Goal: Information Seeking & Learning: Learn about a topic

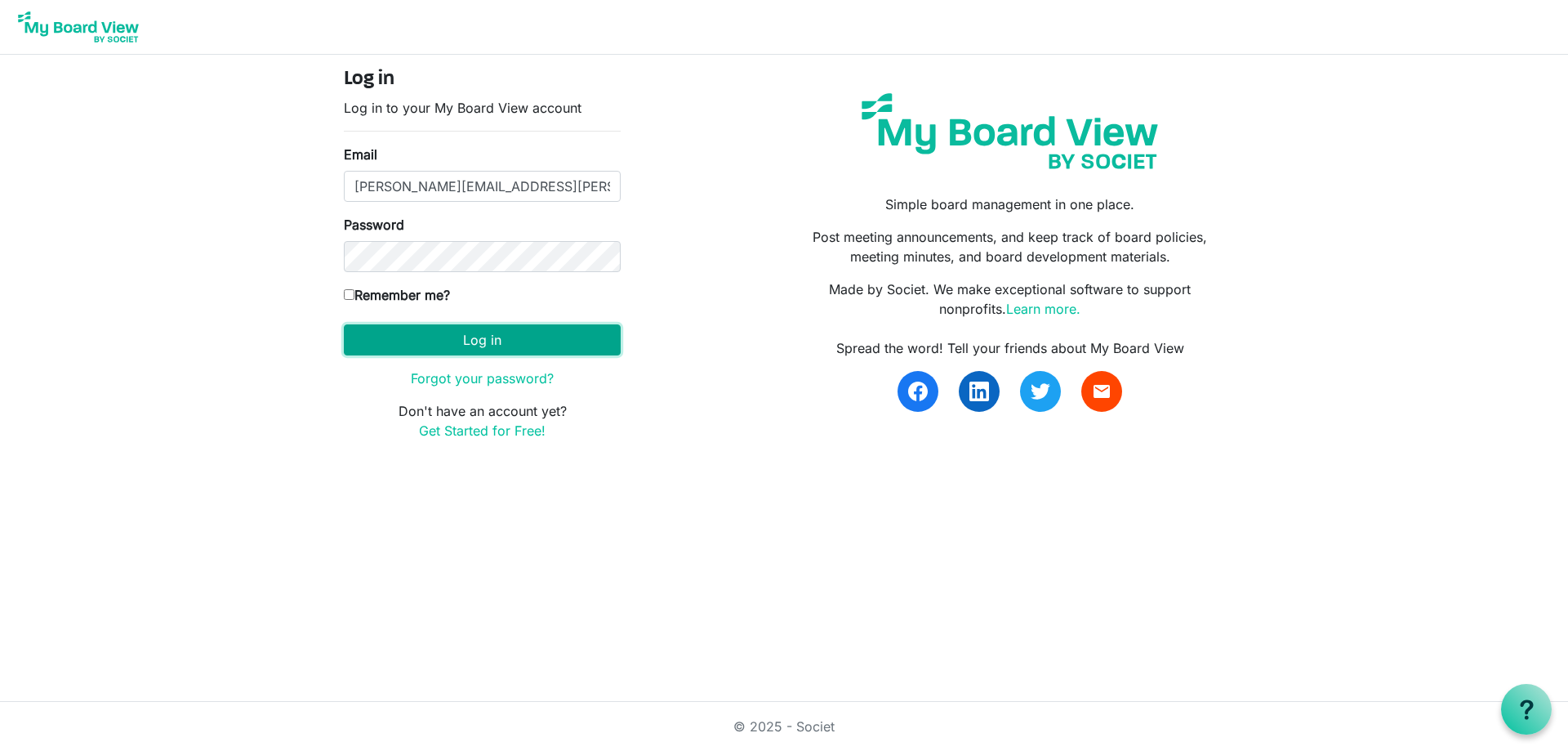
click at [424, 350] on button "Log in" at bounding box center [482, 340] width 277 height 31
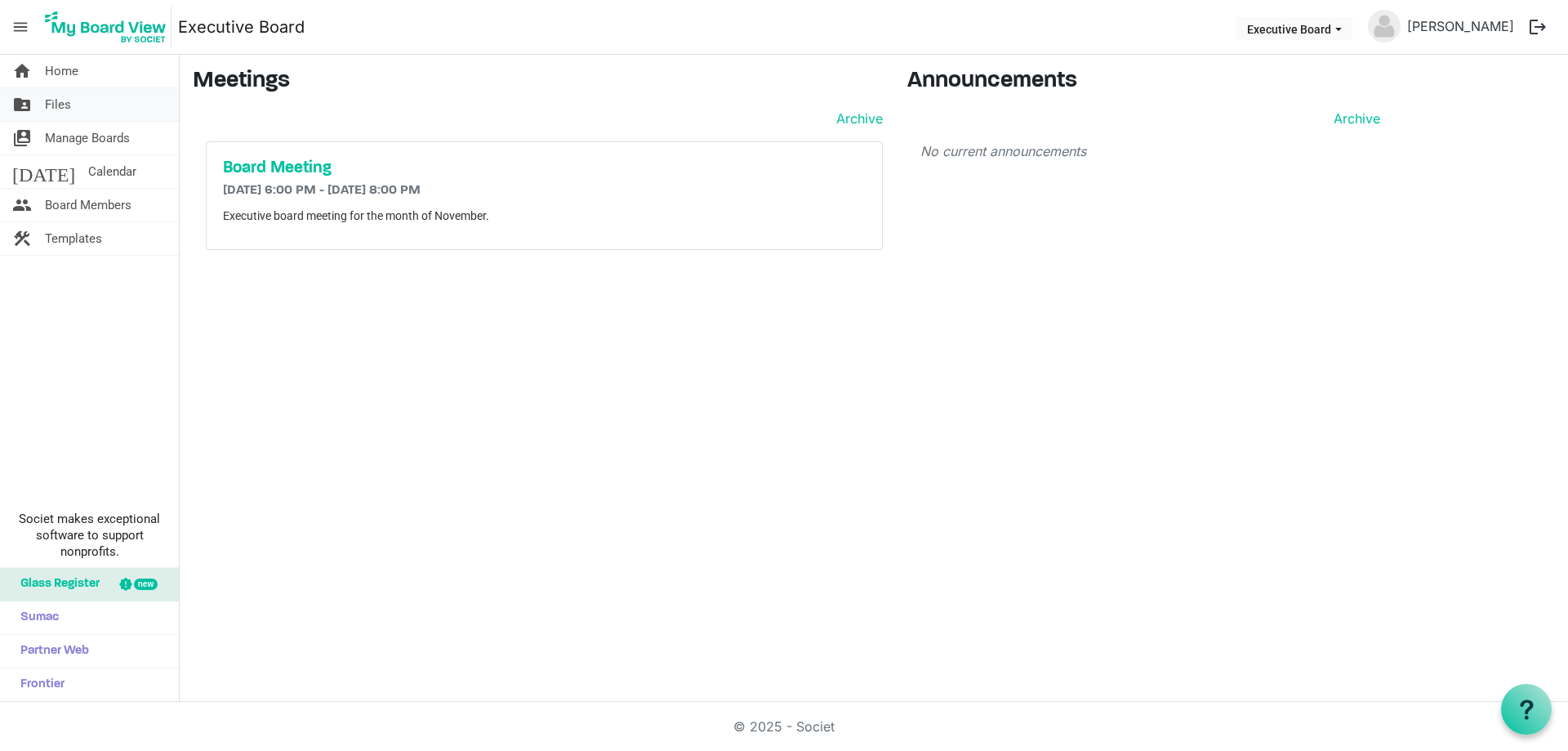
click at [74, 104] on link "folder_shared Files" at bounding box center [89, 104] width 179 height 32
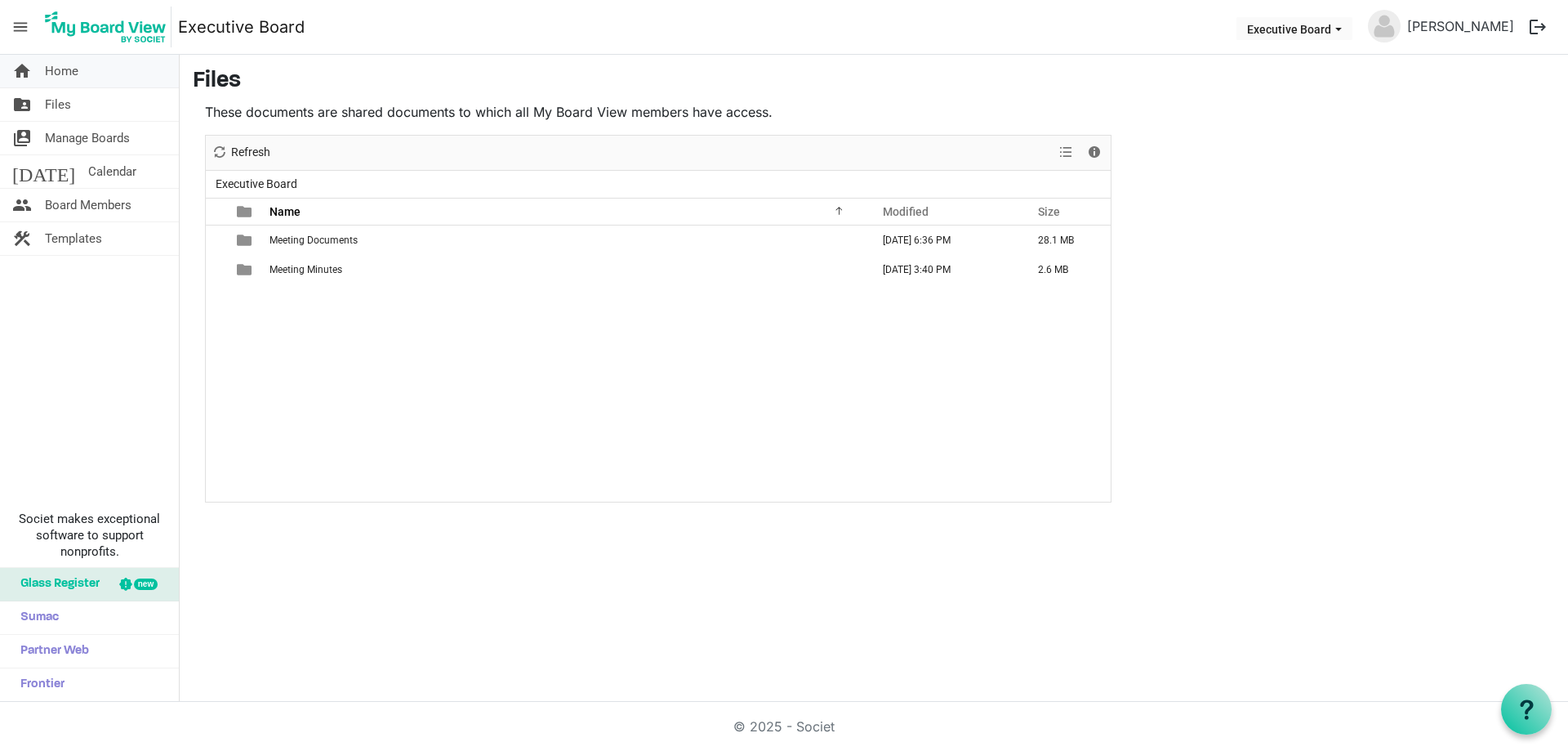
click at [37, 67] on link "home Home" at bounding box center [89, 70] width 179 height 32
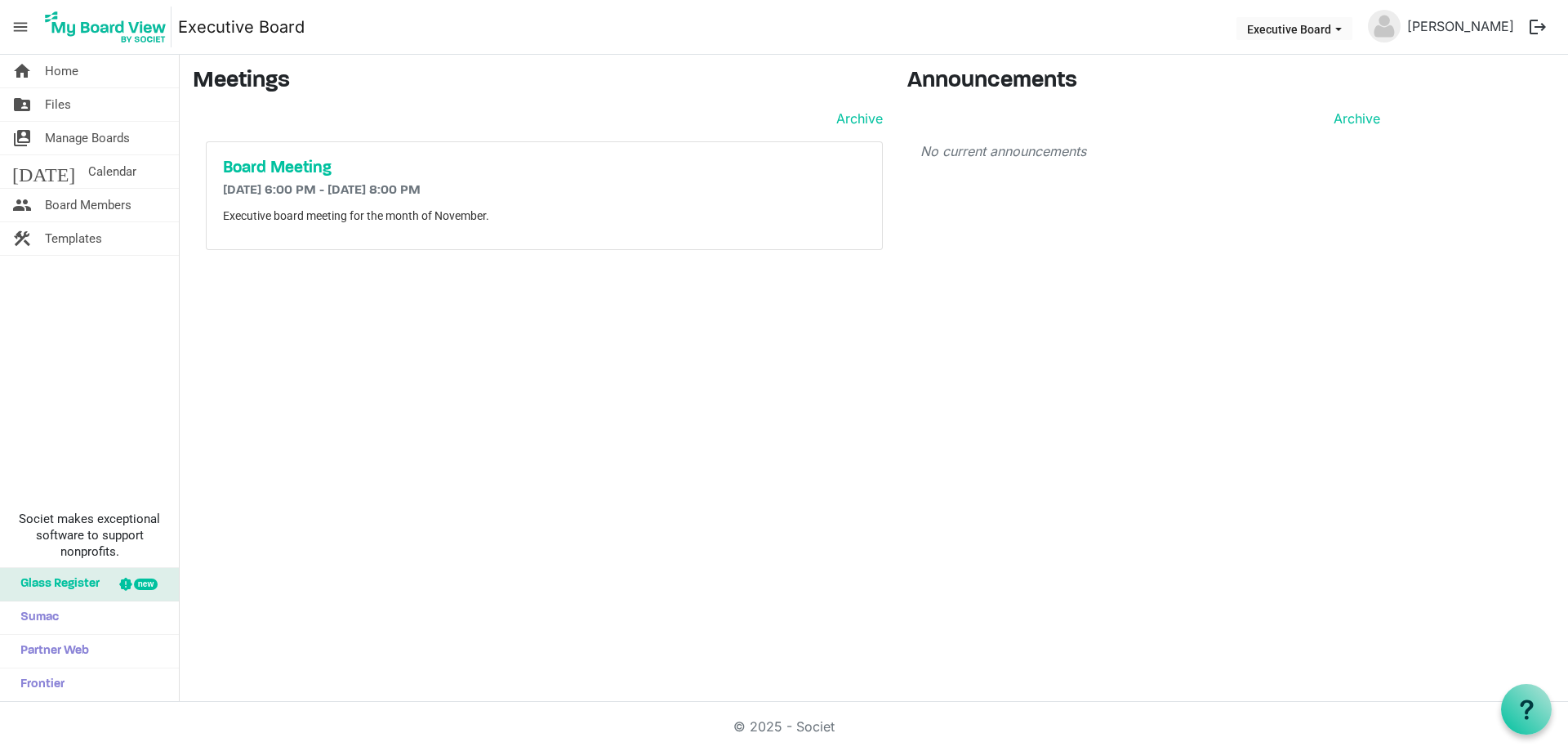
click at [345, 192] on h6 "11/19/2025 6:00 PM - 11/19/2025 8:00 PM" at bounding box center [544, 191] width 642 height 16
click at [70, 101] on span "Files" at bounding box center [58, 104] width 26 height 32
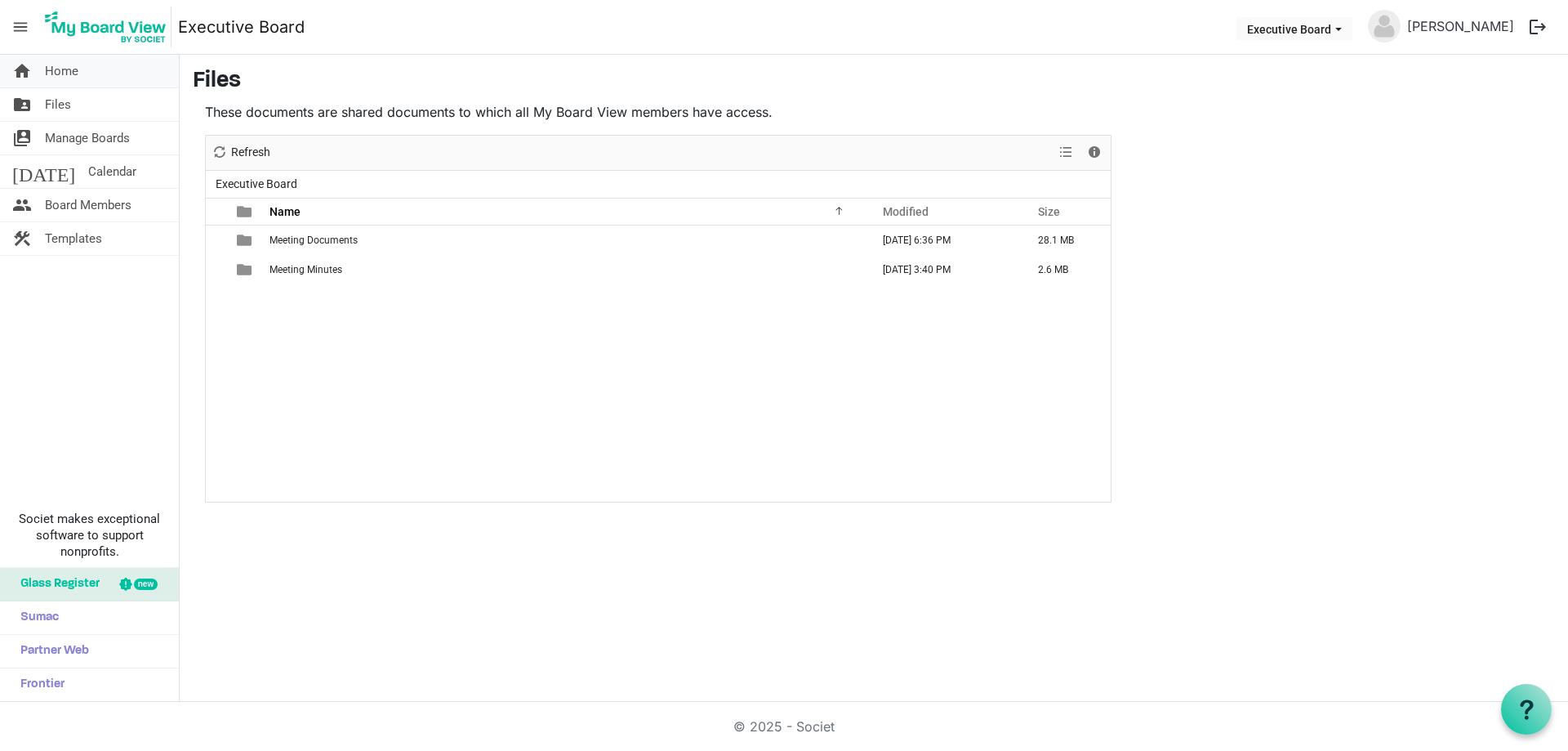
click at [63, 77] on span "Home" at bounding box center [62, 70] width 33 height 32
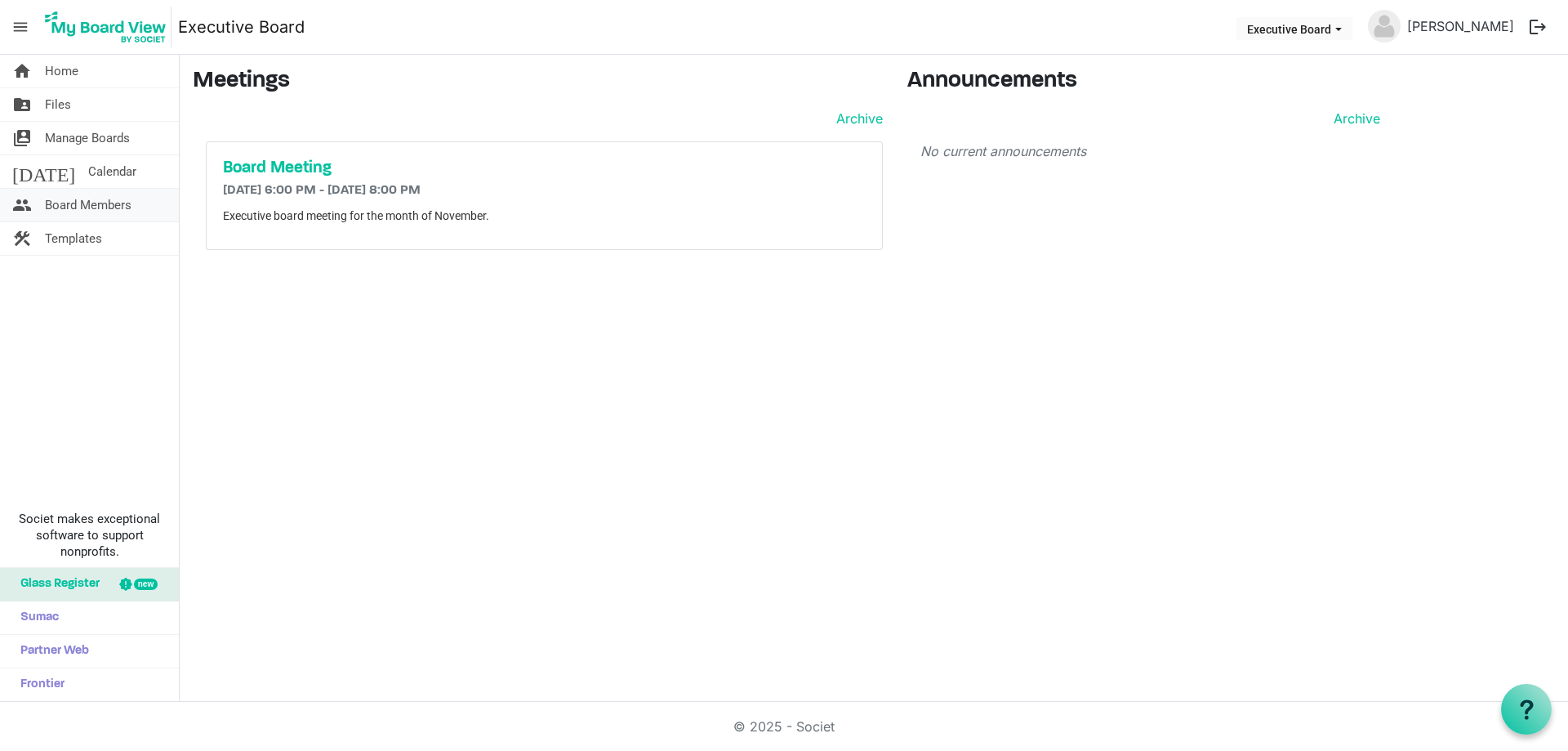
click at [102, 203] on span "Board Members" at bounding box center [88, 204] width 87 height 32
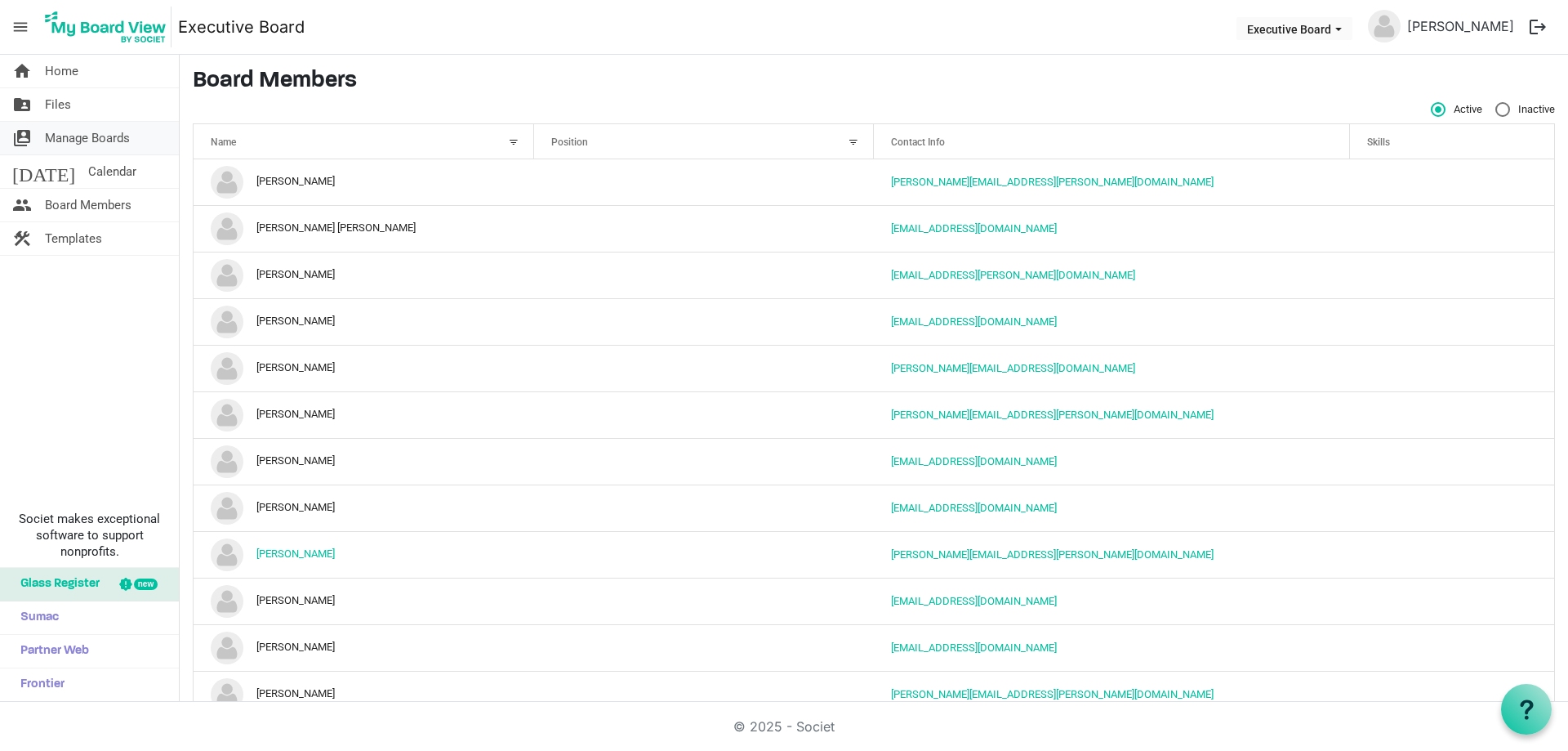
click at [75, 134] on span "Manage Boards" at bounding box center [87, 137] width 85 height 32
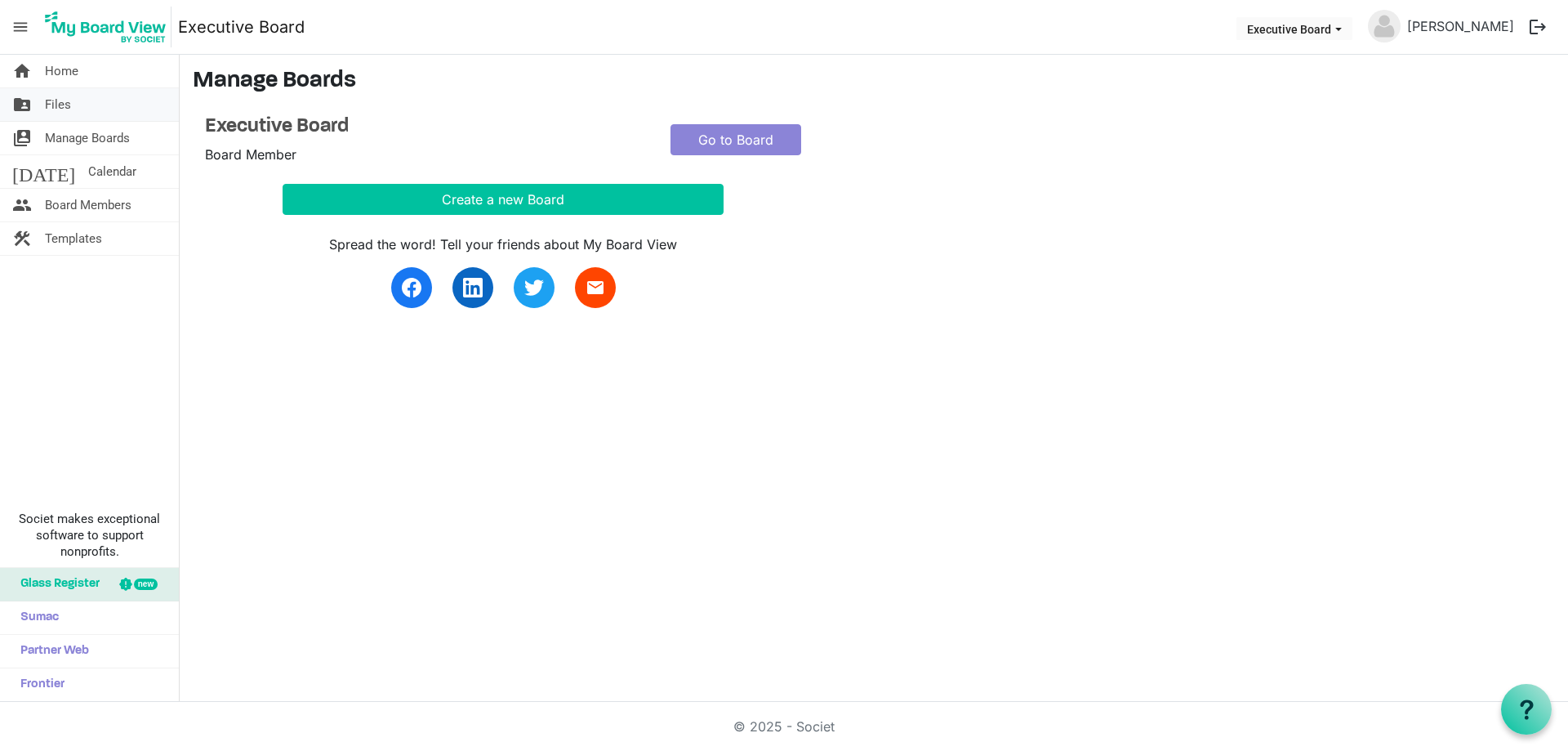
drag, startPoint x: 0, startPoint y: 0, endPoint x: 72, endPoint y: 107, distance: 129.0
click at [72, 107] on link "folder_shared Files" at bounding box center [89, 104] width 179 height 32
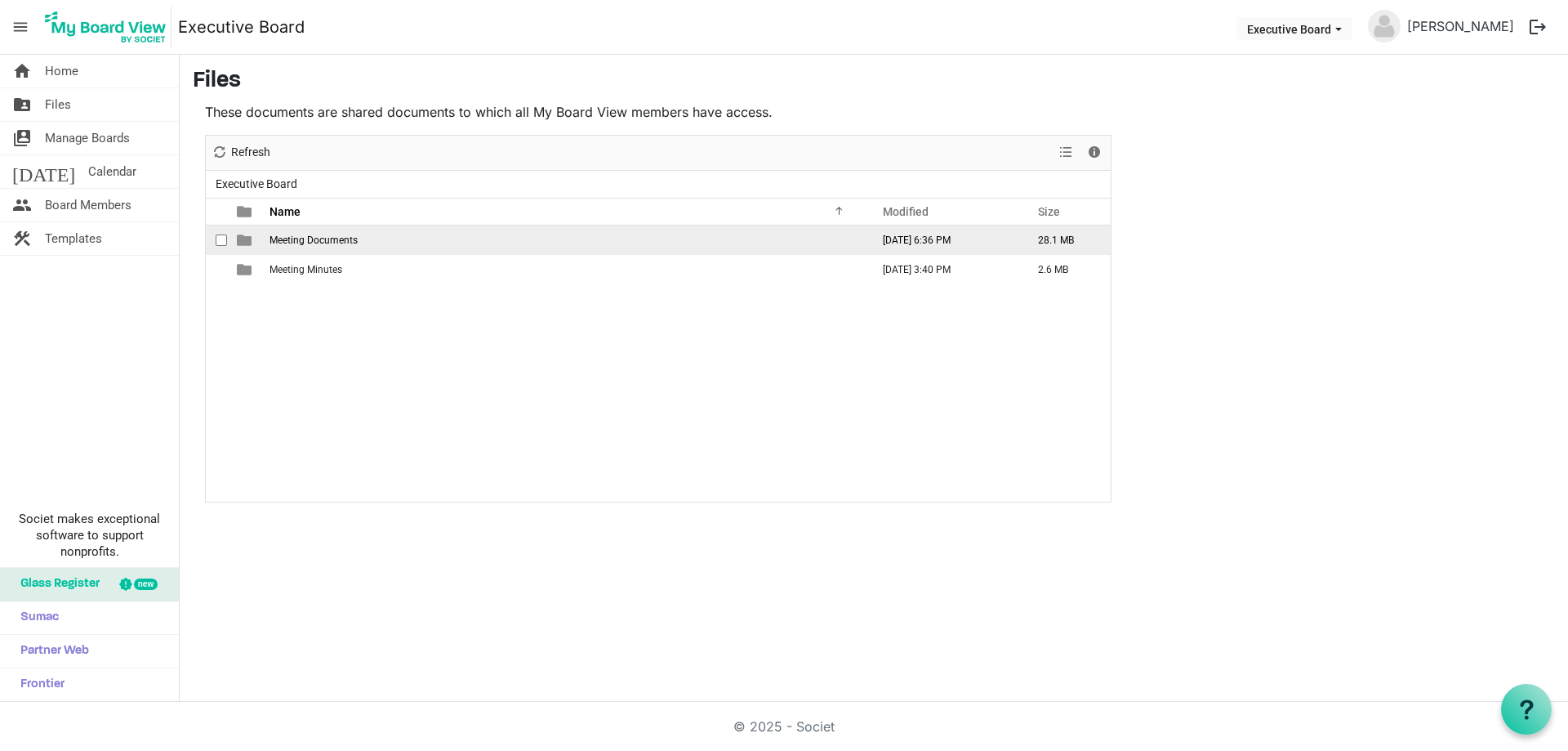
click at [305, 235] on span "Meeting Documents" at bounding box center [314, 241] width 88 height 12
click at [265, 237] on td "2025" at bounding box center [565, 241] width 601 height 29
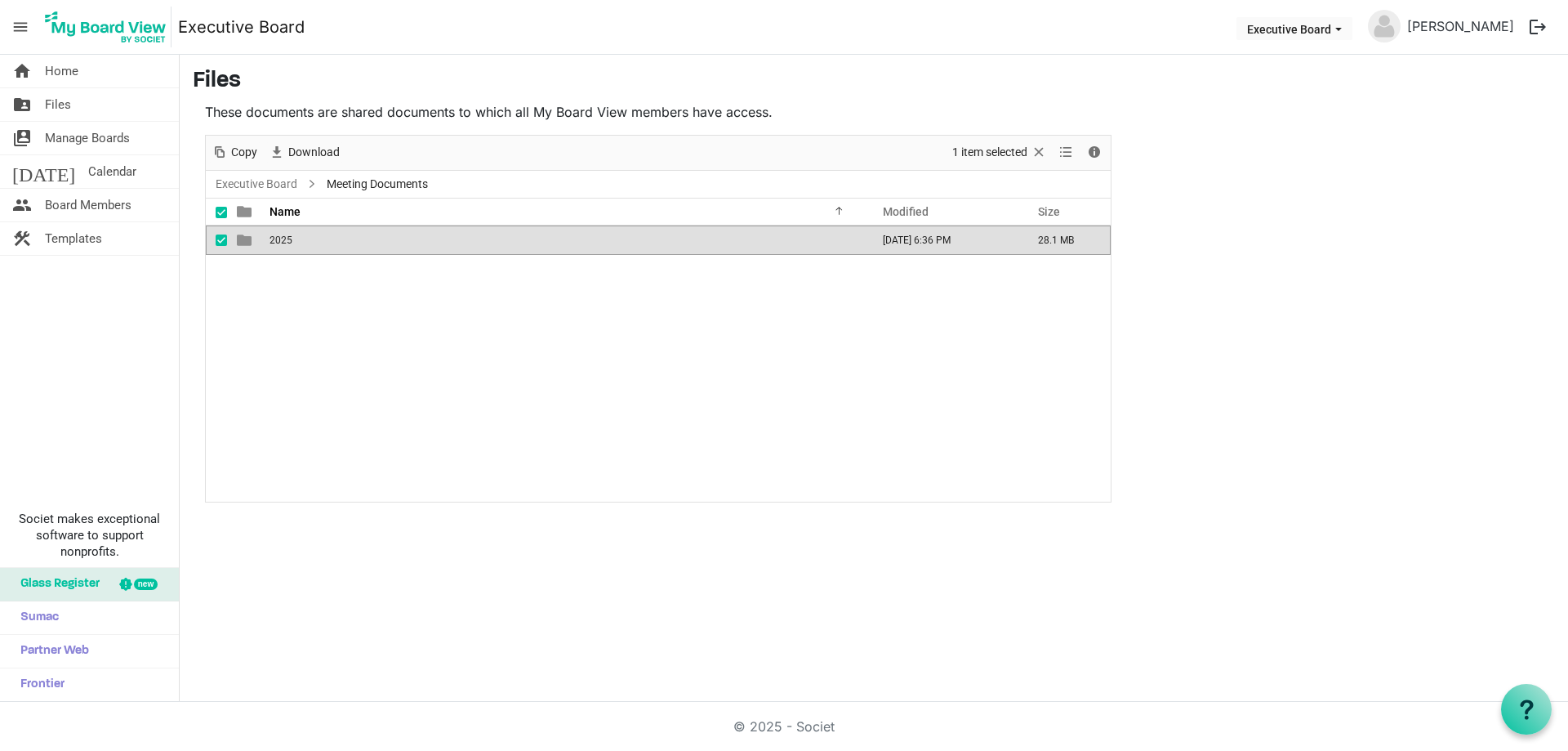
click at [265, 237] on td "2025" at bounding box center [565, 241] width 601 height 29
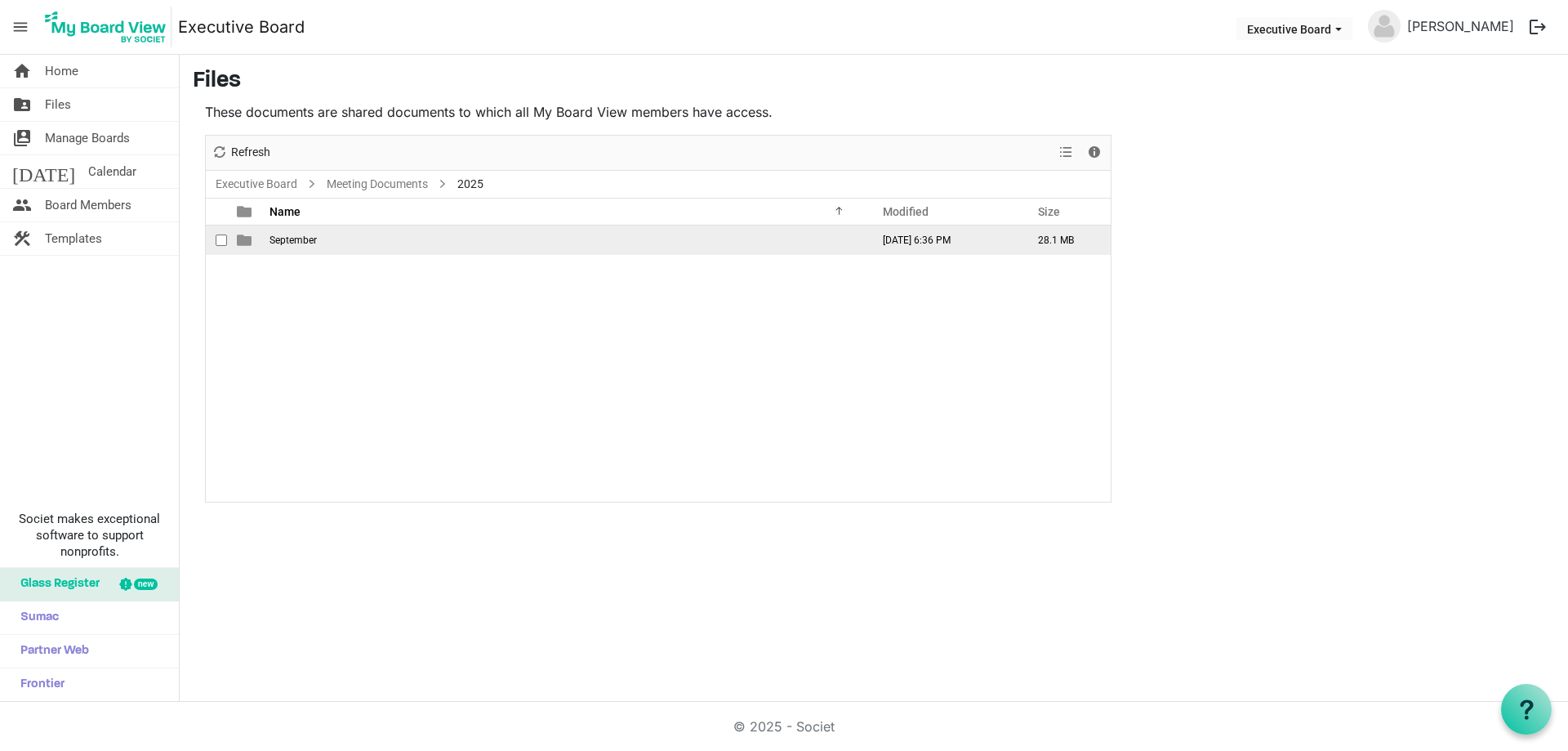
click at [290, 241] on span "September" at bounding box center [293, 241] width 47 height 12
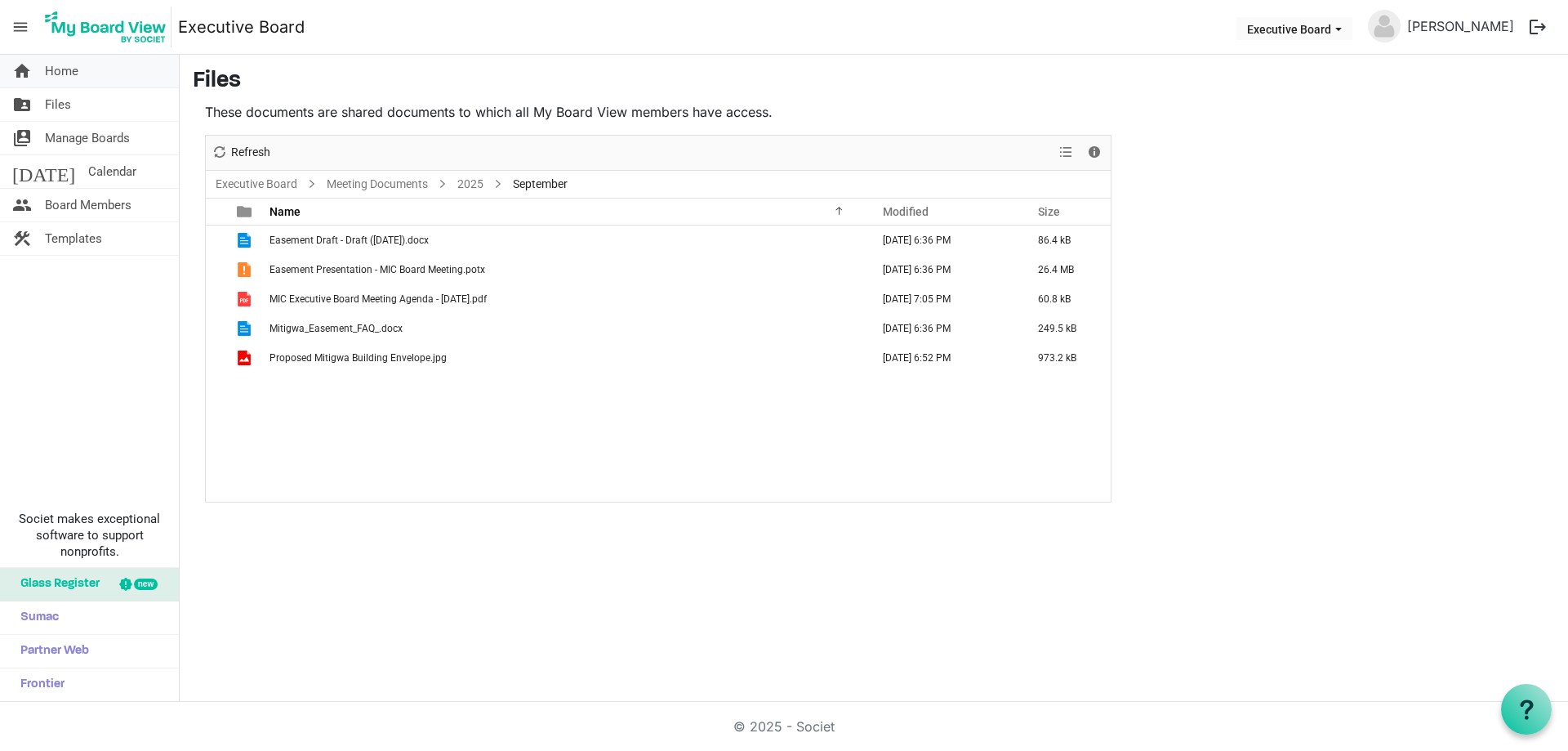
click at [74, 68] on span "Home" at bounding box center [62, 70] width 33 height 32
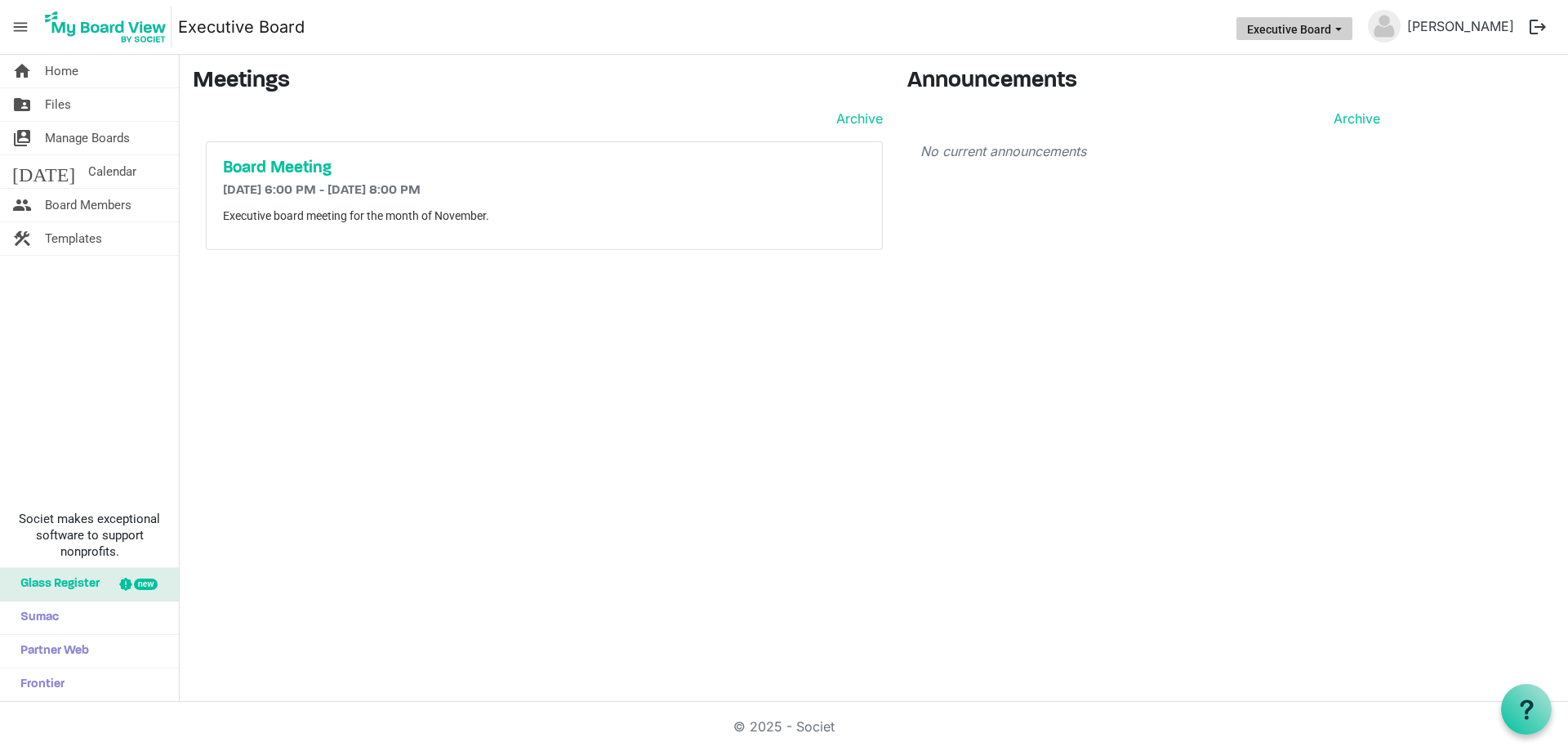
click at [1346, 32] on span "Executive Board dropdownbutton" at bounding box center [1338, 29] width 15 height 7
click at [1406, 84] on main "Meetings Archive Board Meeting 11/19/2025 6:00 PM - 11/19/2025 8:00 PM Executiv…" at bounding box center [874, 165] width 1388 height 221
drag, startPoint x: 76, startPoint y: 66, endPoint x: 84, endPoint y: 76, distance: 12.8
click at [82, 73] on link "home Home" at bounding box center [89, 70] width 179 height 32
click at [71, 106] on link "folder_shared Files" at bounding box center [89, 104] width 179 height 32
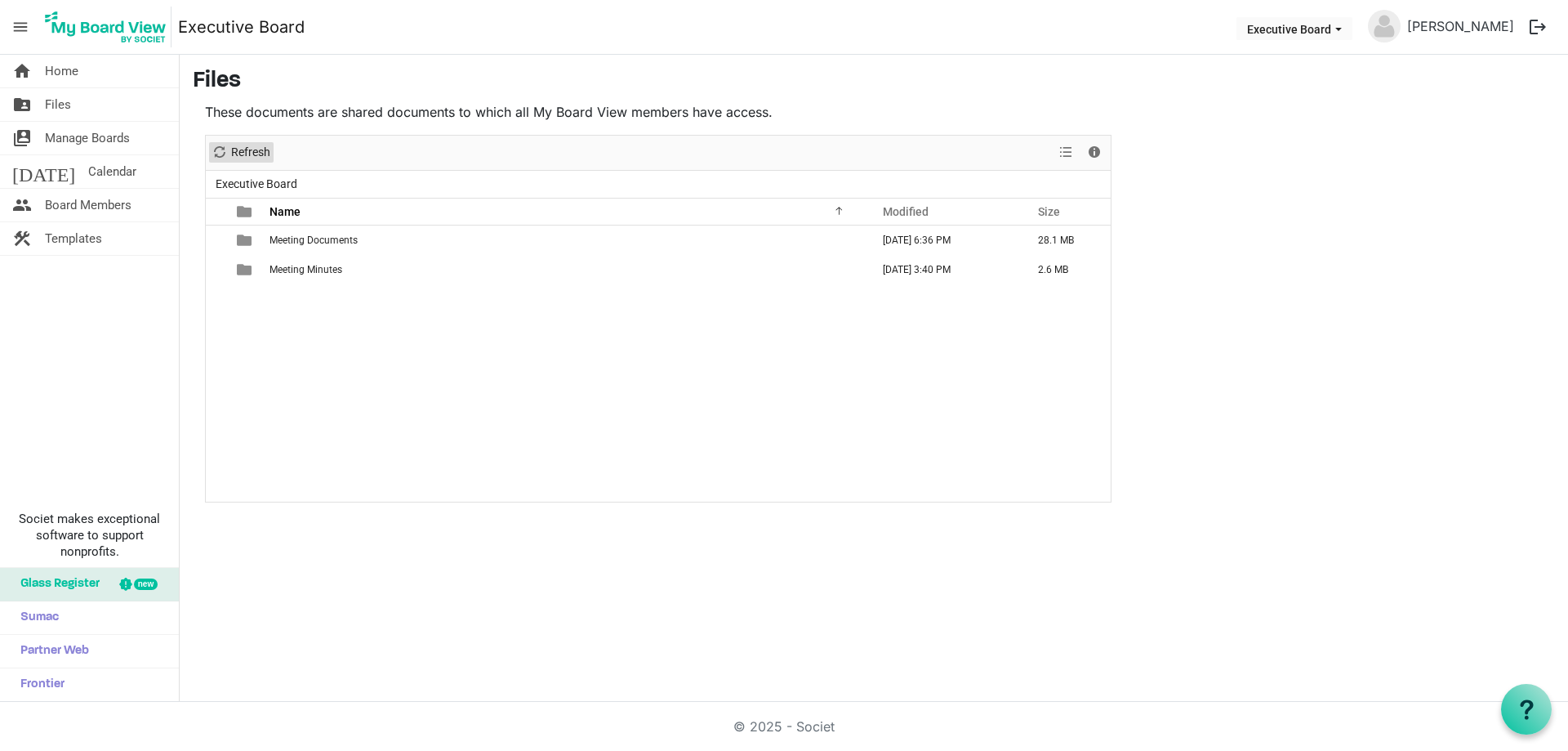
click at [241, 154] on span "Refresh" at bounding box center [250, 152] width 42 height 21
click at [67, 139] on span "Manage Boards" at bounding box center [87, 137] width 85 height 32
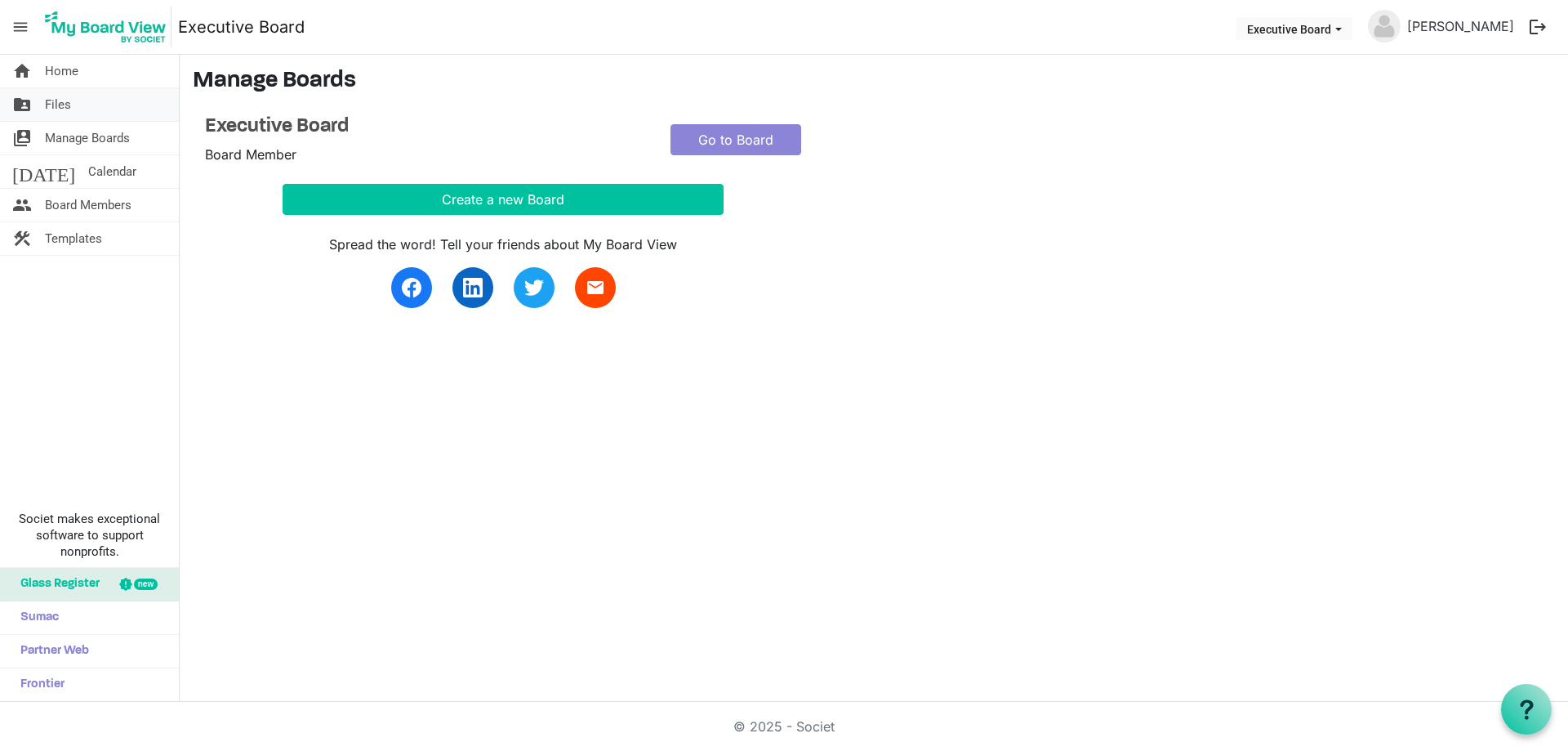
click at [63, 111] on span "Files" at bounding box center [58, 104] width 26 height 32
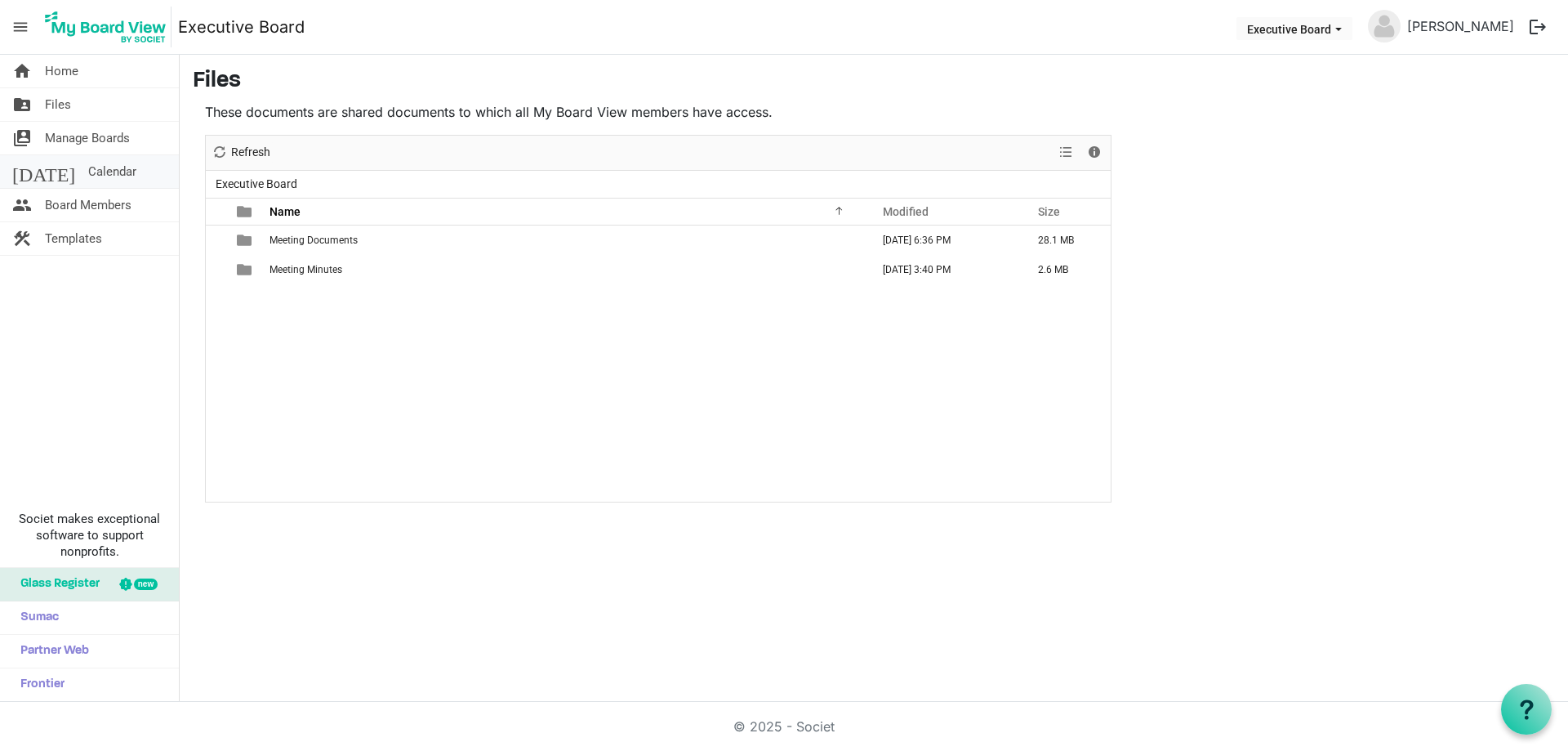
click at [88, 176] on span "Calendar" at bounding box center [111, 171] width 48 height 32
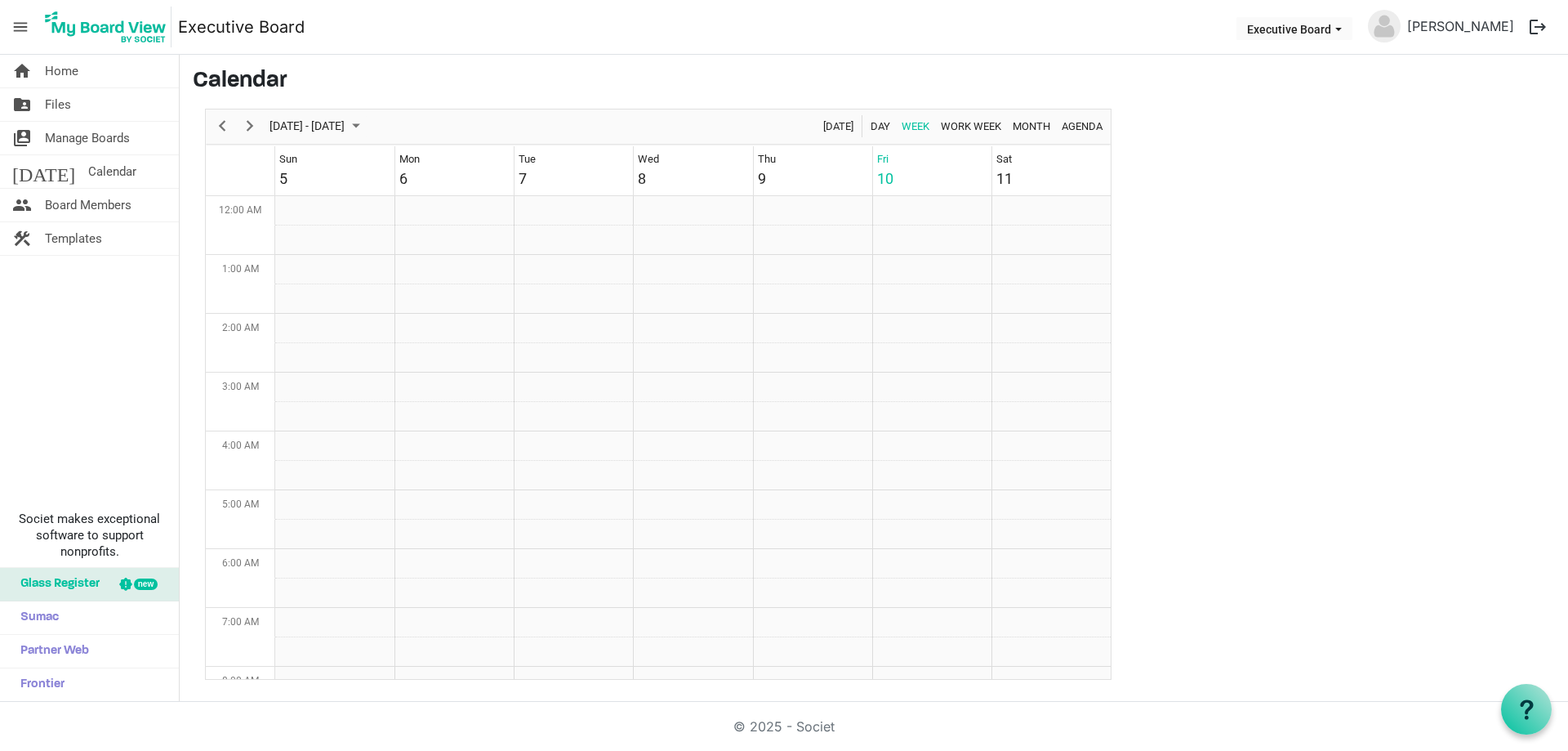
scroll to position [529, 0]
click at [1030, 126] on span "Month" at bounding box center [1031, 126] width 41 height 21
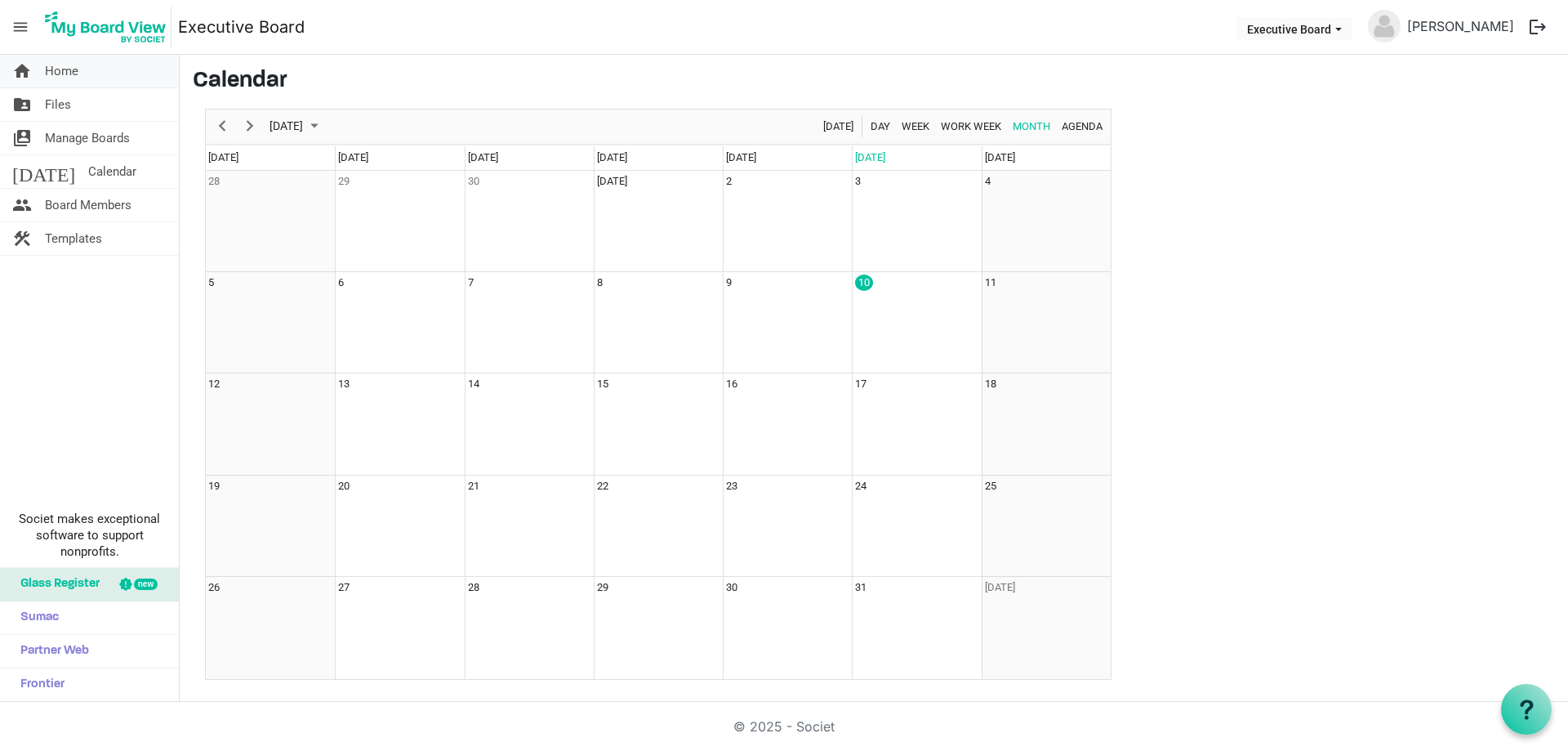
click at [77, 73] on span "Home" at bounding box center [62, 70] width 33 height 32
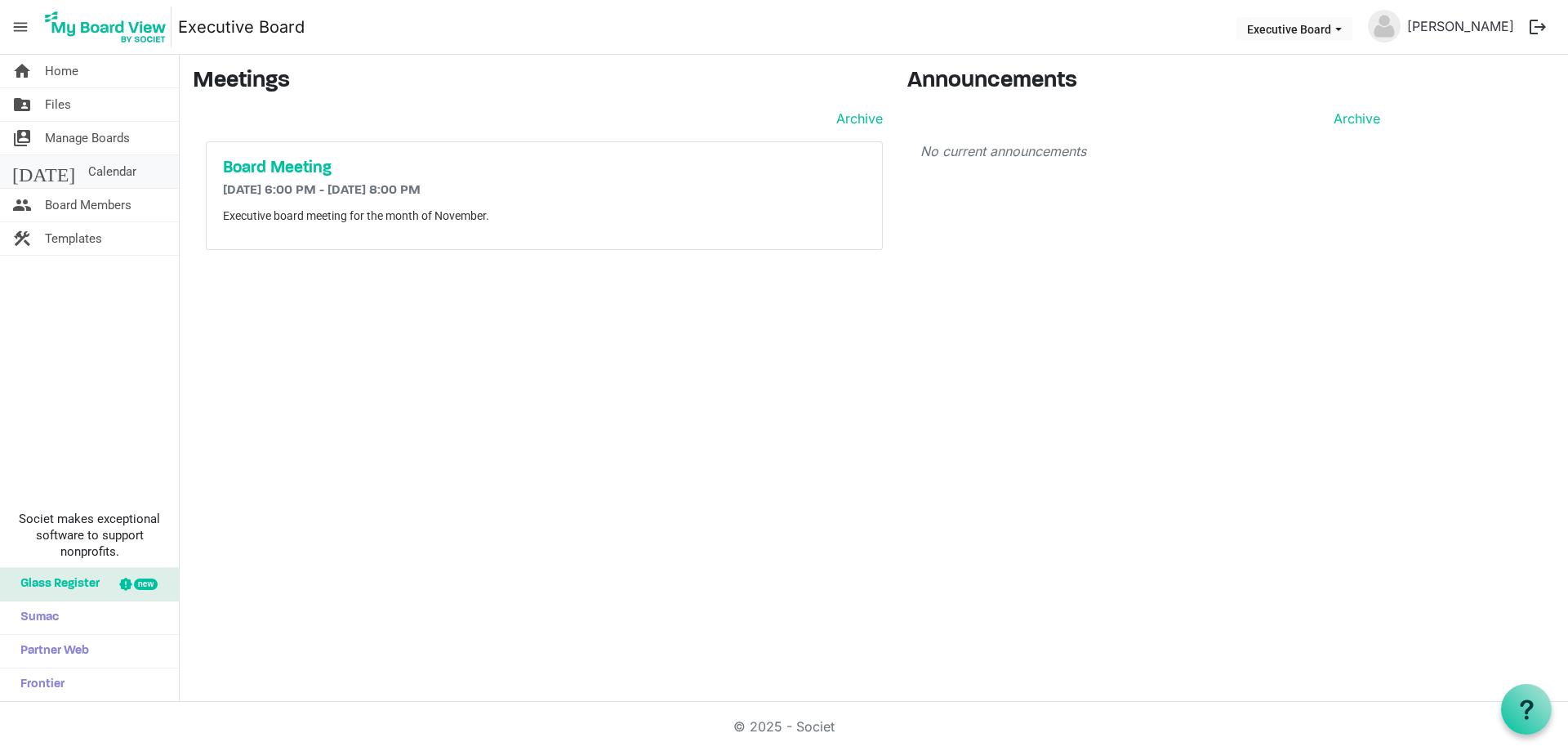
click at [88, 166] on span "Calendar" at bounding box center [111, 171] width 48 height 32
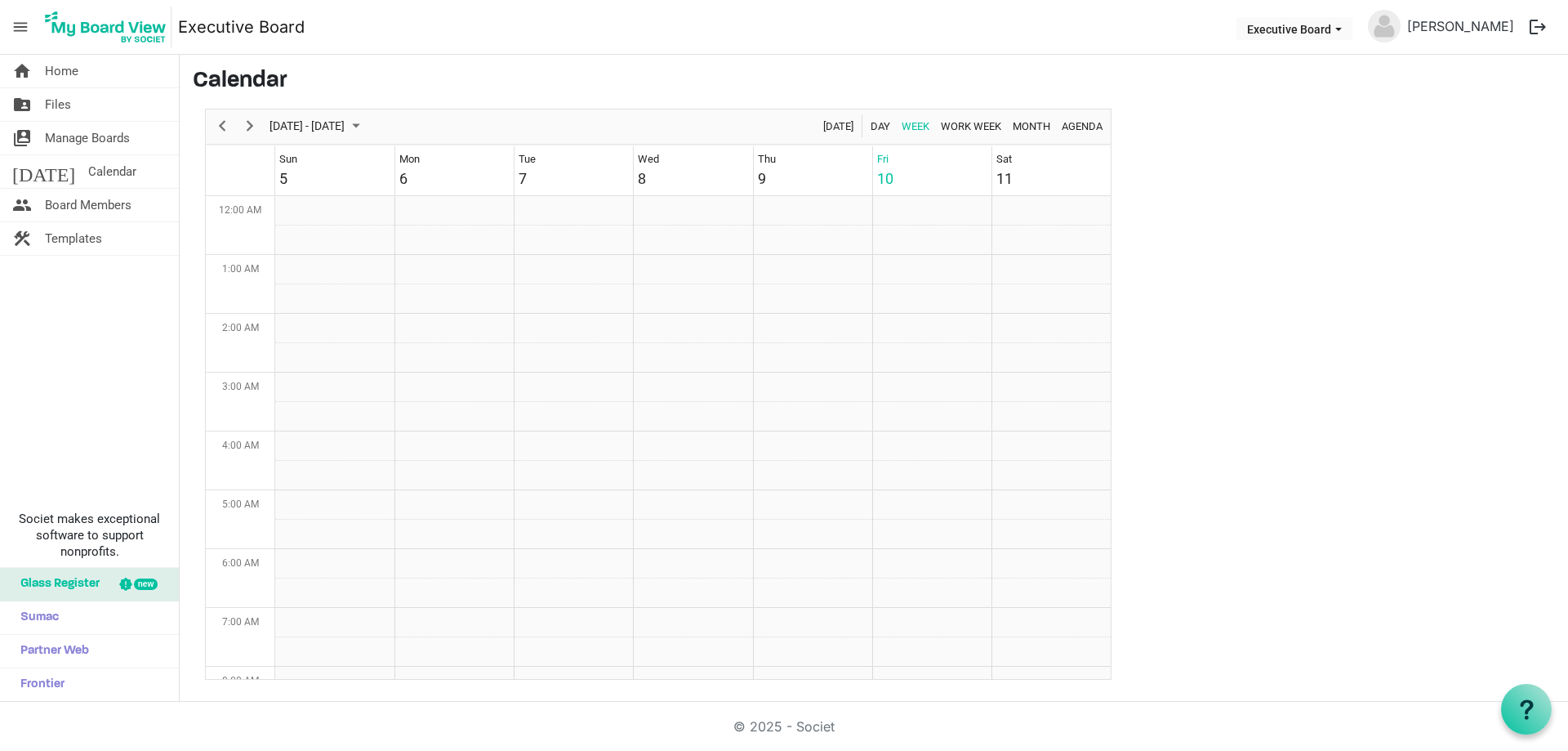
scroll to position [529, 0]
click at [62, 104] on span "Files" at bounding box center [58, 104] width 26 height 32
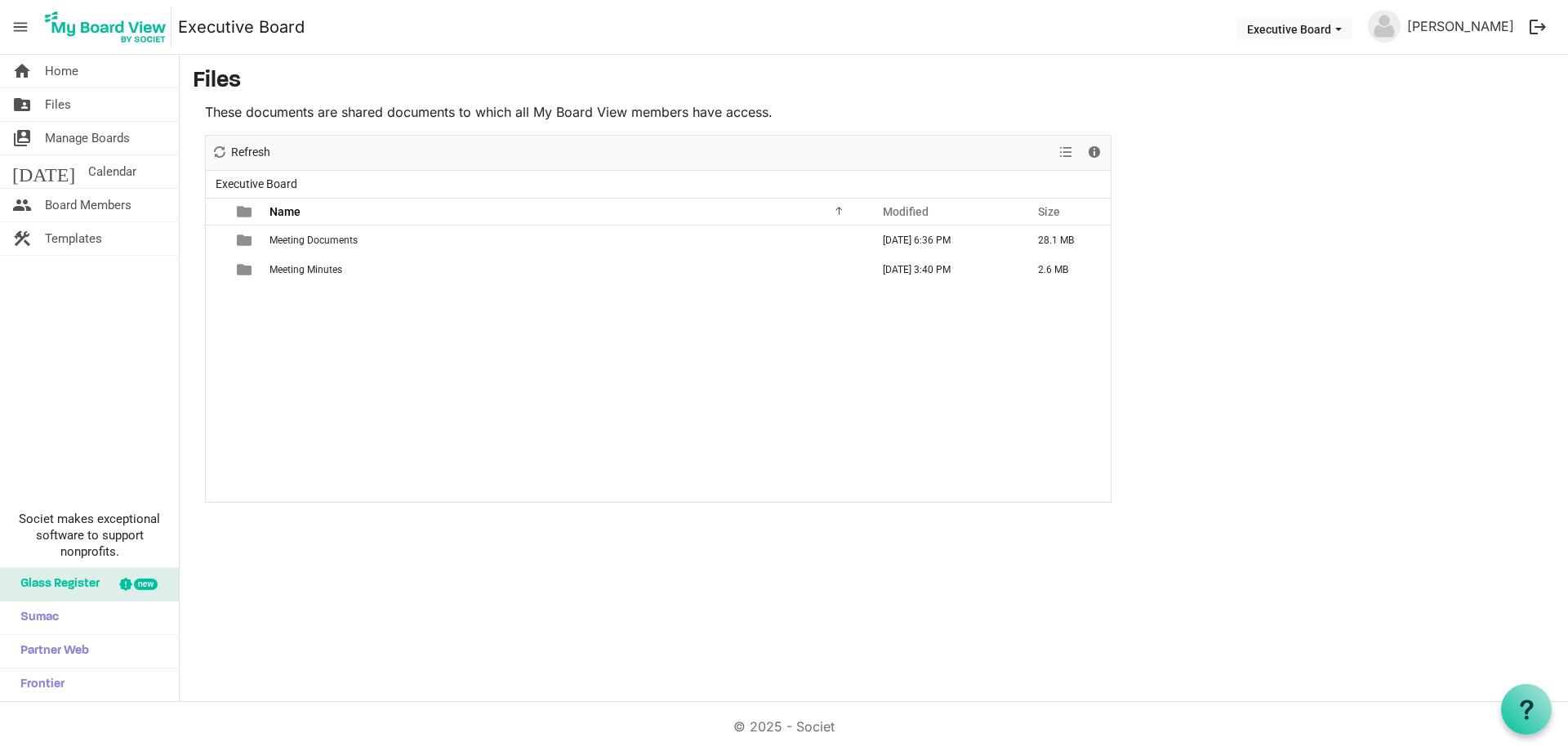
click at [258, 177] on span "Executive Board" at bounding box center [256, 184] width 88 height 21
click at [55, 61] on span "Home" at bounding box center [62, 70] width 33 height 32
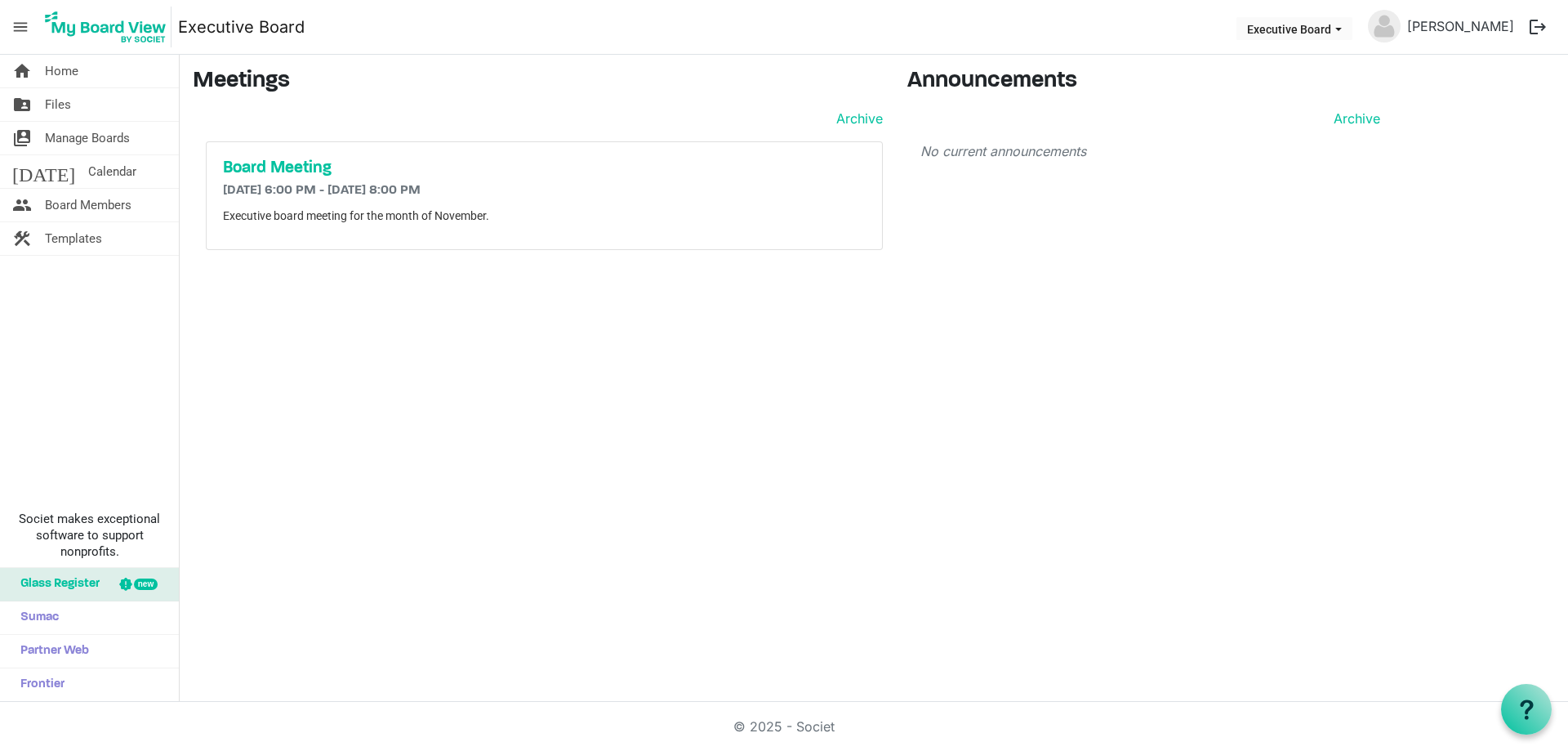
click at [607, 433] on div "home Home folder_shared Files switch_account Manage Boards today Calendar peopl…" at bounding box center [784, 378] width 1568 height 647
drag, startPoint x: 485, startPoint y: 319, endPoint x: 298, endPoint y: 226, distance: 208.8
click at [469, 316] on div "home Home folder_shared Files switch_account Manage Boards today Calendar peopl…" at bounding box center [784, 378] width 1568 height 647
click at [452, 345] on div "home Home folder_shared Files switch_account Manage Boards today Calendar peopl…" at bounding box center [784, 378] width 1568 height 647
drag, startPoint x: 1322, startPoint y: 30, endPoint x: 1328, endPoint y: 37, distance: 9.2
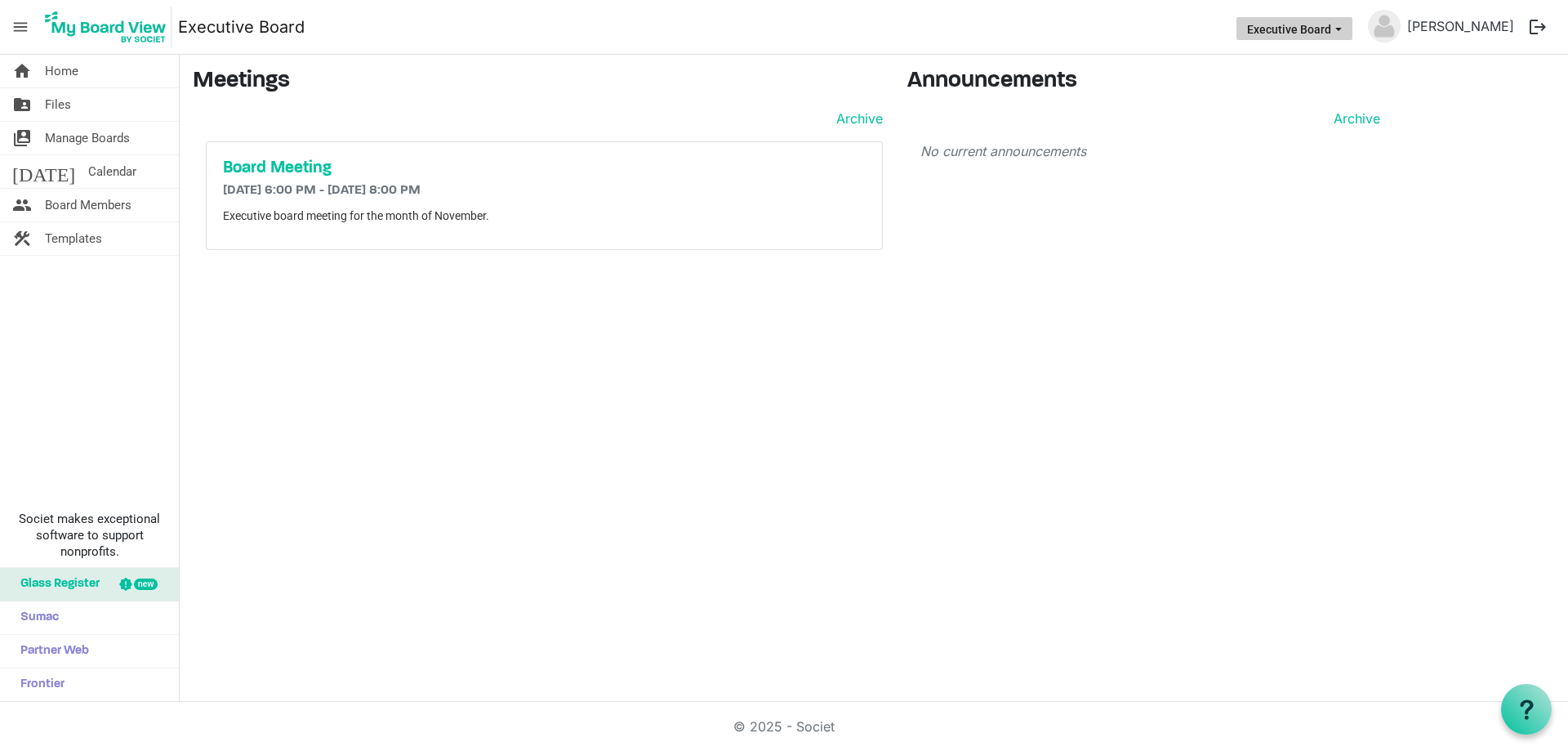
click at [1323, 30] on button "Executive Board" at bounding box center [1294, 28] width 116 height 22
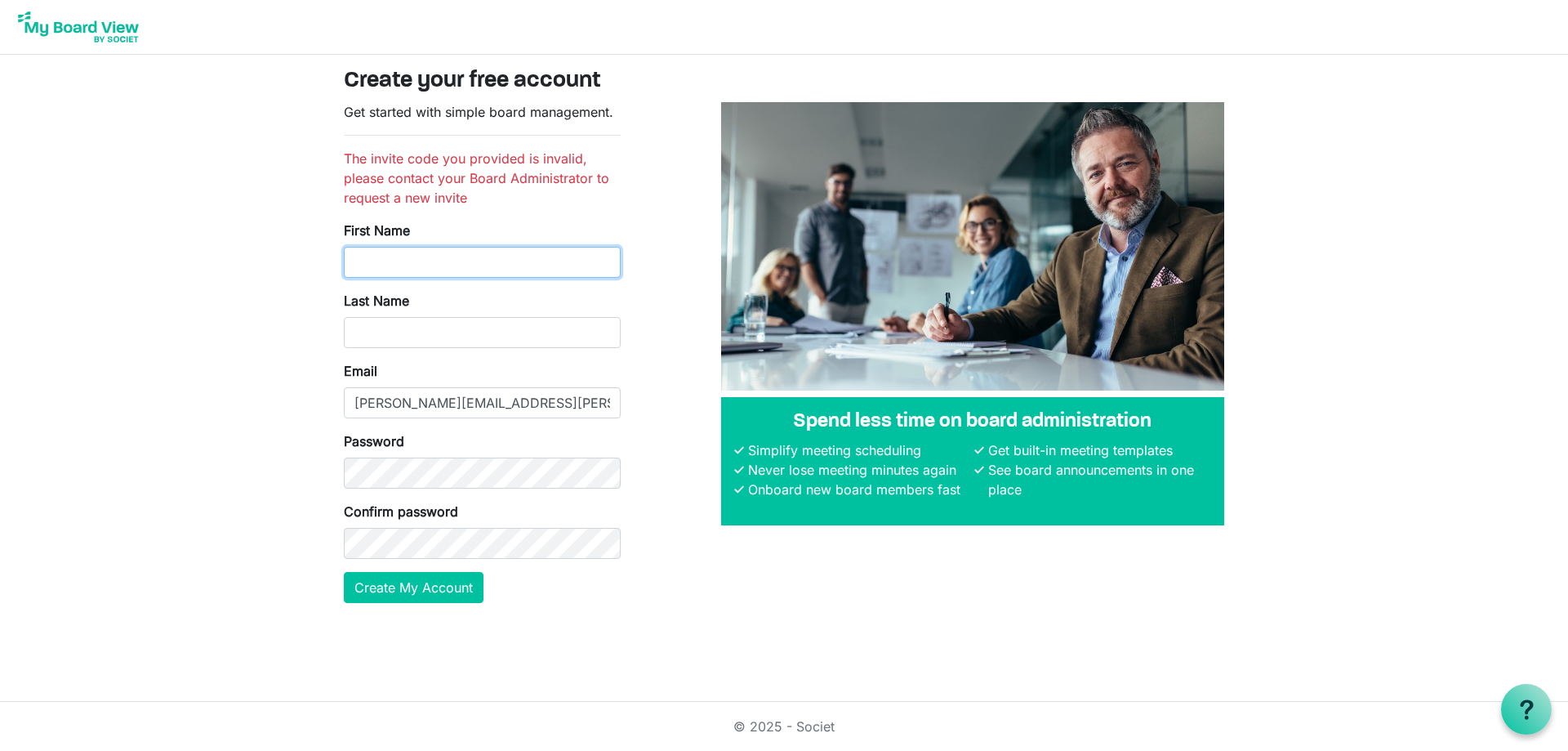
click at [390, 257] on input "First Name" at bounding box center [482, 262] width 277 height 31
type input "[PERSON_NAME]"
click at [459, 588] on button "Create My Account" at bounding box center [414, 588] width 140 height 31
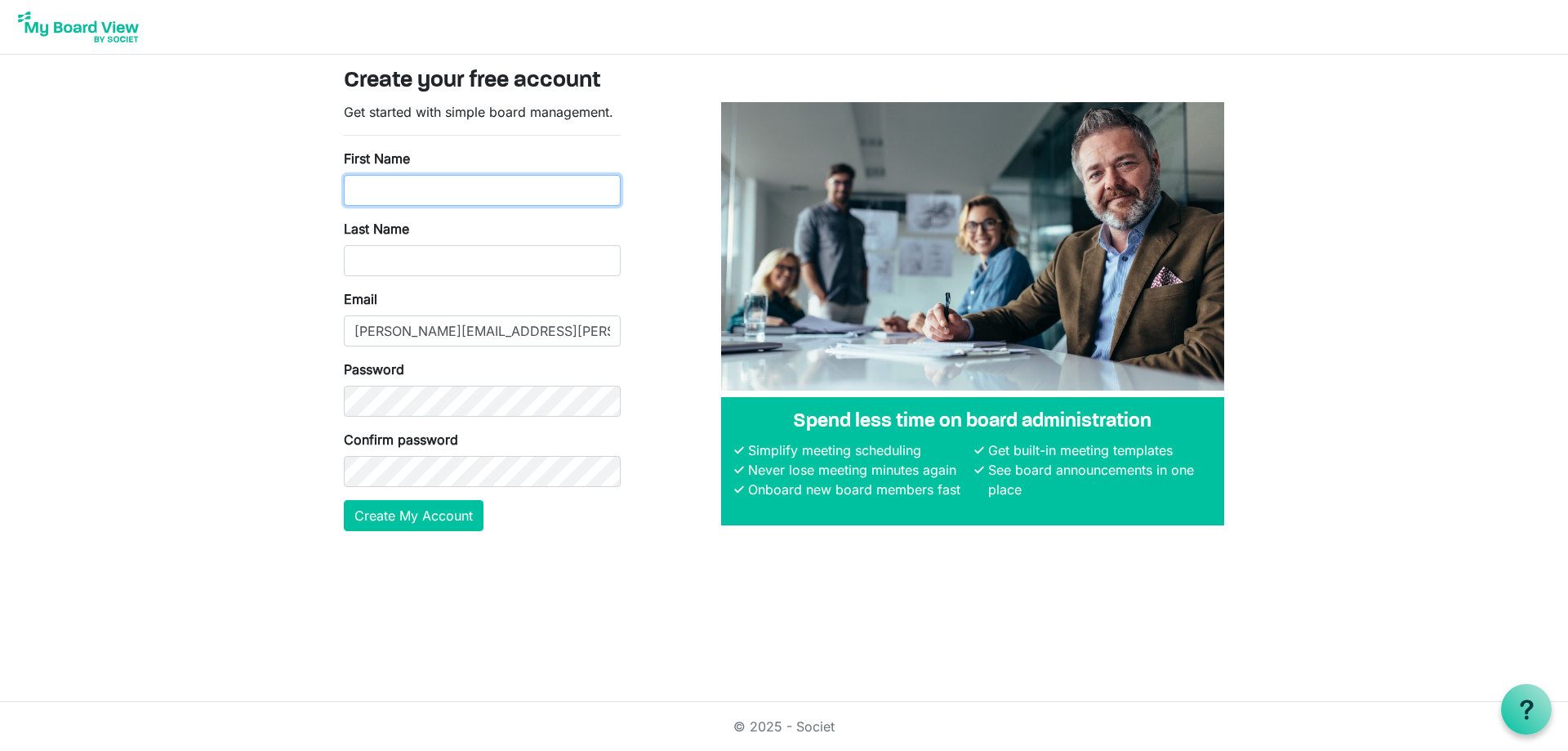
drag, startPoint x: 509, startPoint y: 178, endPoint x: 520, endPoint y: 190, distance: 16.3
click at [515, 187] on input "First Name" at bounding box center [482, 191] width 277 height 31
type input "Jedd"
type input "Moore"
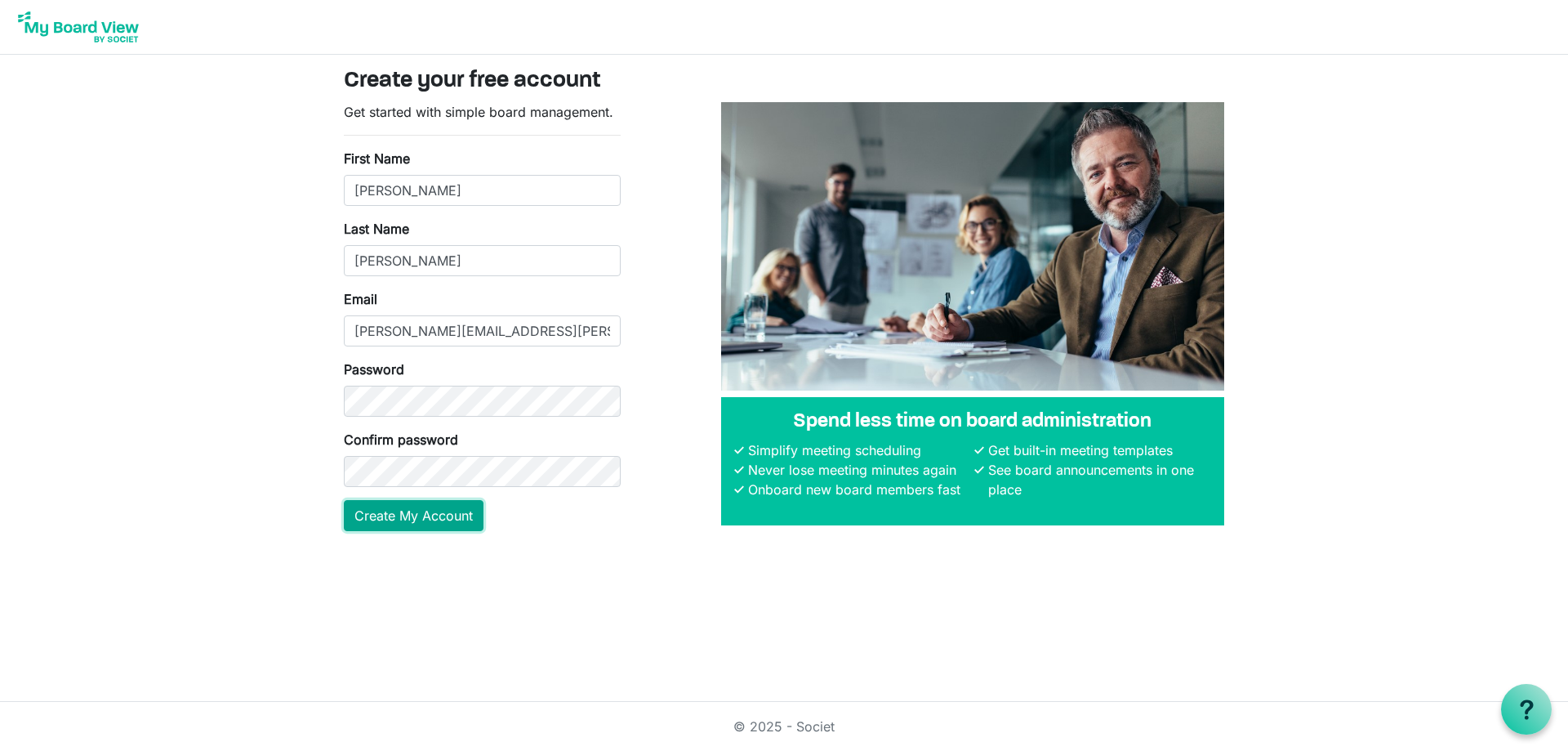
click at [443, 522] on button "Create My Account" at bounding box center [414, 515] width 140 height 31
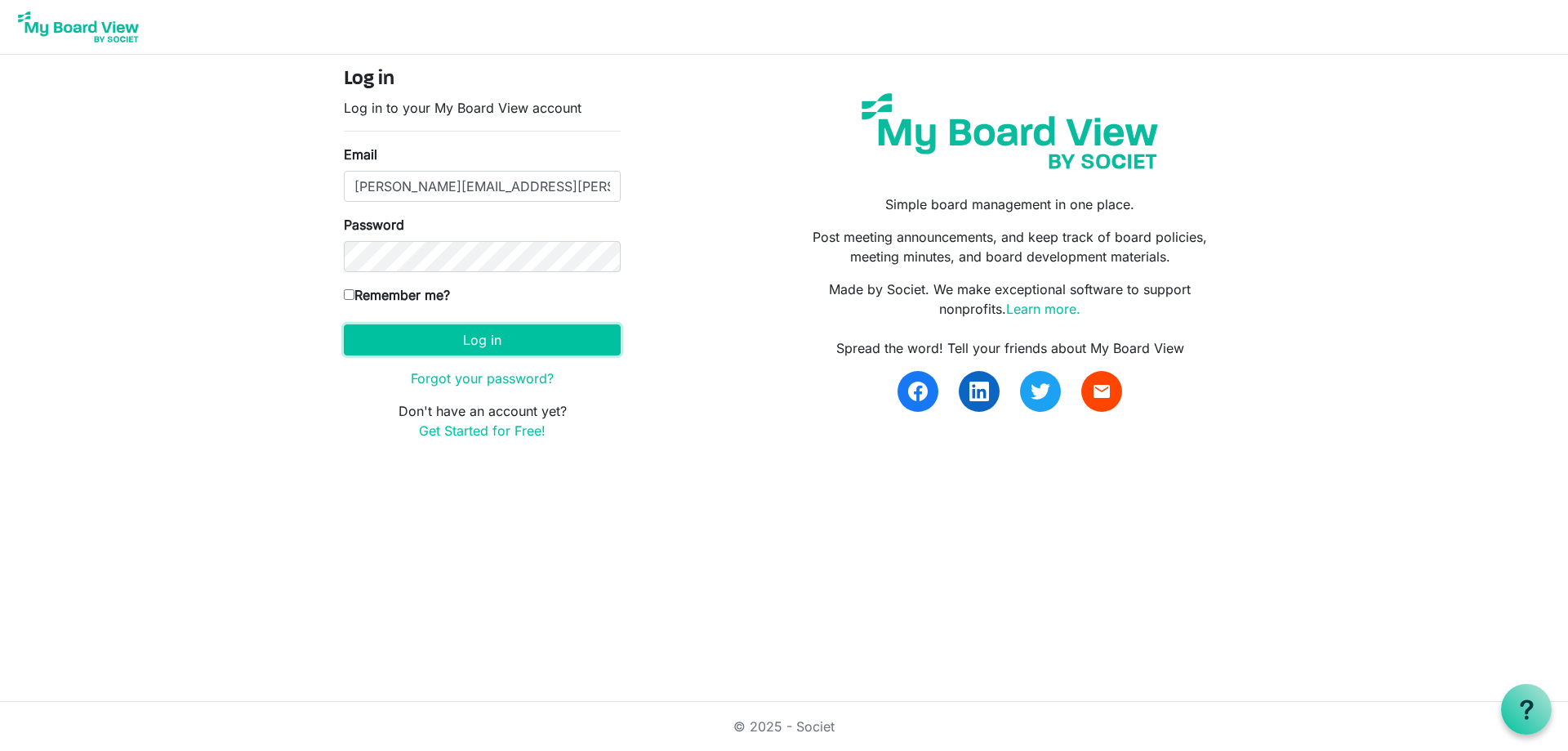
drag, startPoint x: 400, startPoint y: 332, endPoint x: 218, endPoint y: 237, distance: 205.3
click at [402, 331] on button "Log in" at bounding box center [482, 340] width 277 height 31
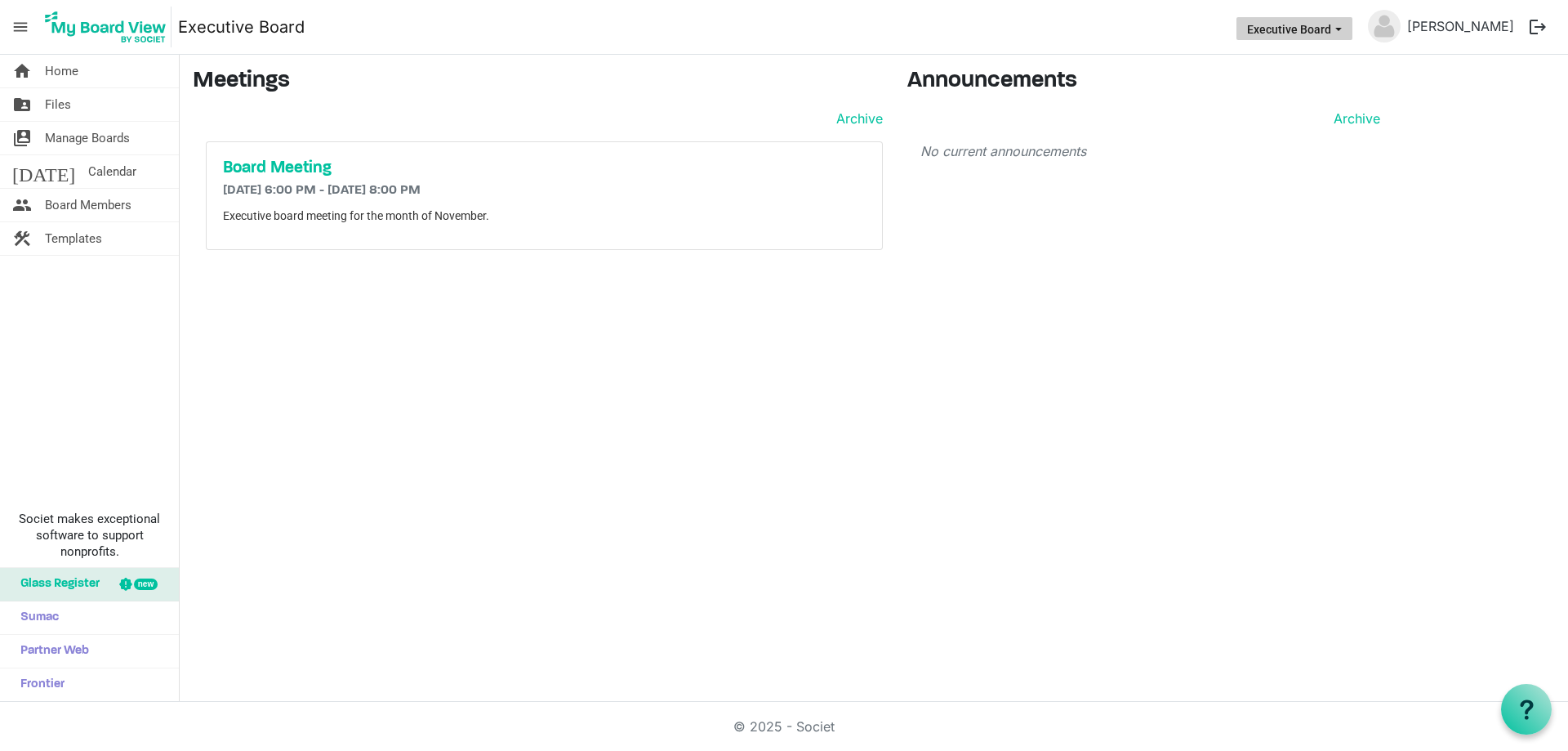
click at [1346, 32] on span "Executive Board dropdownbutton" at bounding box center [1338, 29] width 15 height 7
click at [1340, 100] on li "Executive Committee" at bounding box center [1337, 91] width 132 height 29
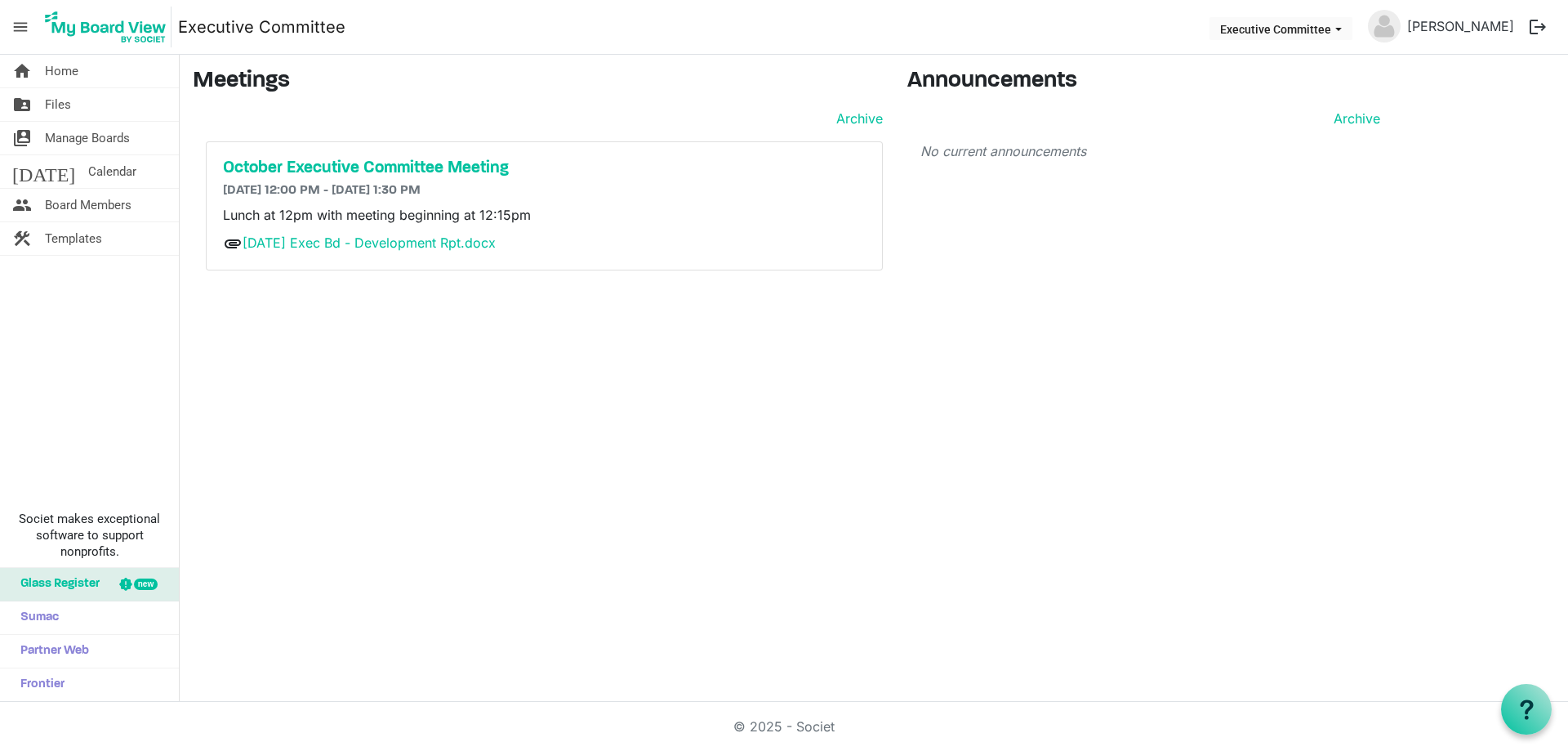
click at [342, 179] on div "October Executive Committee Meeting [DATE] 12:00 PM - [DATE] 1:30 PM Lunch at 1…" at bounding box center [544, 205] width 675 height 128
click at [86, 110] on link "folder_shared Files" at bounding box center [89, 104] width 179 height 32
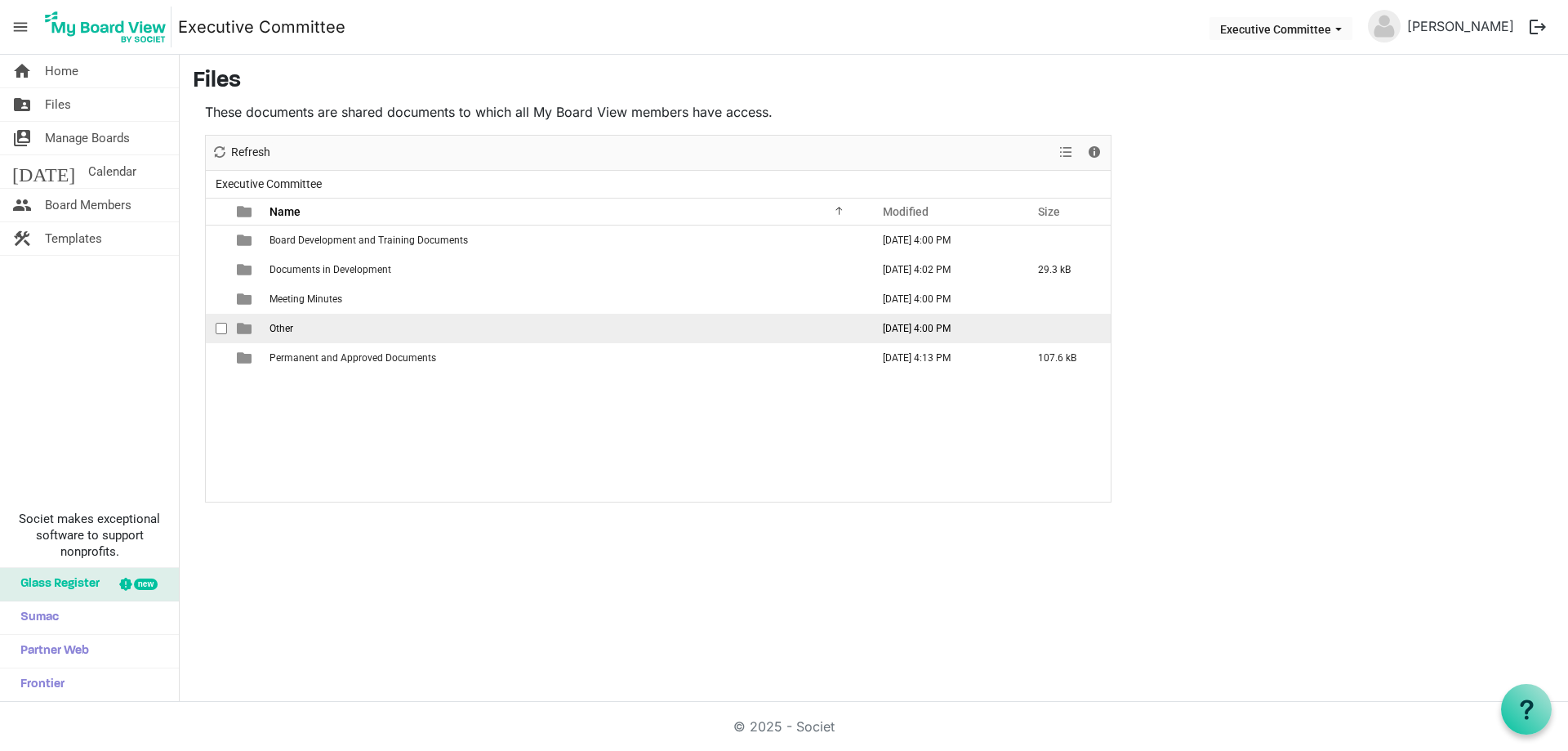
click at [337, 332] on td "Other" at bounding box center [565, 329] width 601 height 29
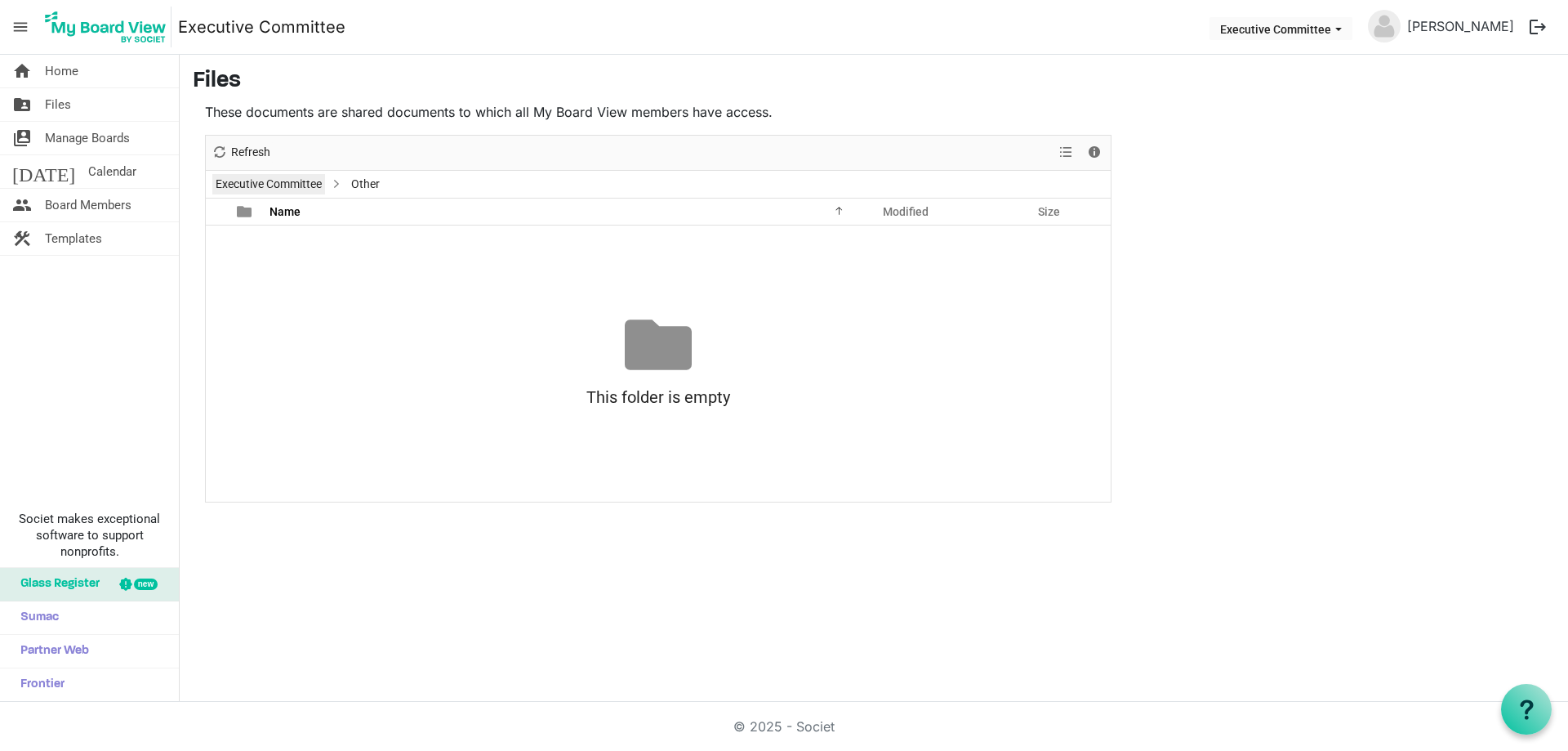
click at [295, 183] on link "Executive Committee" at bounding box center [268, 184] width 112 height 21
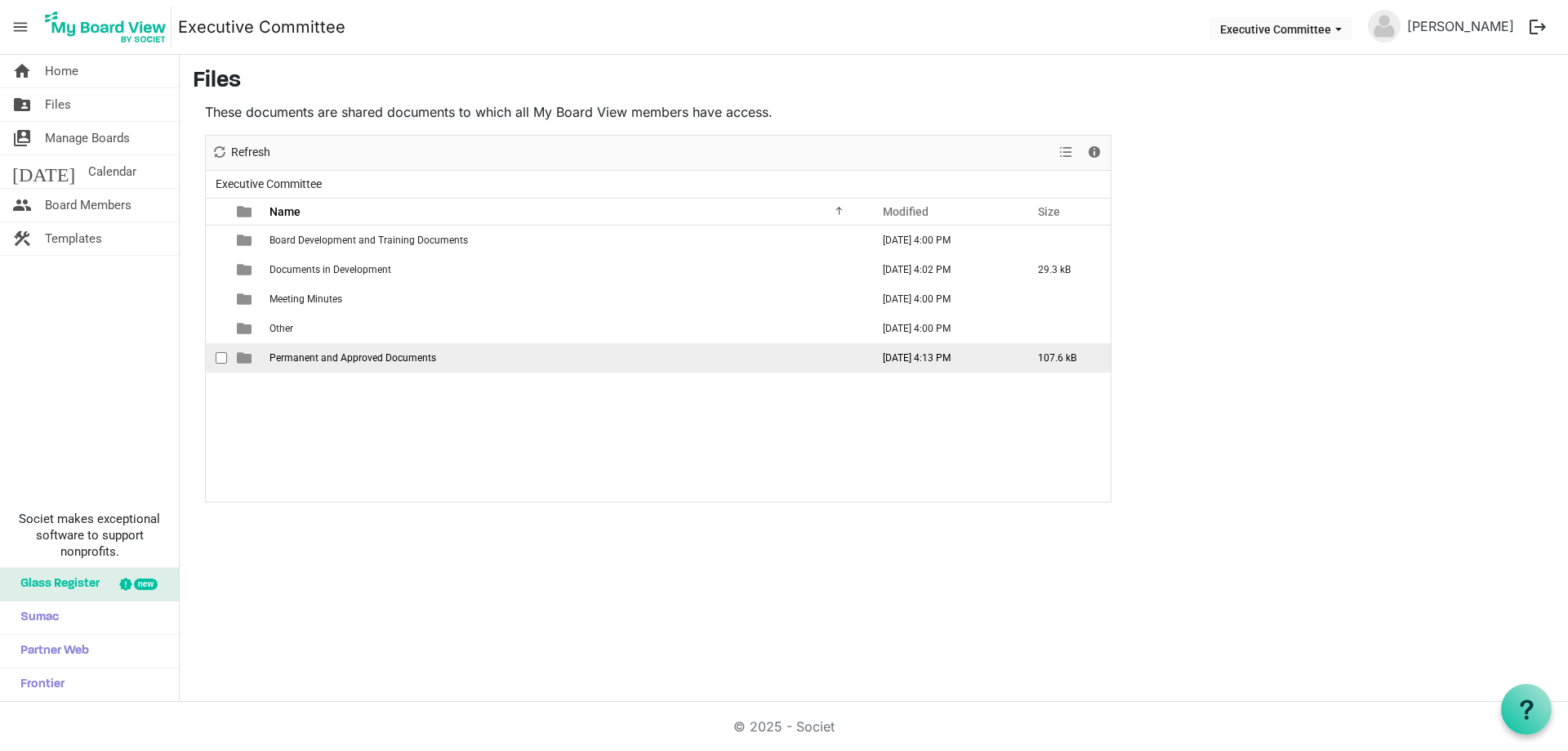
click at [325, 351] on td "Permanent and Approved Documents" at bounding box center [565, 358] width 601 height 29
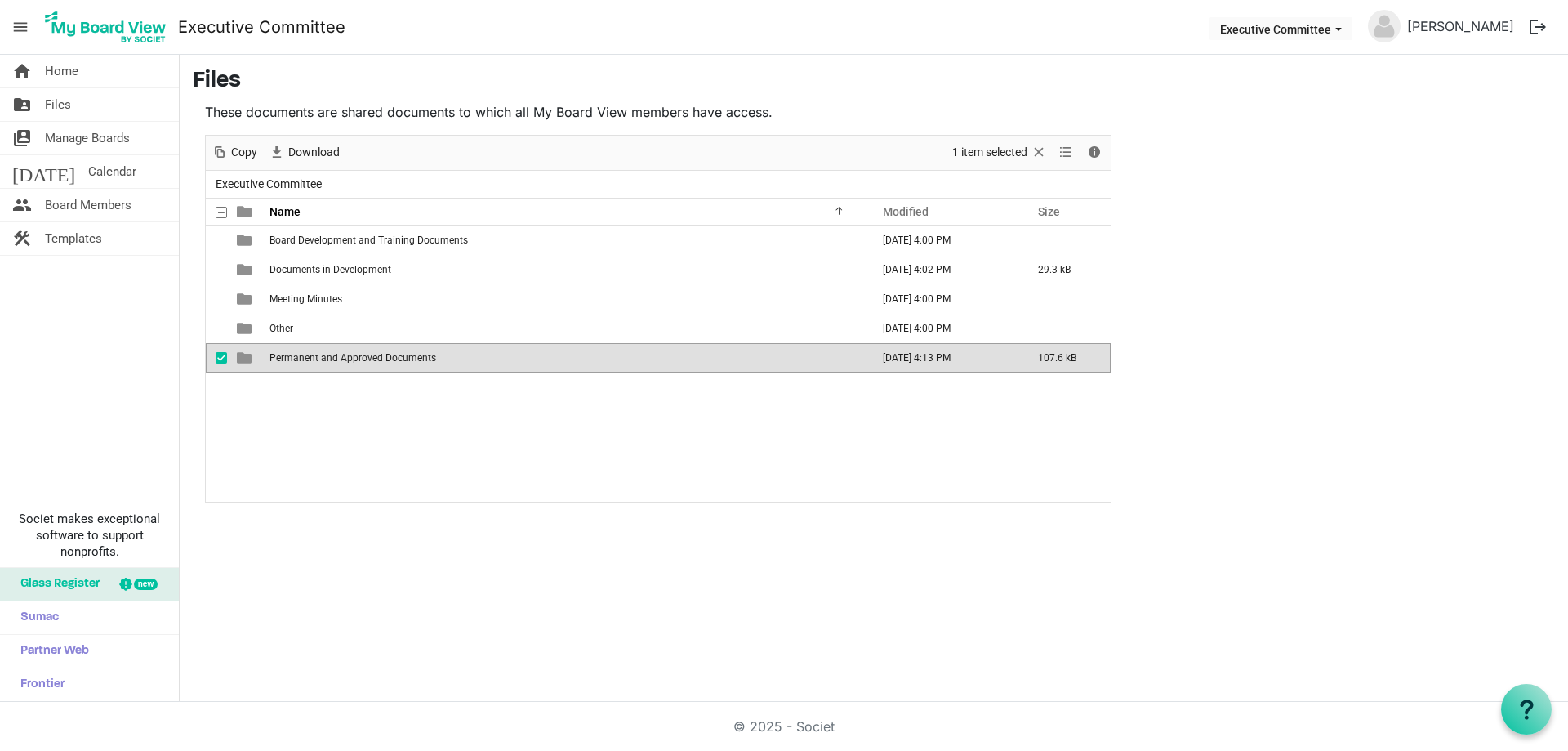
click at [325, 351] on td "Permanent and Approved Documents" at bounding box center [565, 358] width 601 height 29
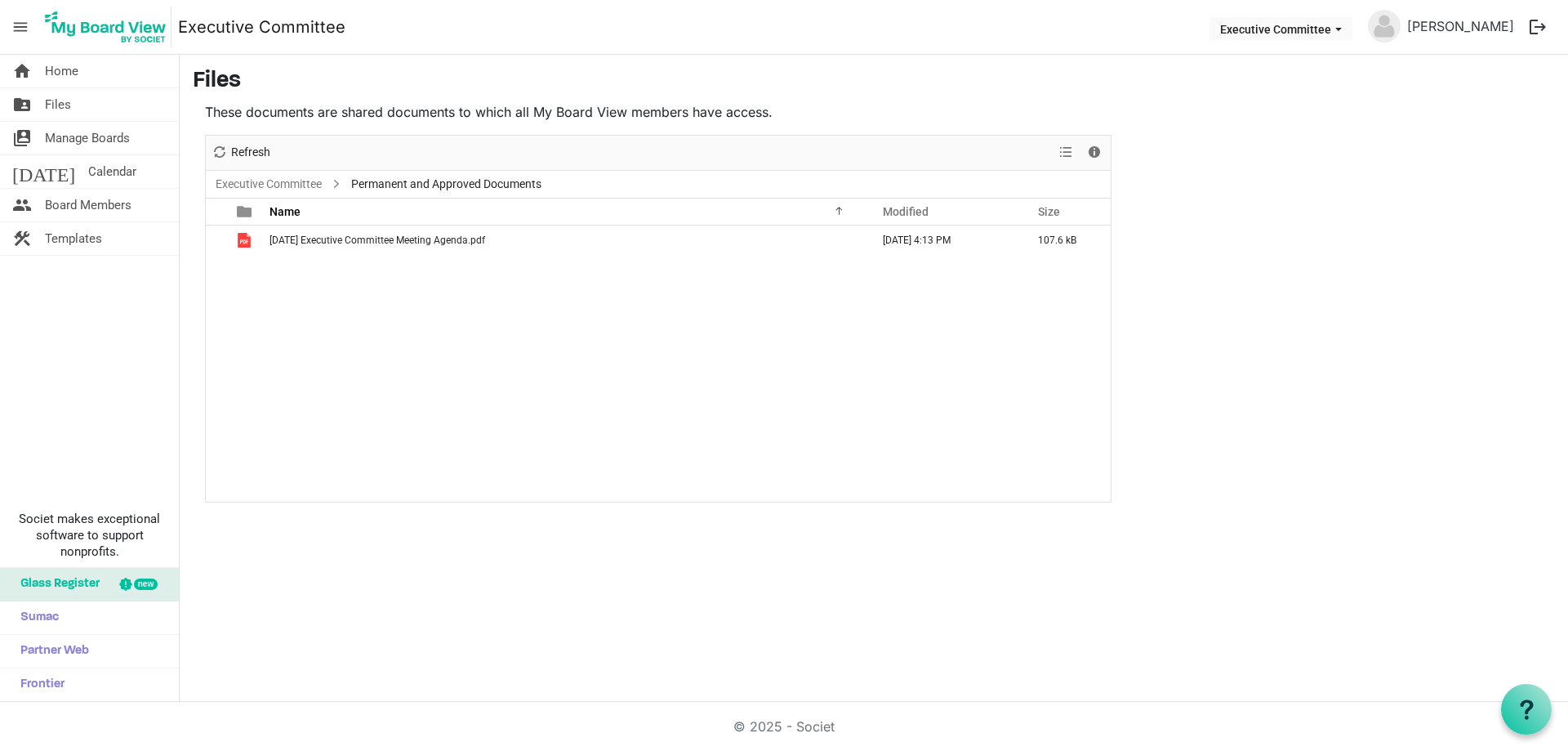
click at [510, 357] on div "October 2025 Executive Committee Meeting Agenda.pdf October 10, 2025 4:13 PM 10…" at bounding box center [659, 364] width 905 height 276
click at [457, 322] on div "October 2025 Executive Committee Meeting Agenda.pdf October 10, 2025 4:13 PM 10…" at bounding box center [659, 364] width 905 height 276
drag, startPoint x: 413, startPoint y: 286, endPoint x: 394, endPoint y: 272, distance: 23.6
click at [292, 180] on link "Executive Committee" at bounding box center [268, 184] width 112 height 21
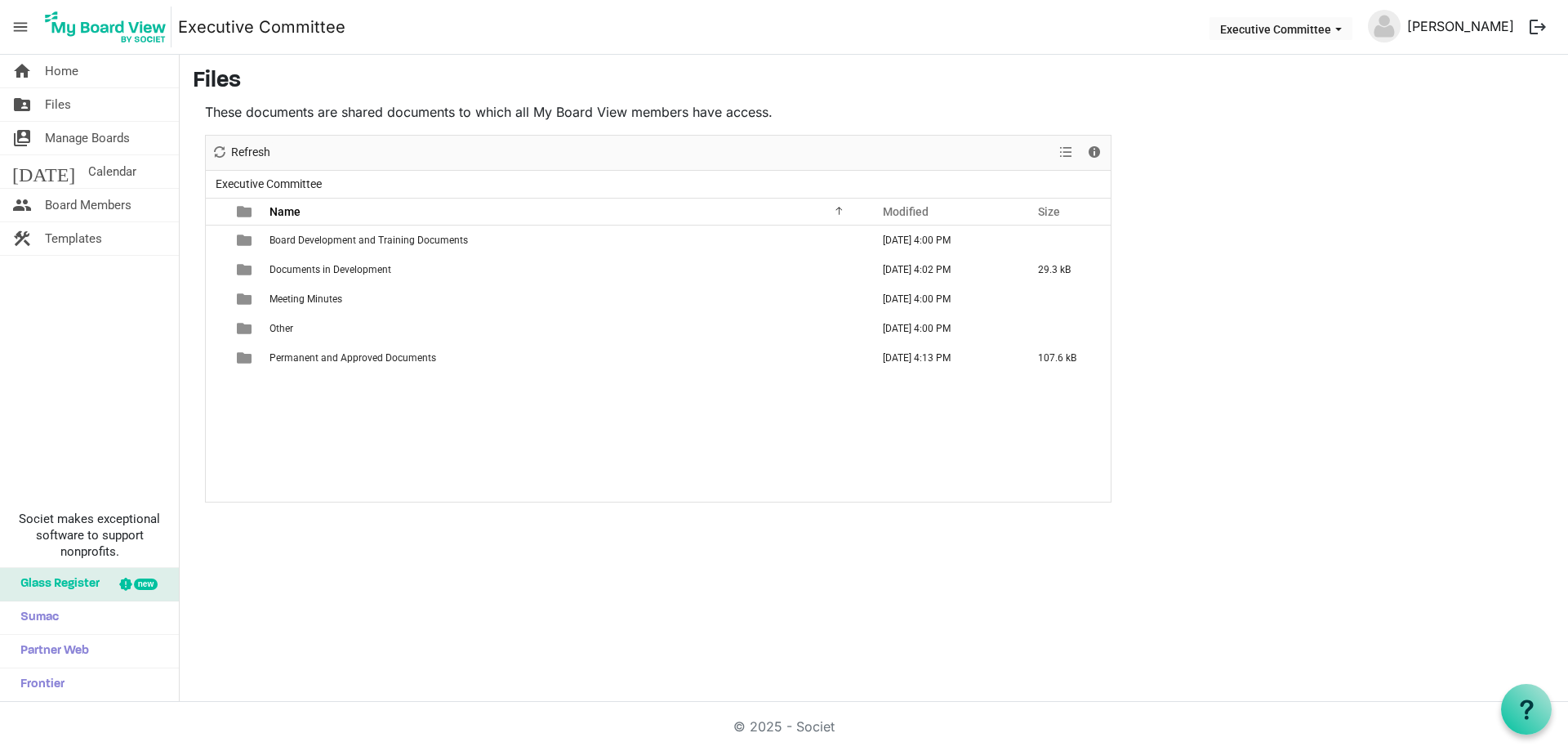
click at [1472, 27] on link "[PERSON_NAME]" at bounding box center [1460, 25] width 120 height 32
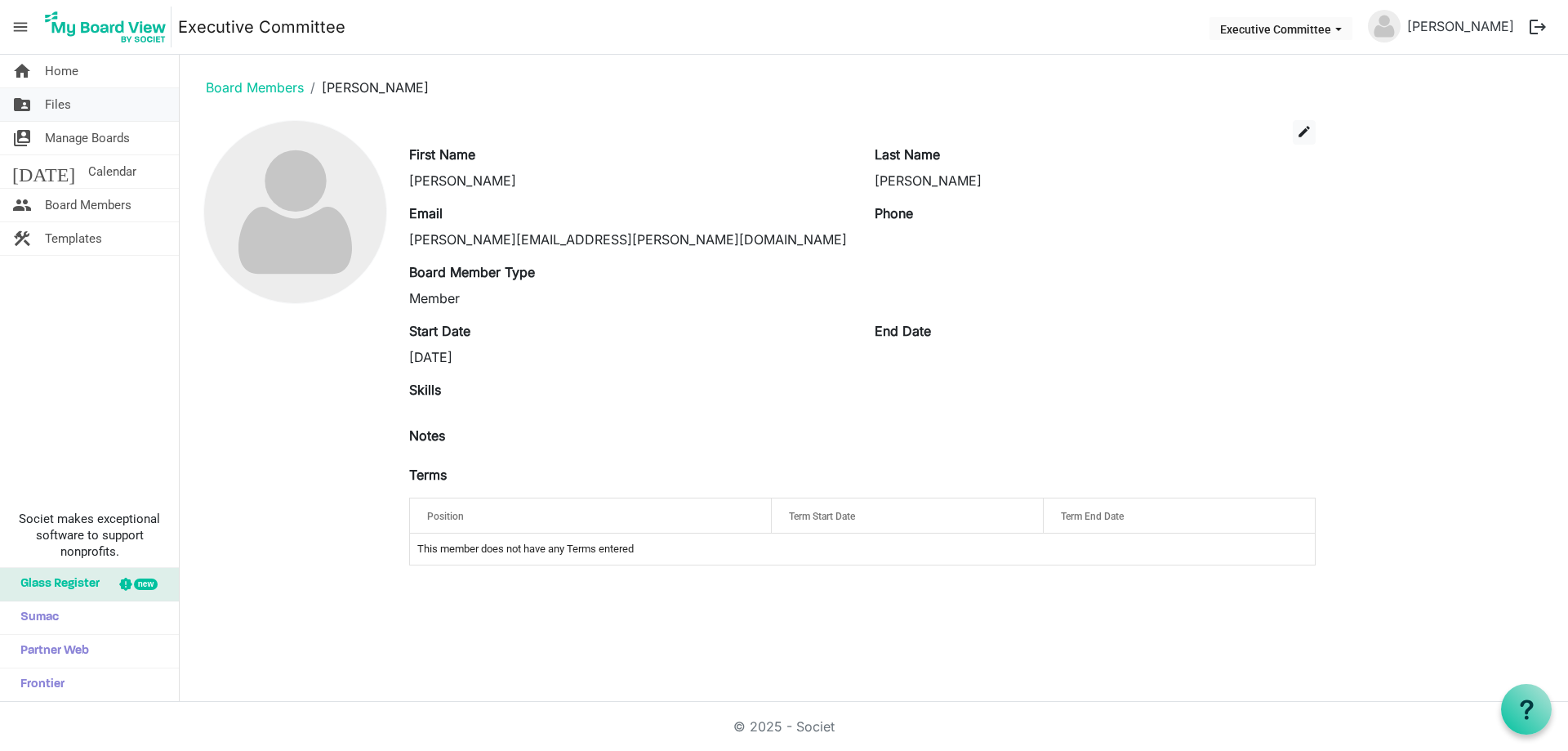
click at [51, 101] on span "Files" at bounding box center [58, 104] width 26 height 32
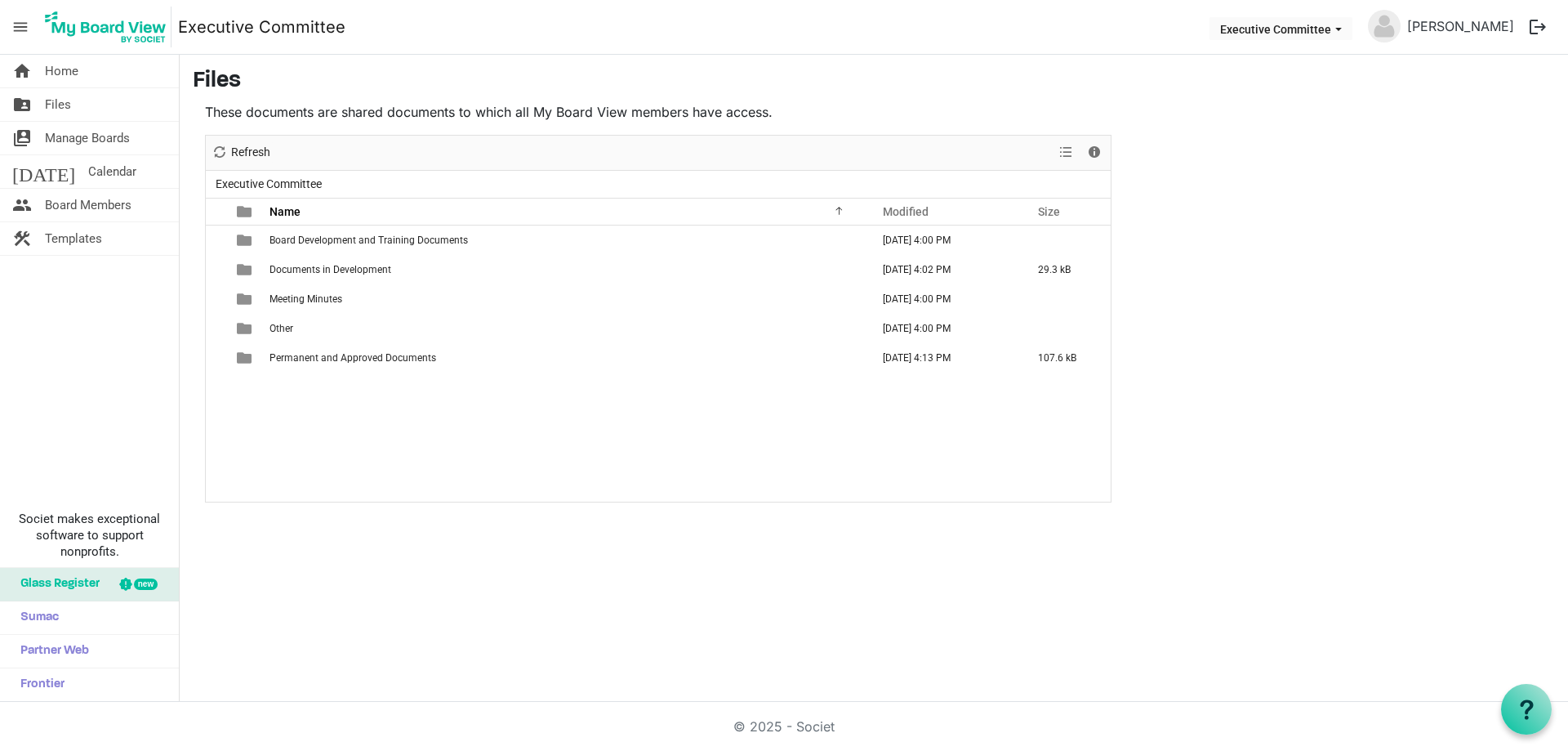
drag, startPoint x: 663, startPoint y: 423, endPoint x: 675, endPoint y: 411, distance: 17.0
click at [404, 391] on div "Board Development and Training Documents October 10, 2025 4:00 PM Documents in …" at bounding box center [659, 364] width 905 height 276
drag, startPoint x: 919, startPoint y: 405, endPoint x: 1242, endPoint y: 327, distance: 332.3
click at [921, 405] on div "Board Development and Training Documents October 10, 2025 4:00 PM Documents in …" at bounding box center [659, 364] width 905 height 276
click at [72, 106] on link "folder_shared Files" at bounding box center [89, 104] width 179 height 32
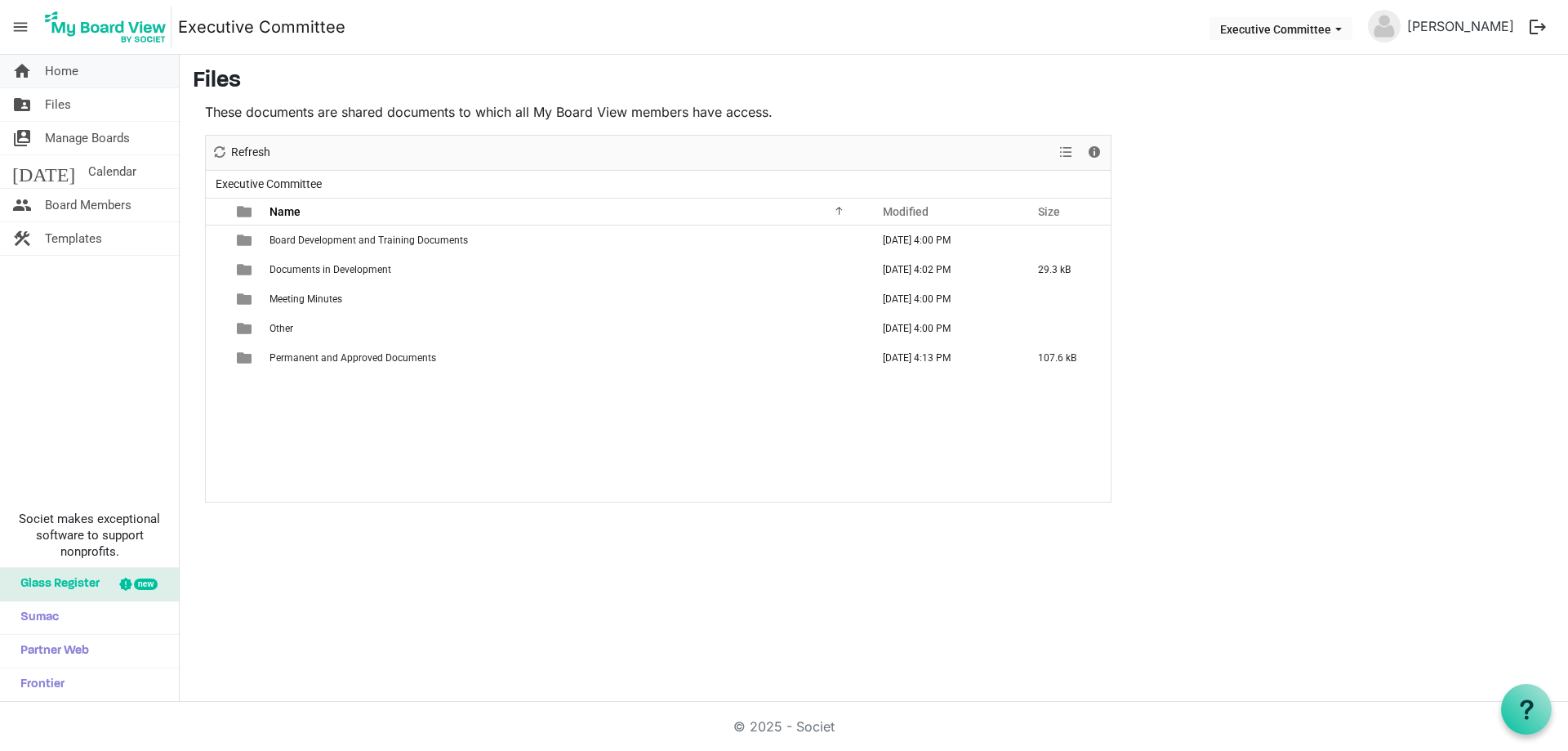
click at [73, 59] on span "Home" at bounding box center [62, 70] width 33 height 32
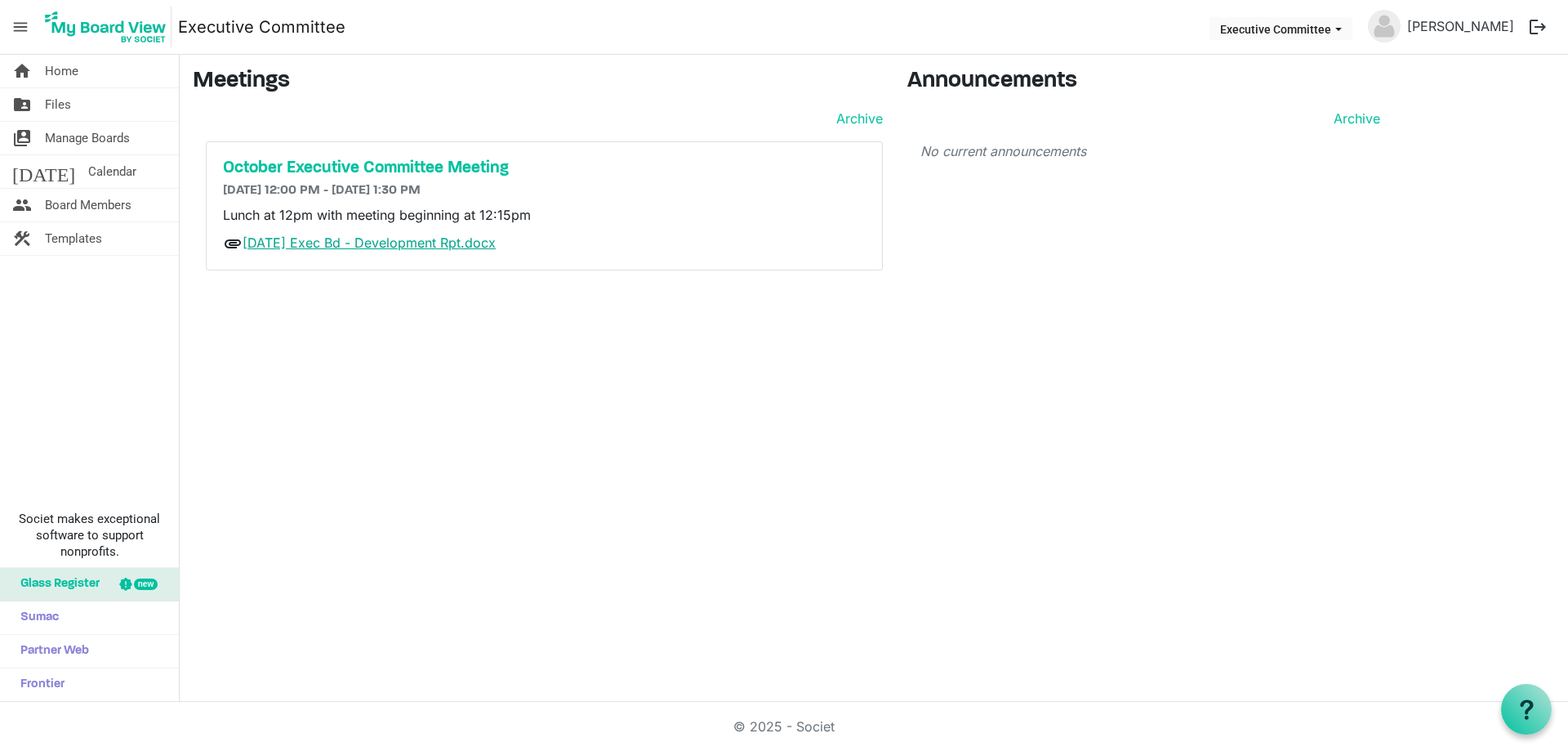
click at [330, 242] on link "Oct. 15 Exec Bd - Development Rpt.docx" at bounding box center [369, 243] width 253 height 17
click at [585, 412] on div "home Home folder_shared Files switch_account Manage Boards today Calendar peopl…" at bounding box center [784, 378] width 1568 height 647
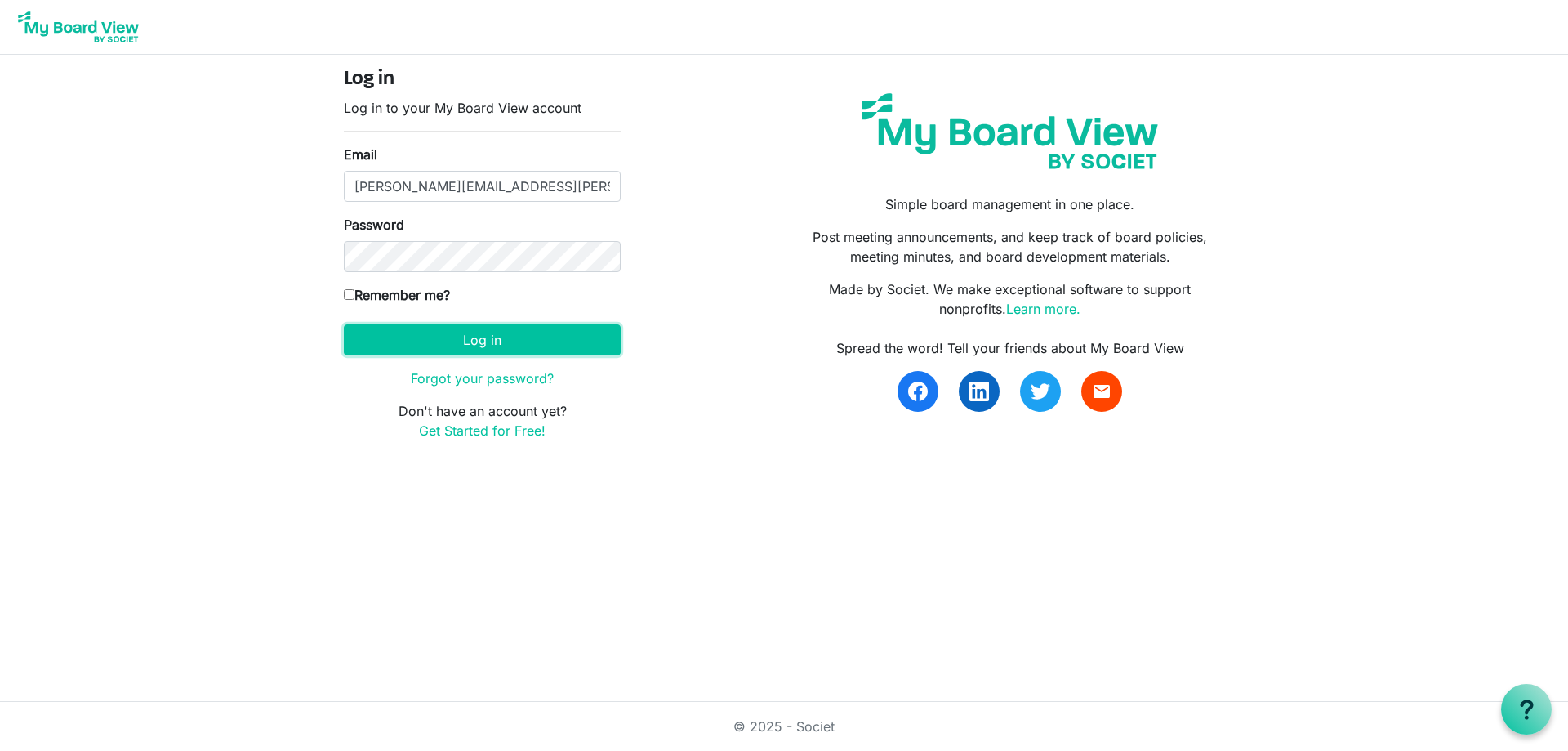
drag, startPoint x: 405, startPoint y: 343, endPoint x: 231, endPoint y: 257, distance: 194.1
click at [404, 344] on button "Log in" at bounding box center [482, 340] width 277 height 31
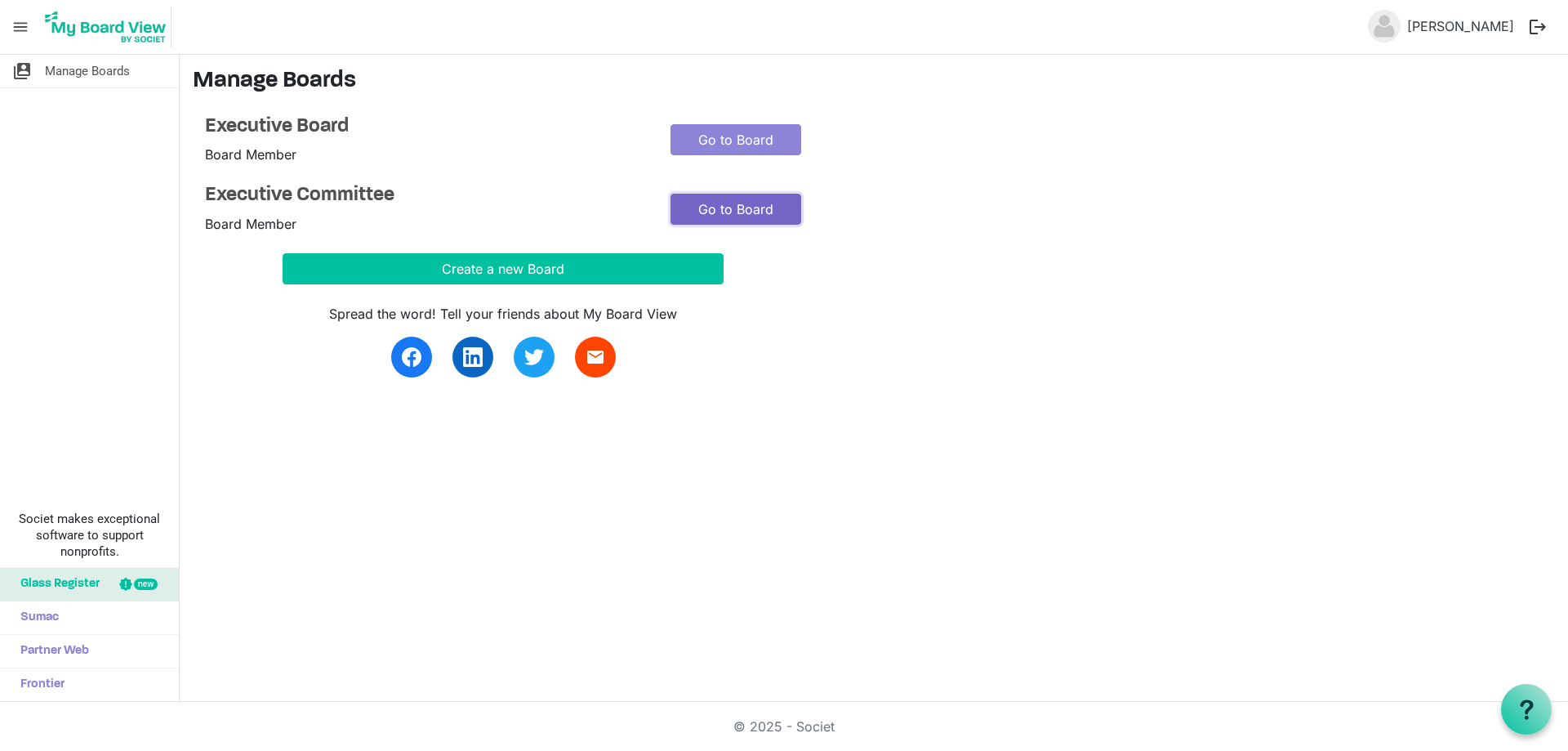
click at [733, 212] on link "Go to Board" at bounding box center [736, 209] width 131 height 31
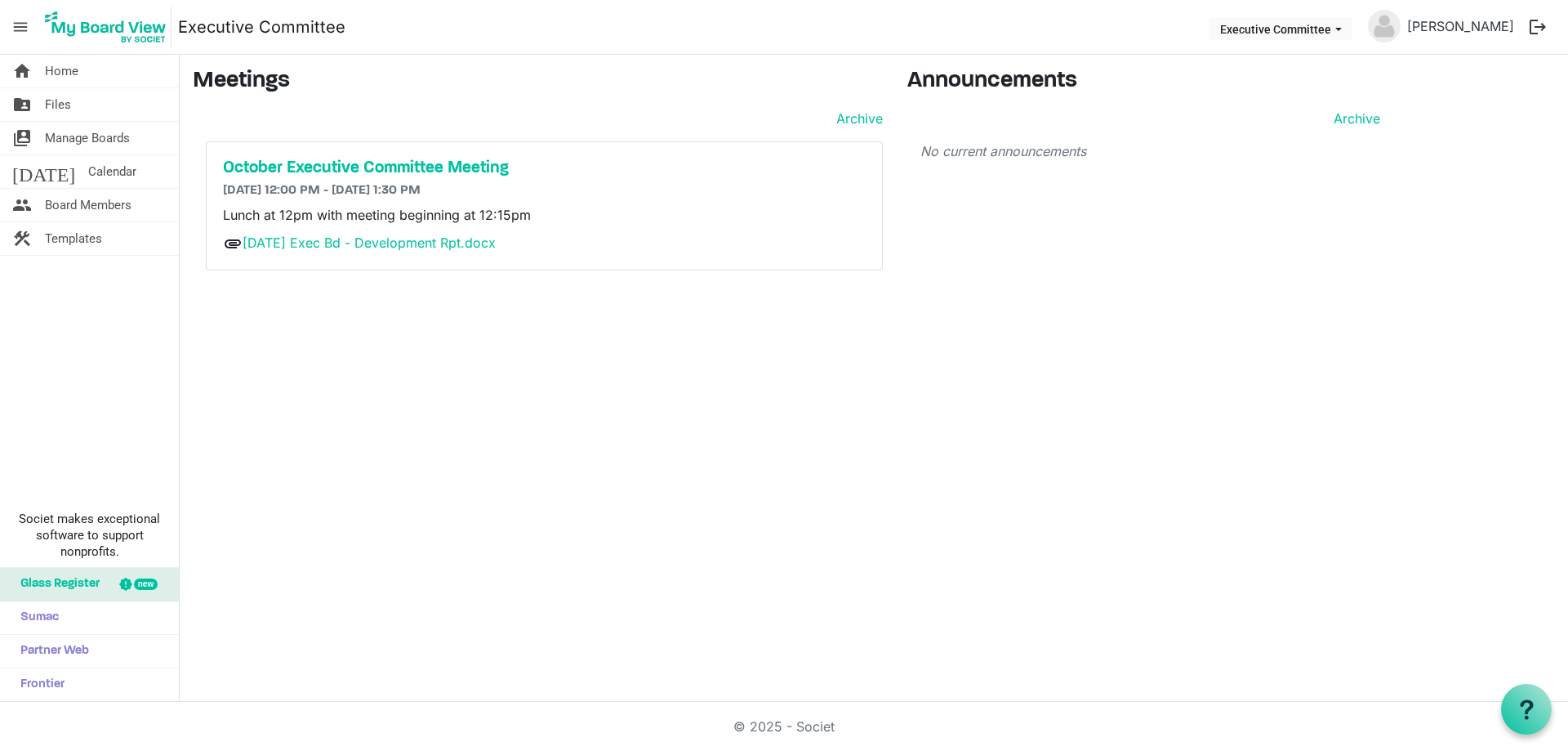
click at [740, 198] on h6 "10/15/2025 12:00 PM - 10/15/2025 1:30 PM" at bounding box center [544, 191] width 642 height 16
click at [699, 198] on h6 "10/15/2025 12:00 PM - 10/15/2025 1:30 PM" at bounding box center [544, 191] width 642 height 16
click at [63, 96] on span "Files" at bounding box center [58, 104] width 26 height 32
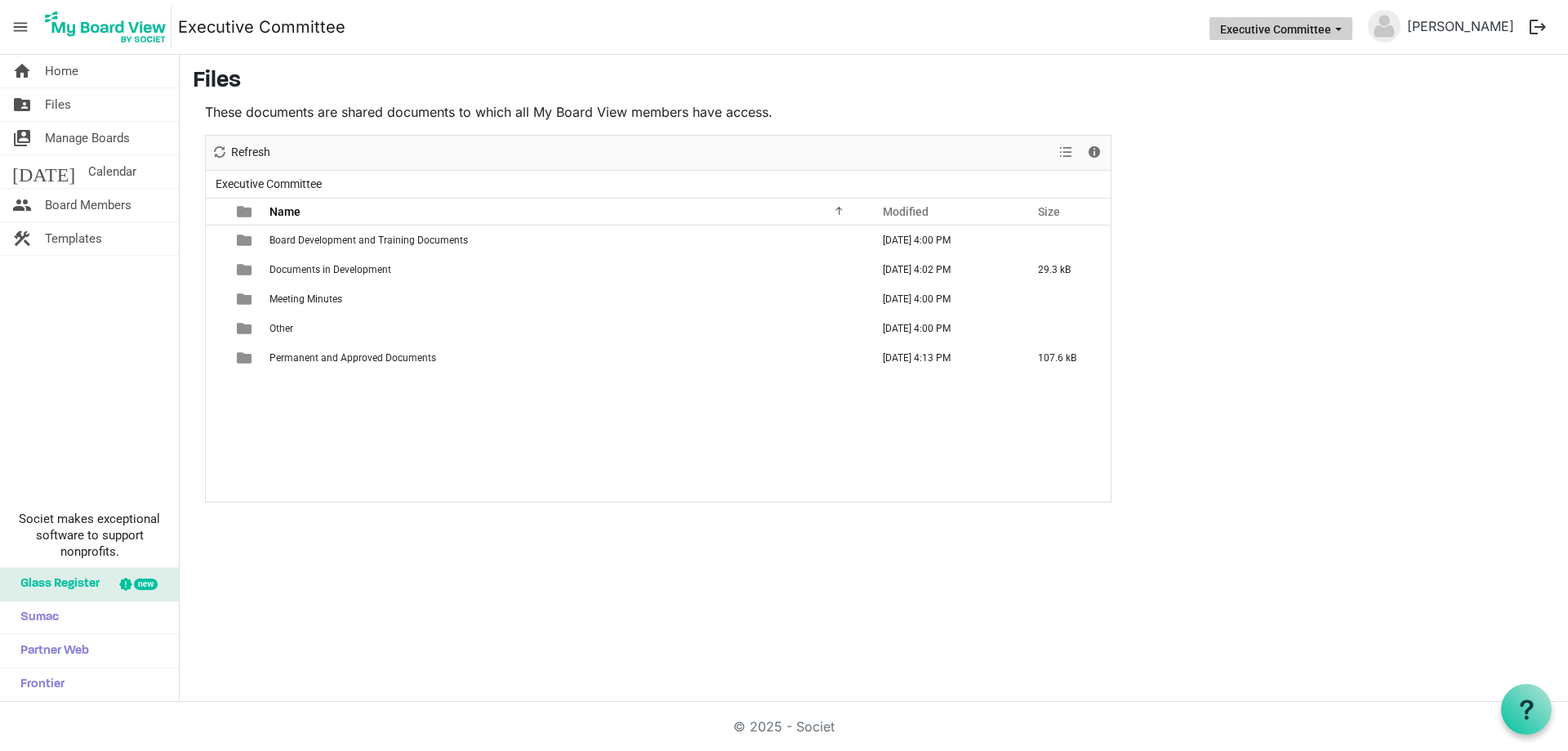
click at [1280, 37] on button "Executive Committee" at bounding box center [1281, 28] width 143 height 22
click at [1284, 60] on li "Executive Board" at bounding box center [1310, 62] width 132 height 29
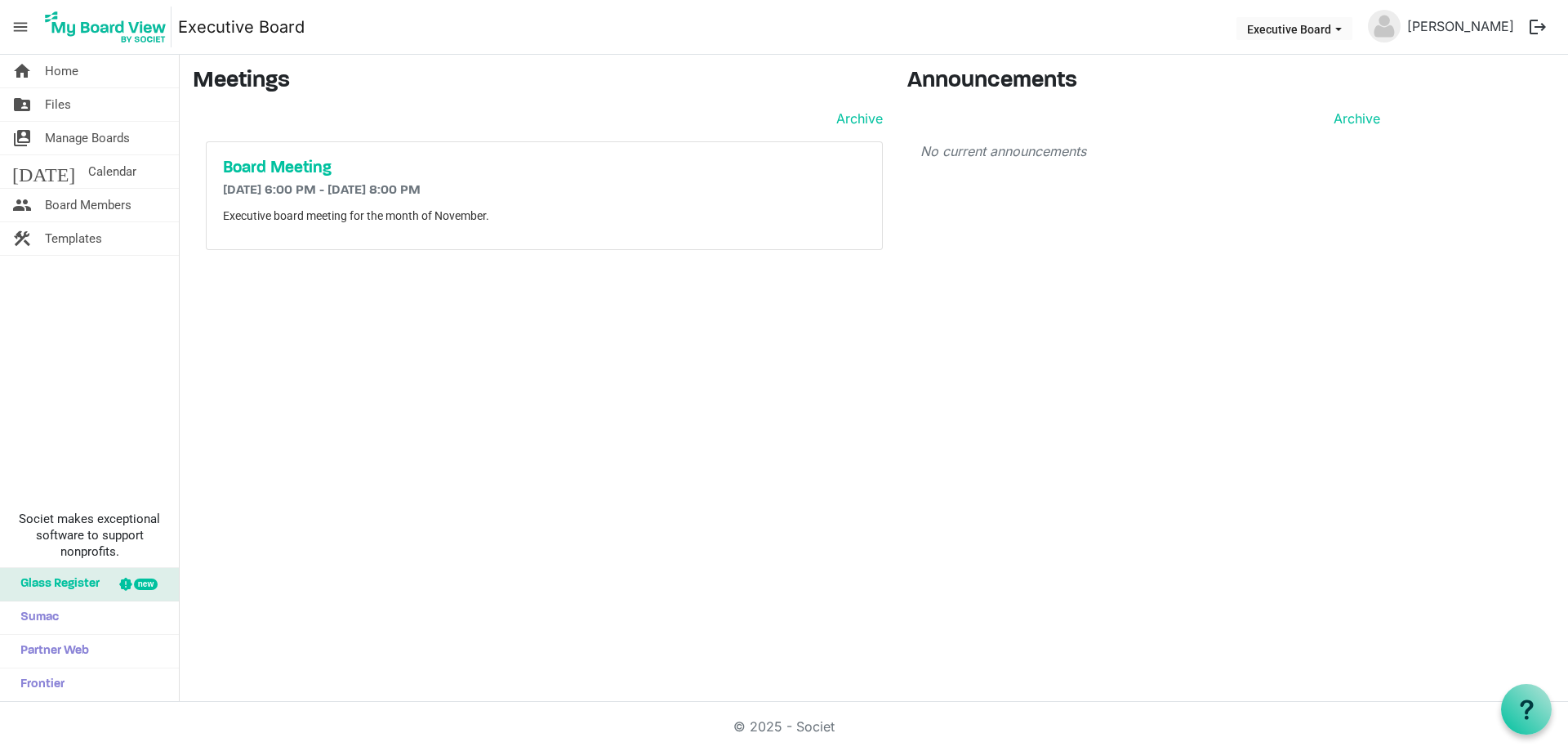
click at [273, 179] on div "Board Meeting 11/19/2025 6:00 PM - 11/19/2025 8:00 PM Executive board meeting f…" at bounding box center [544, 195] width 675 height 107
click at [66, 102] on span "Files" at bounding box center [58, 104] width 26 height 32
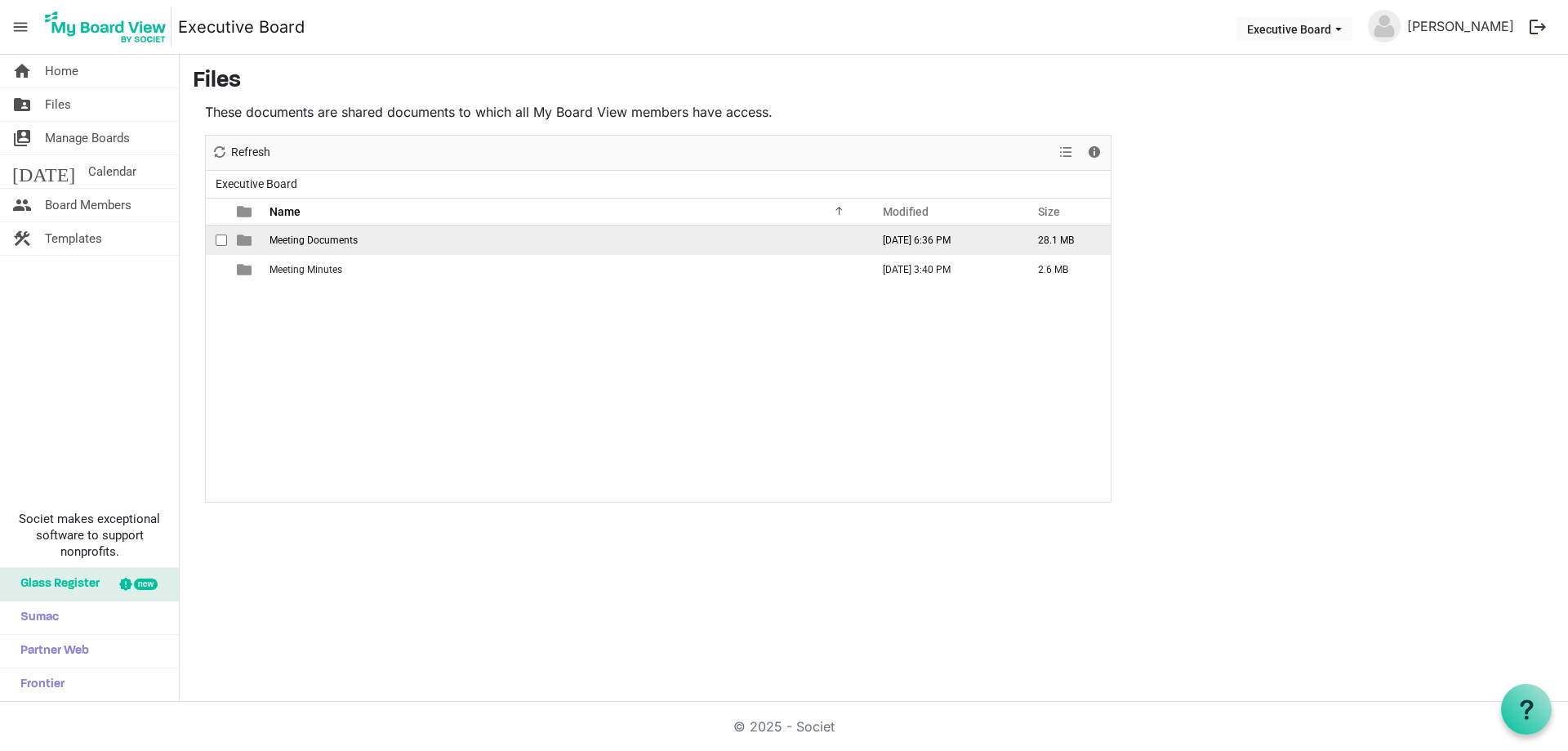
click at [340, 238] on span "Meeting Documents" at bounding box center [314, 241] width 88 height 12
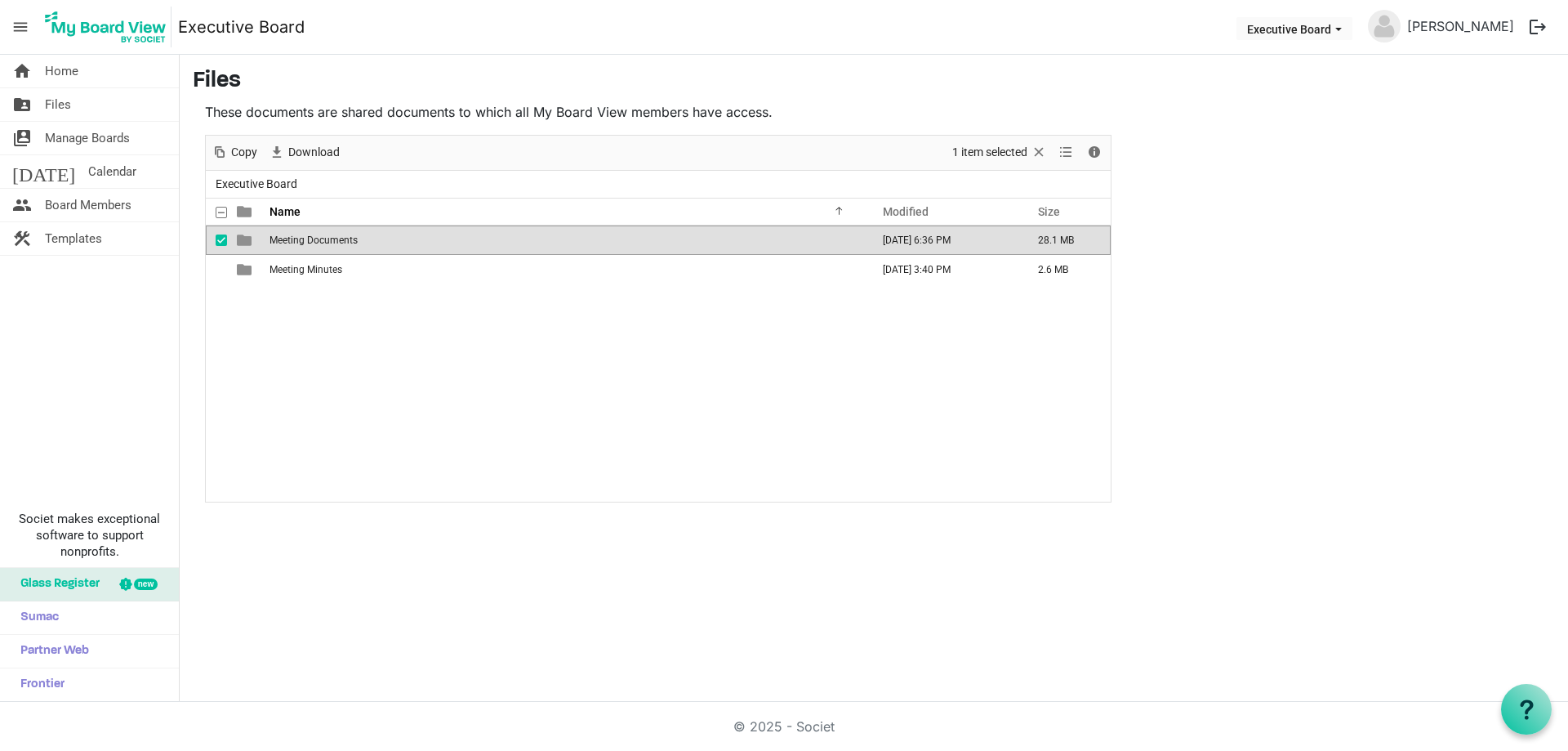
click at [340, 238] on span "Meeting Documents" at bounding box center [314, 241] width 88 height 12
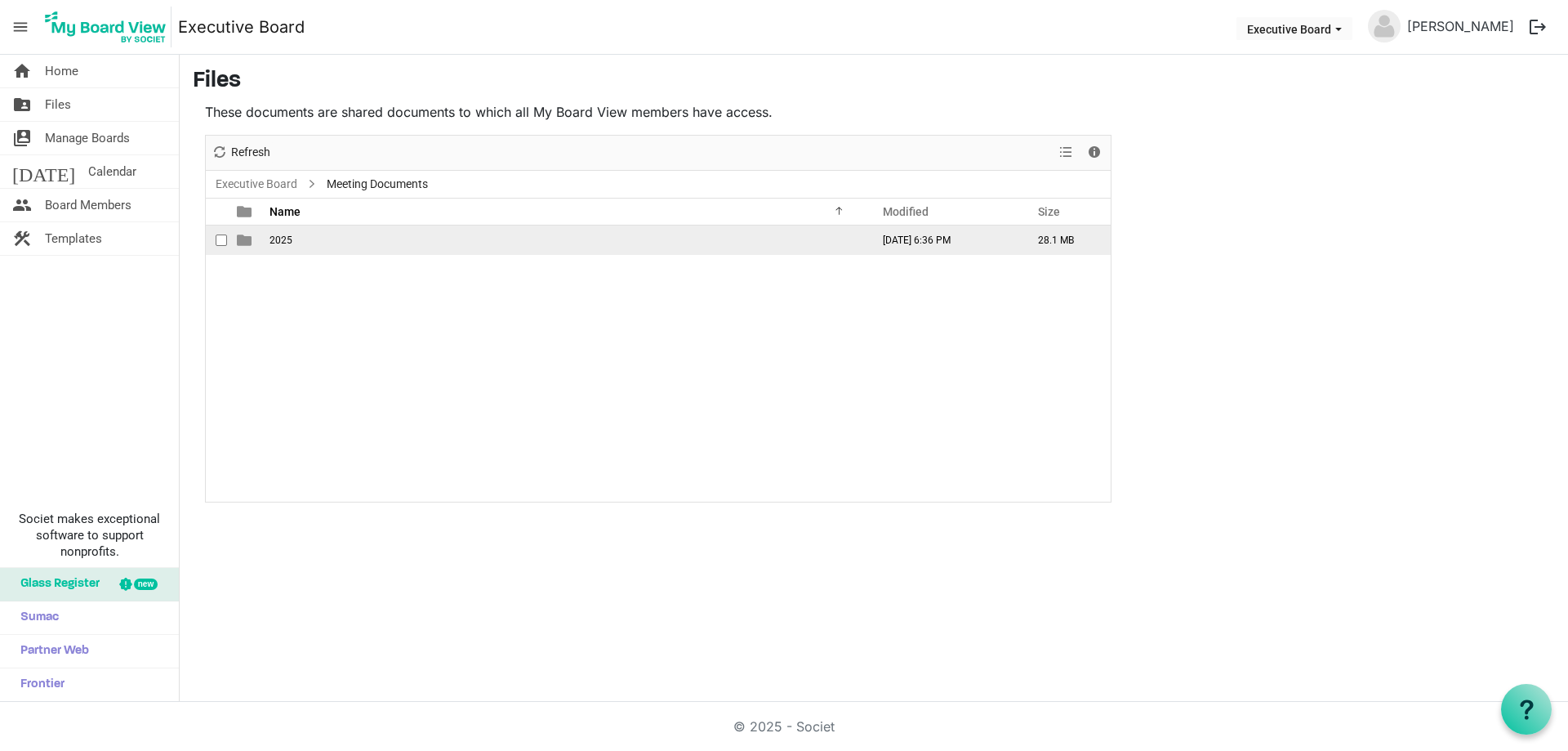
click at [370, 243] on td "2025" at bounding box center [565, 241] width 601 height 29
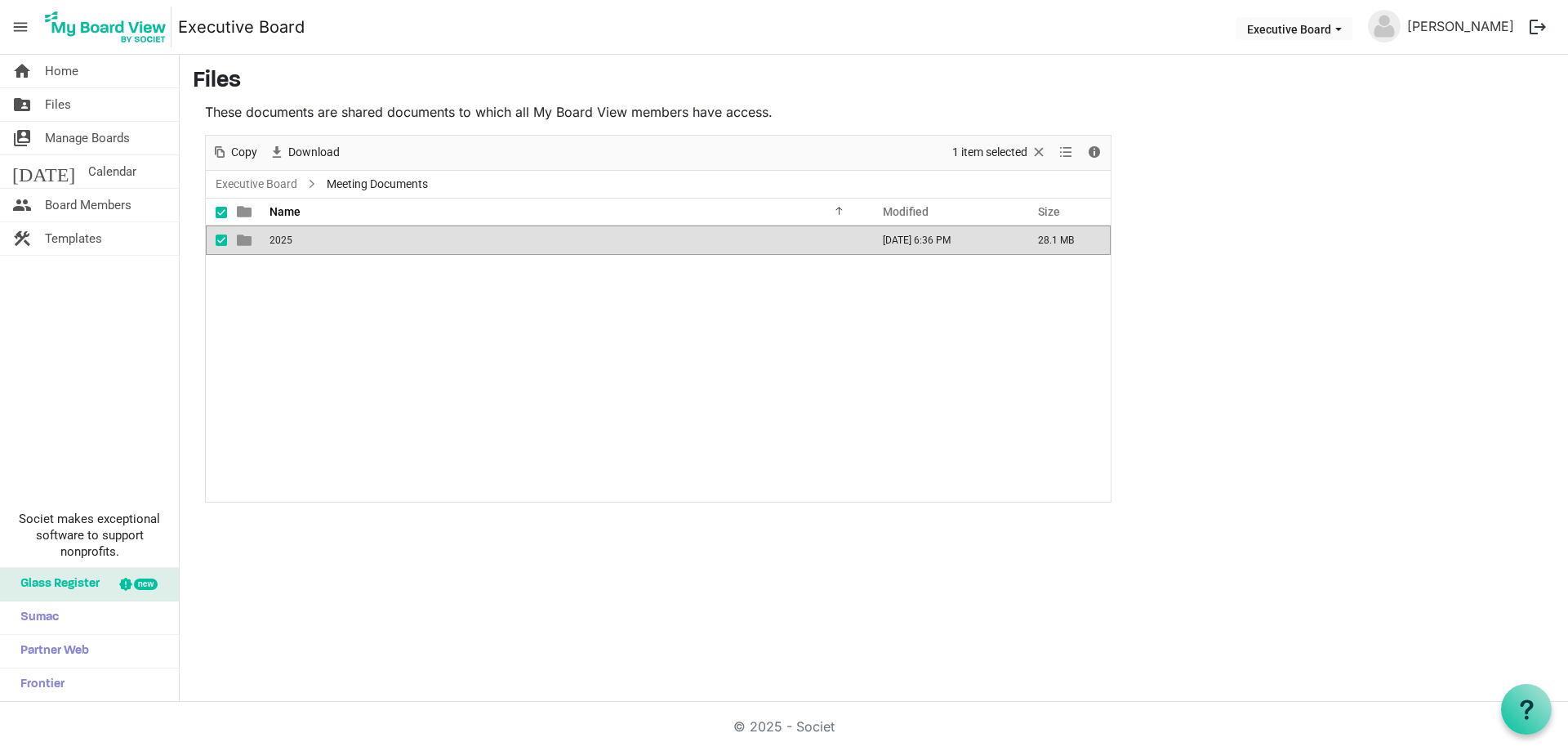
click at [370, 243] on td "2025" at bounding box center [565, 241] width 601 height 29
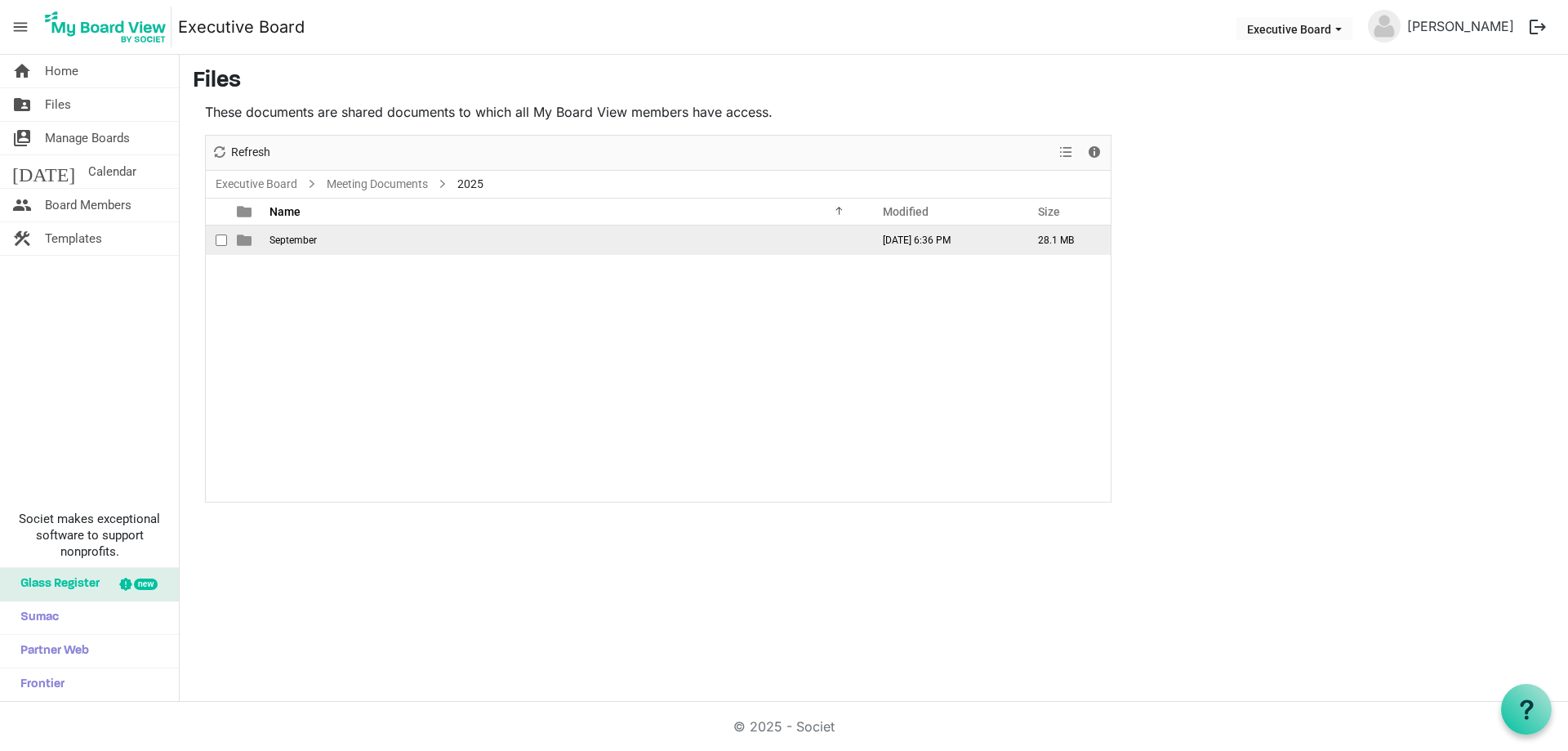
click at [275, 233] on td "September" at bounding box center [565, 241] width 601 height 29
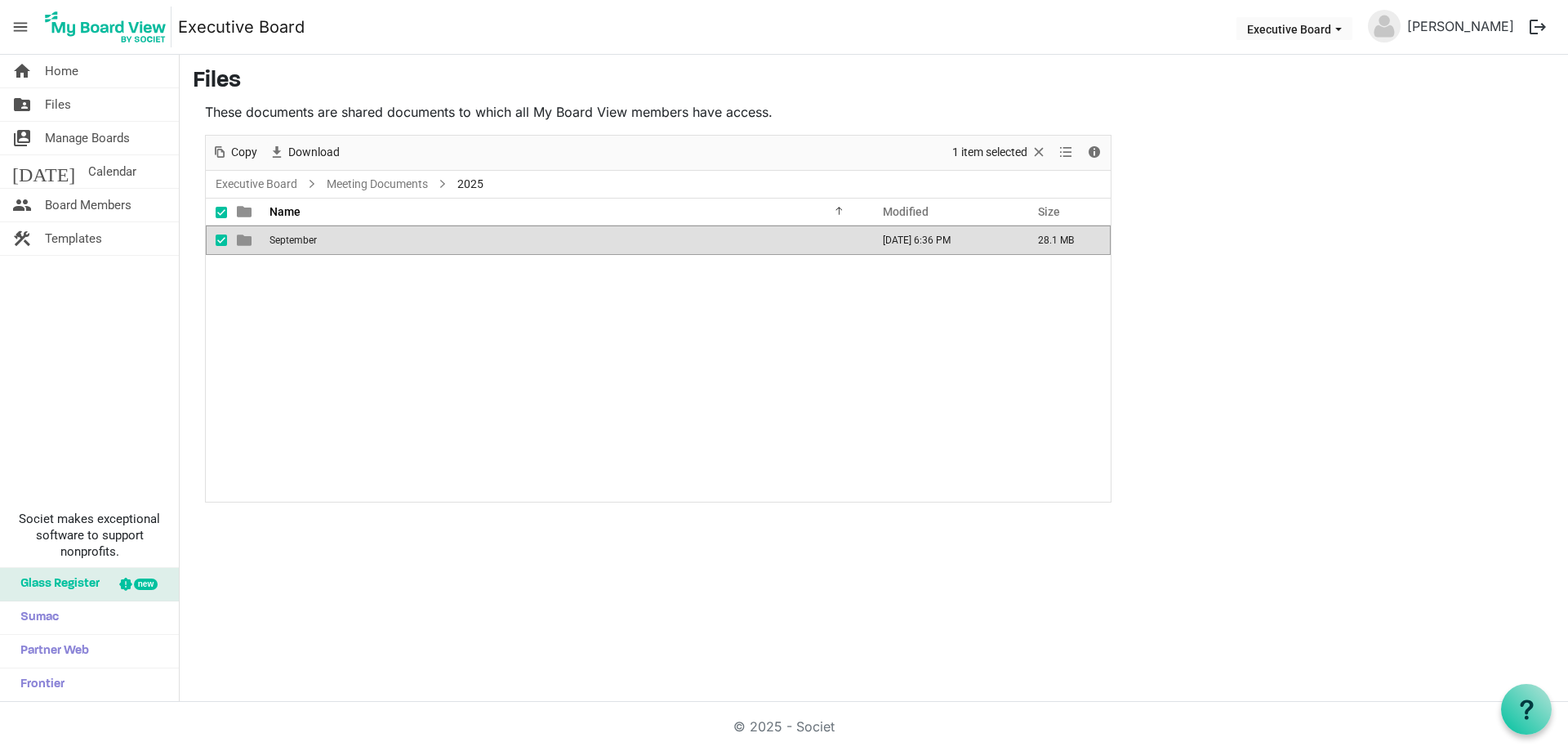
click at [275, 233] on td "September" at bounding box center [565, 241] width 601 height 29
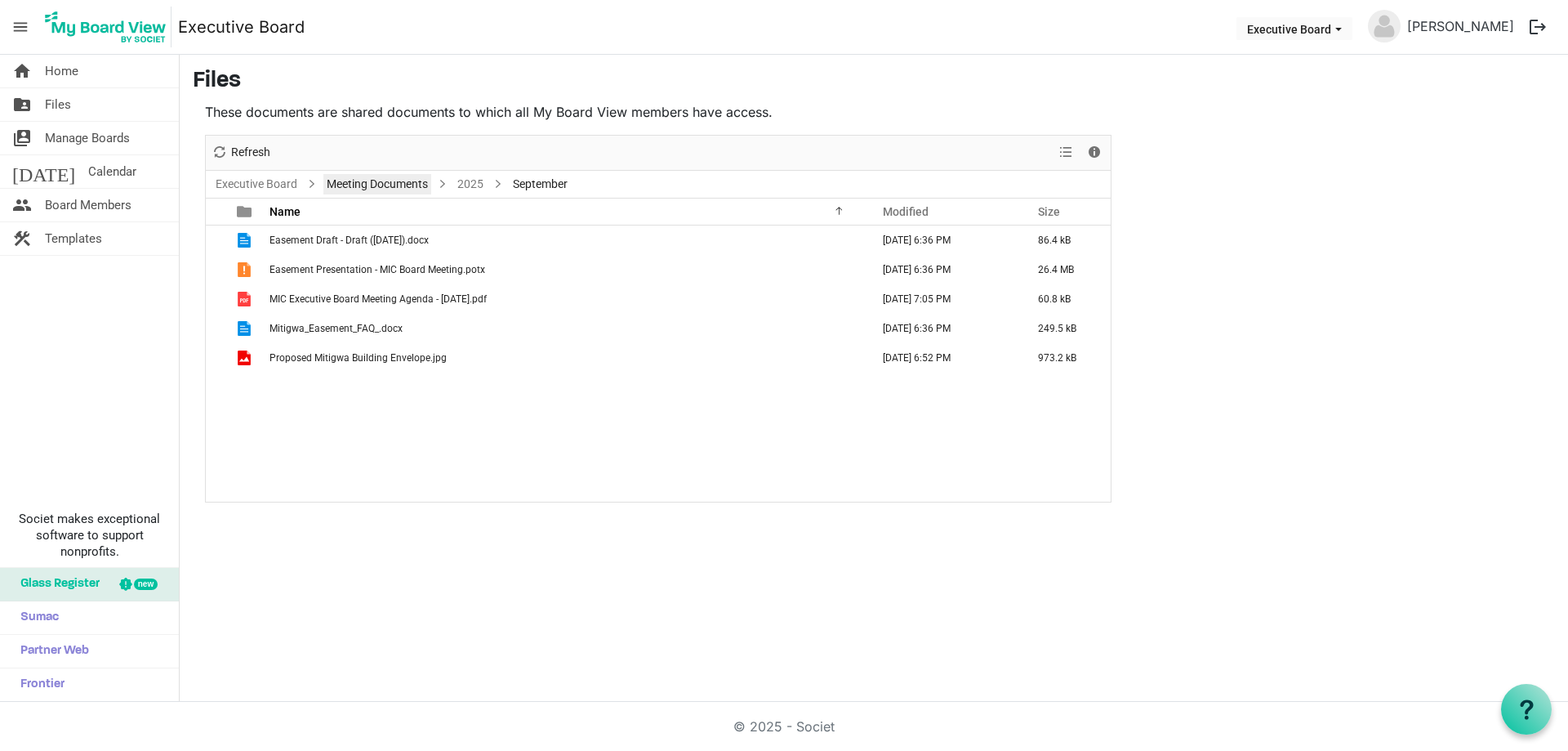
click at [371, 173] on li "Meeting Documents" at bounding box center [366, 184] width 131 height 22
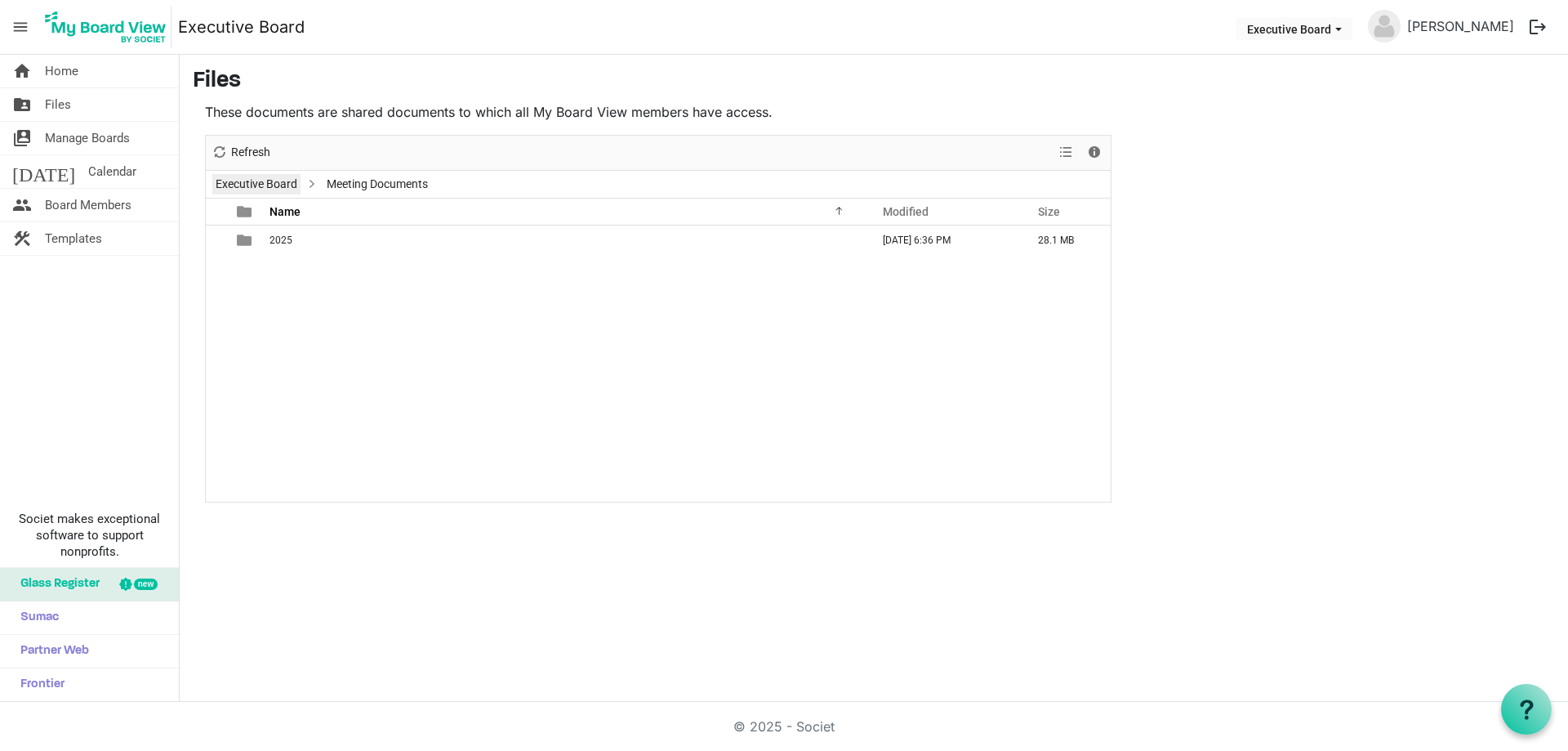
click at [270, 182] on link "Executive Board" at bounding box center [256, 184] width 88 height 21
click at [42, 99] on link "folder_shared Files" at bounding box center [89, 104] width 179 height 32
click at [821, 335] on div "Meeting Documents September 16, 2025 6:36 PM 28.1 MB Meeting Minutes September …" at bounding box center [659, 364] width 905 height 276
click at [57, 75] on span "Home" at bounding box center [62, 70] width 33 height 32
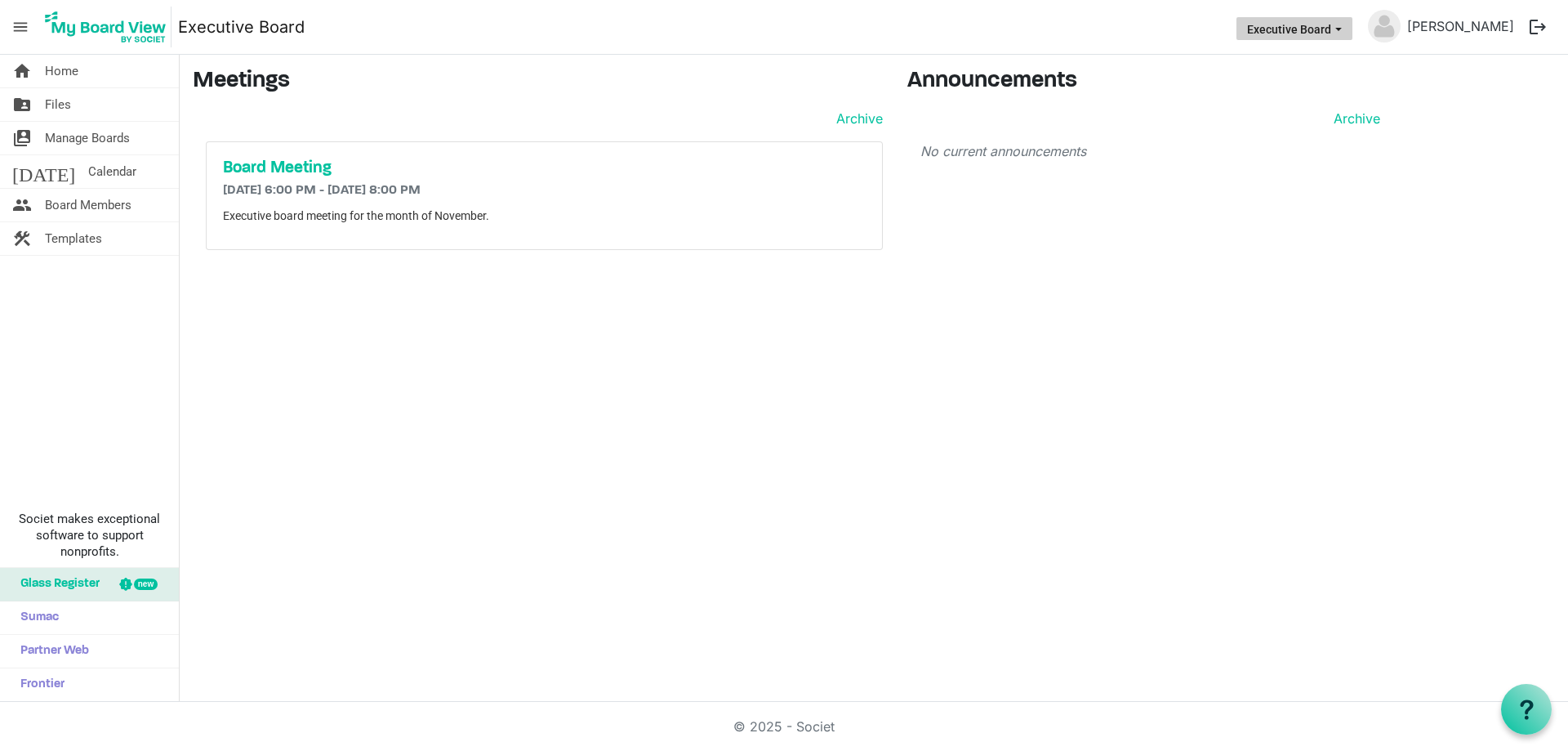
click at [1299, 35] on button "Executive Board" at bounding box center [1294, 28] width 116 height 22
click at [1316, 91] on li "Executive Committee" at bounding box center [1337, 91] width 132 height 29
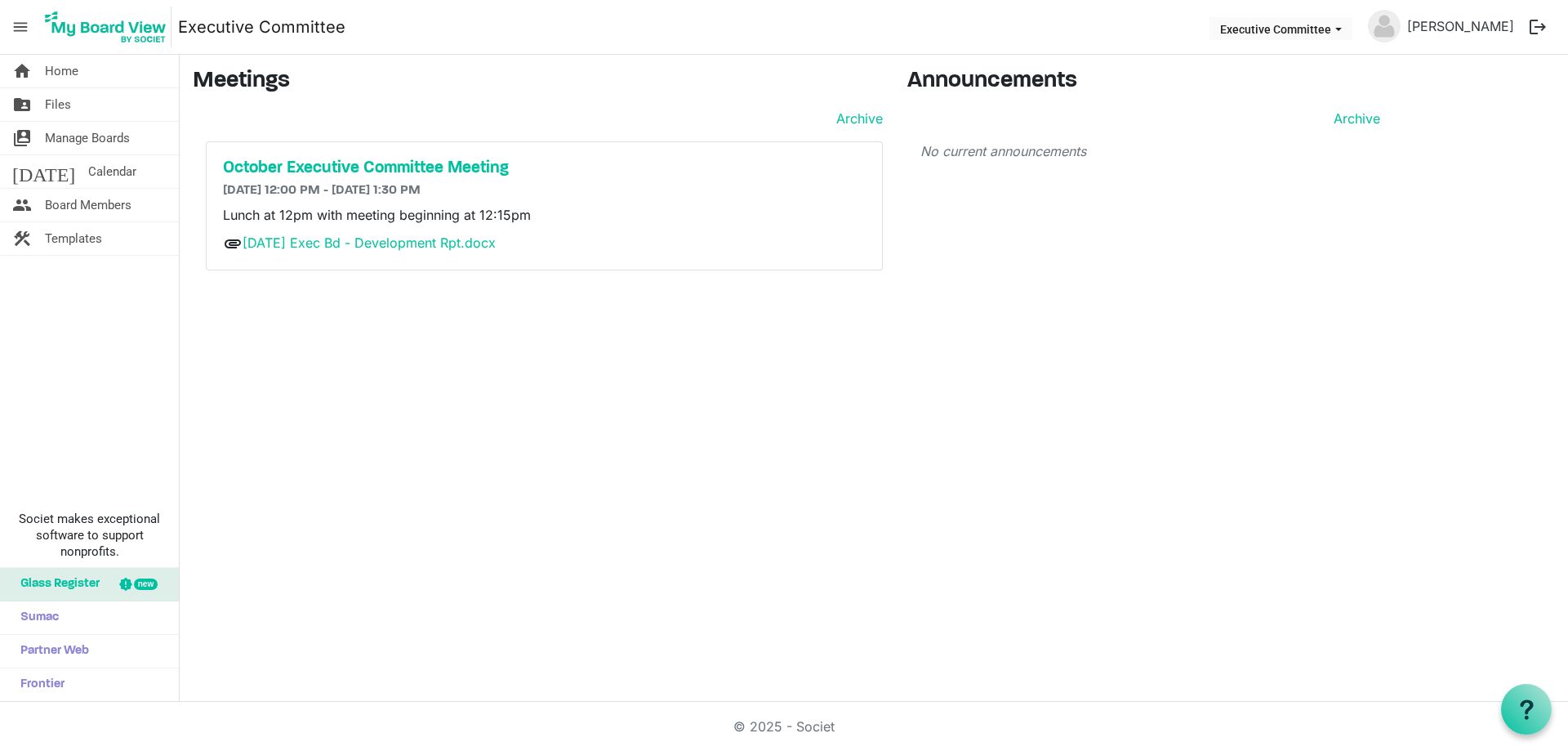
click at [707, 211] on p "Lunch at 12pm with meeting beginning at 12:15pm" at bounding box center [544, 215] width 642 height 20
click at [559, 360] on div "home Home folder_shared Files switch_account Manage Boards today Calendar peopl…" at bounding box center [784, 378] width 1568 height 647
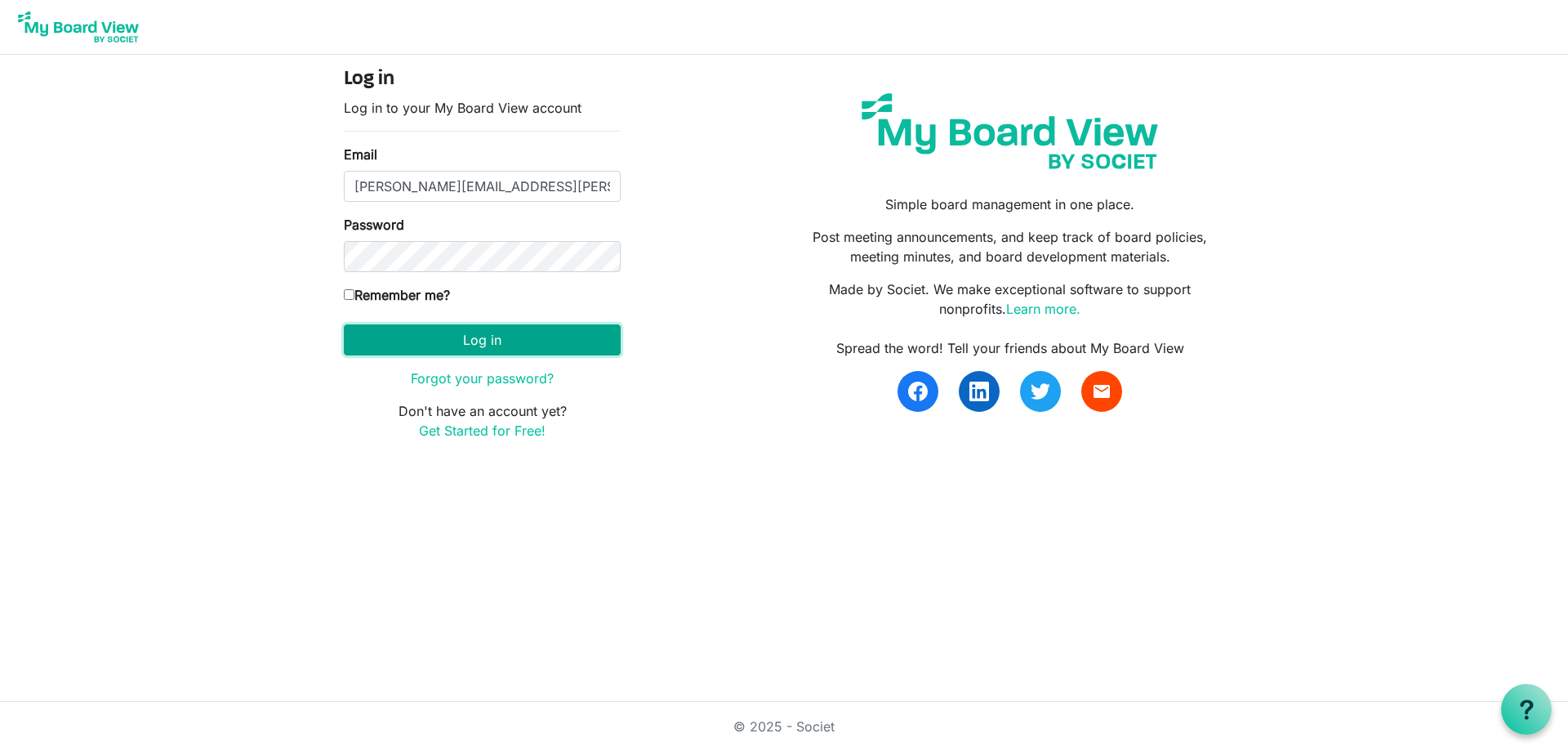
click at [419, 333] on button "Log in" at bounding box center [482, 340] width 277 height 31
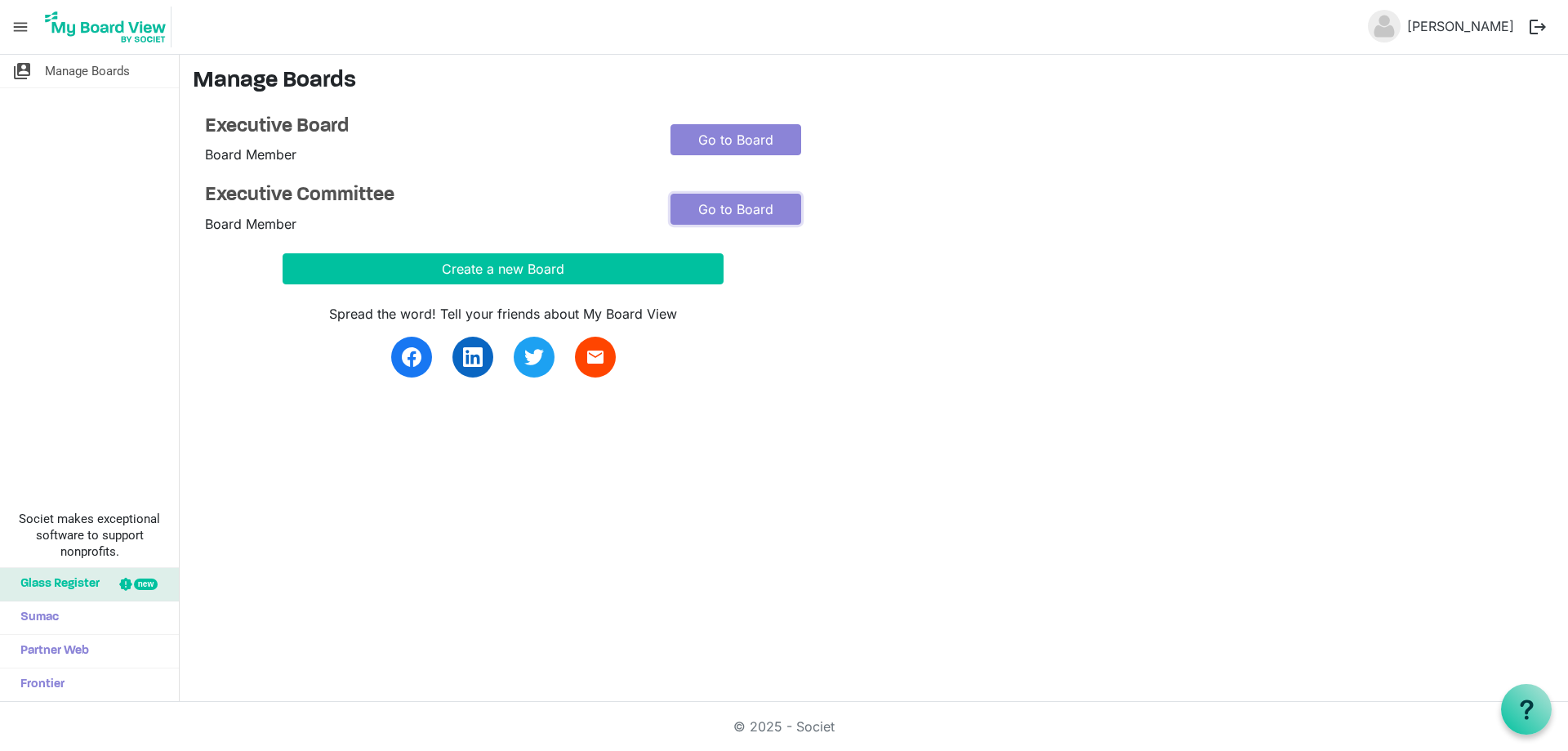
drag, startPoint x: 727, startPoint y: 207, endPoint x: 844, endPoint y: 241, distance: 121.8
click at [728, 207] on link "Go to Board" at bounding box center [736, 209] width 131 height 31
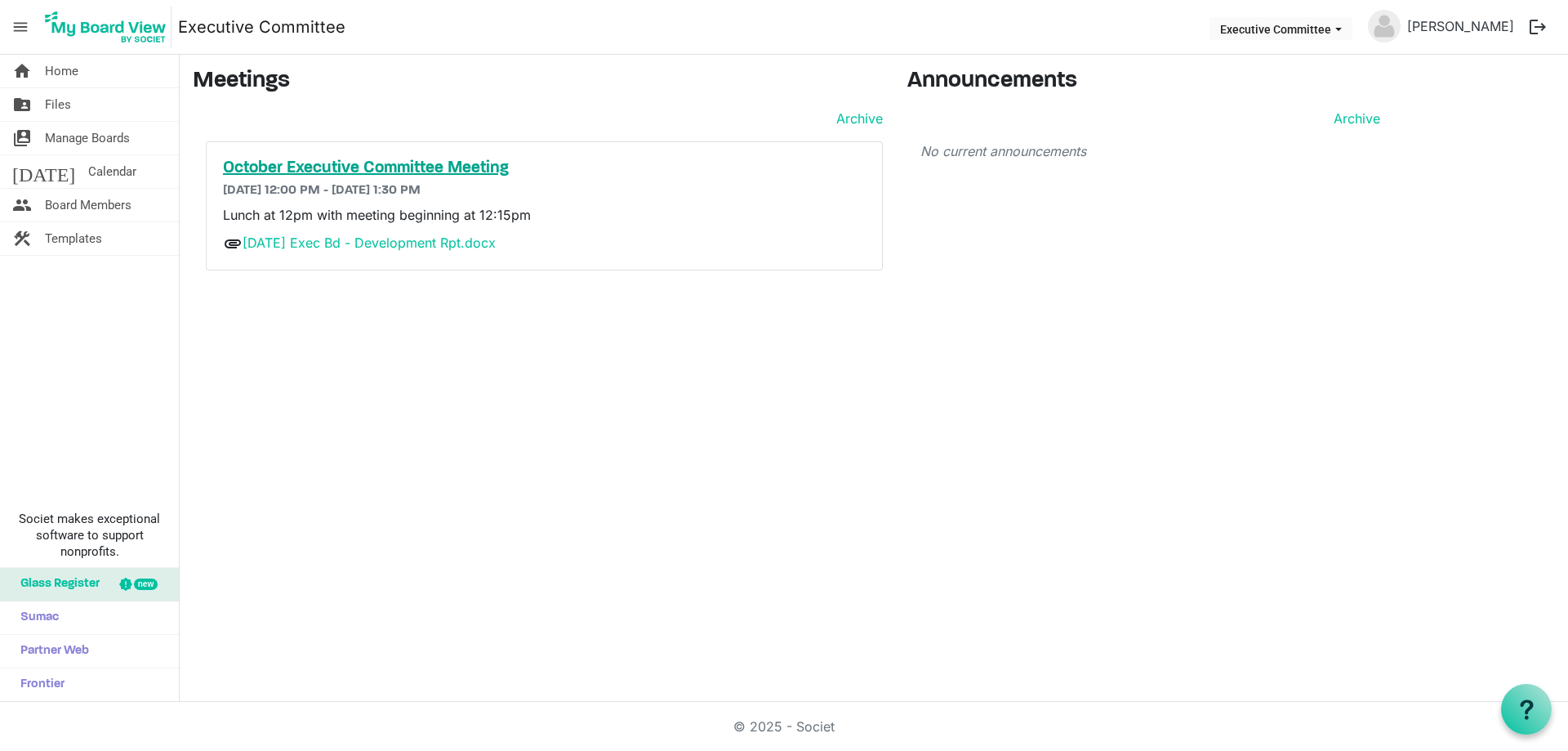
click at [456, 168] on h5 "October Executive Committee Meeting" at bounding box center [544, 168] width 642 height 20
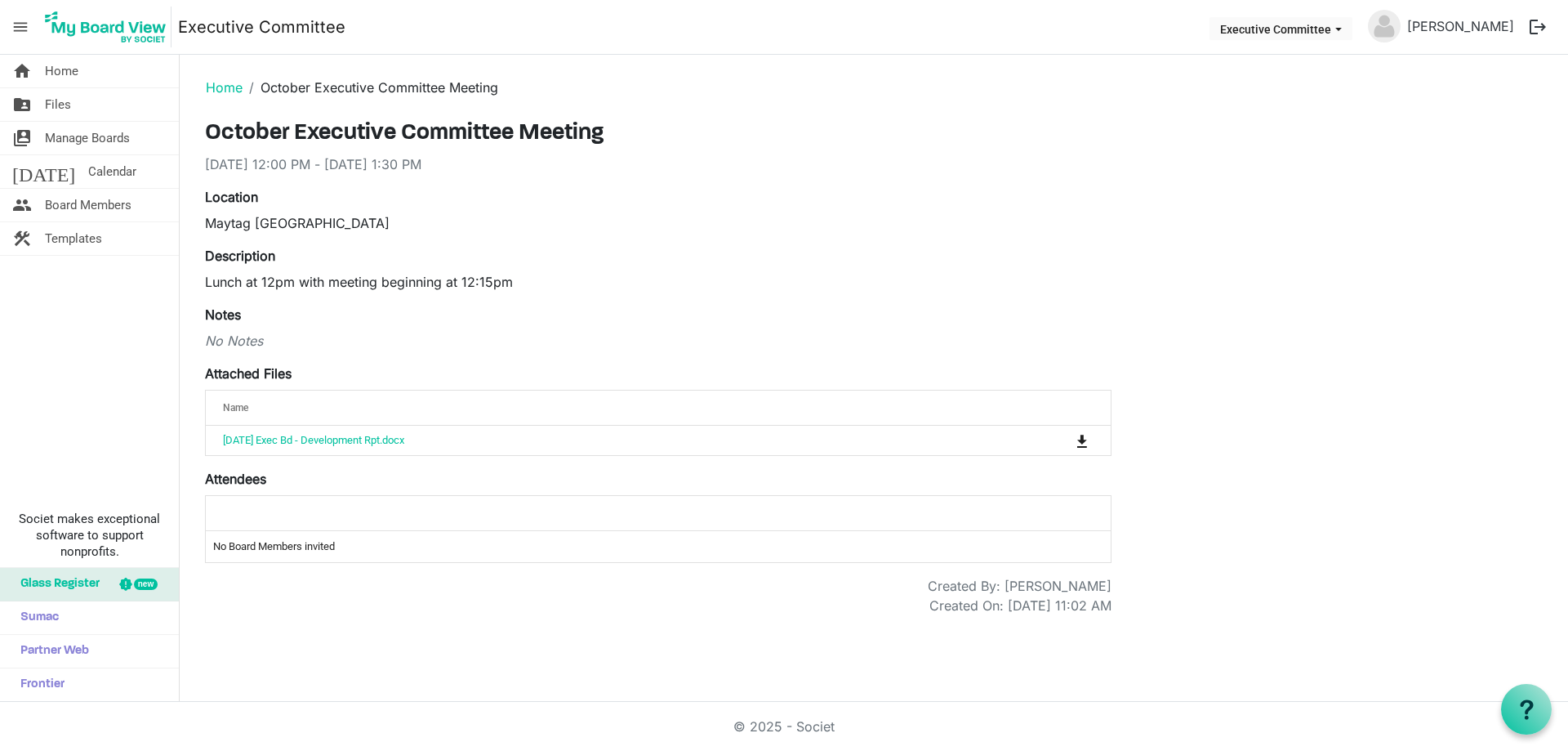
click at [356, 415] on div "Name" at bounding box center [607, 407] width 780 height 23
click at [250, 370] on label "Attached Files" at bounding box center [248, 374] width 87 height 20
click at [240, 375] on label "Attached Files" at bounding box center [248, 374] width 87 height 20
click at [240, 325] on div "Notes No Notes" at bounding box center [658, 328] width 906 height 46
click at [256, 261] on label "Description" at bounding box center [240, 255] width 70 height 20
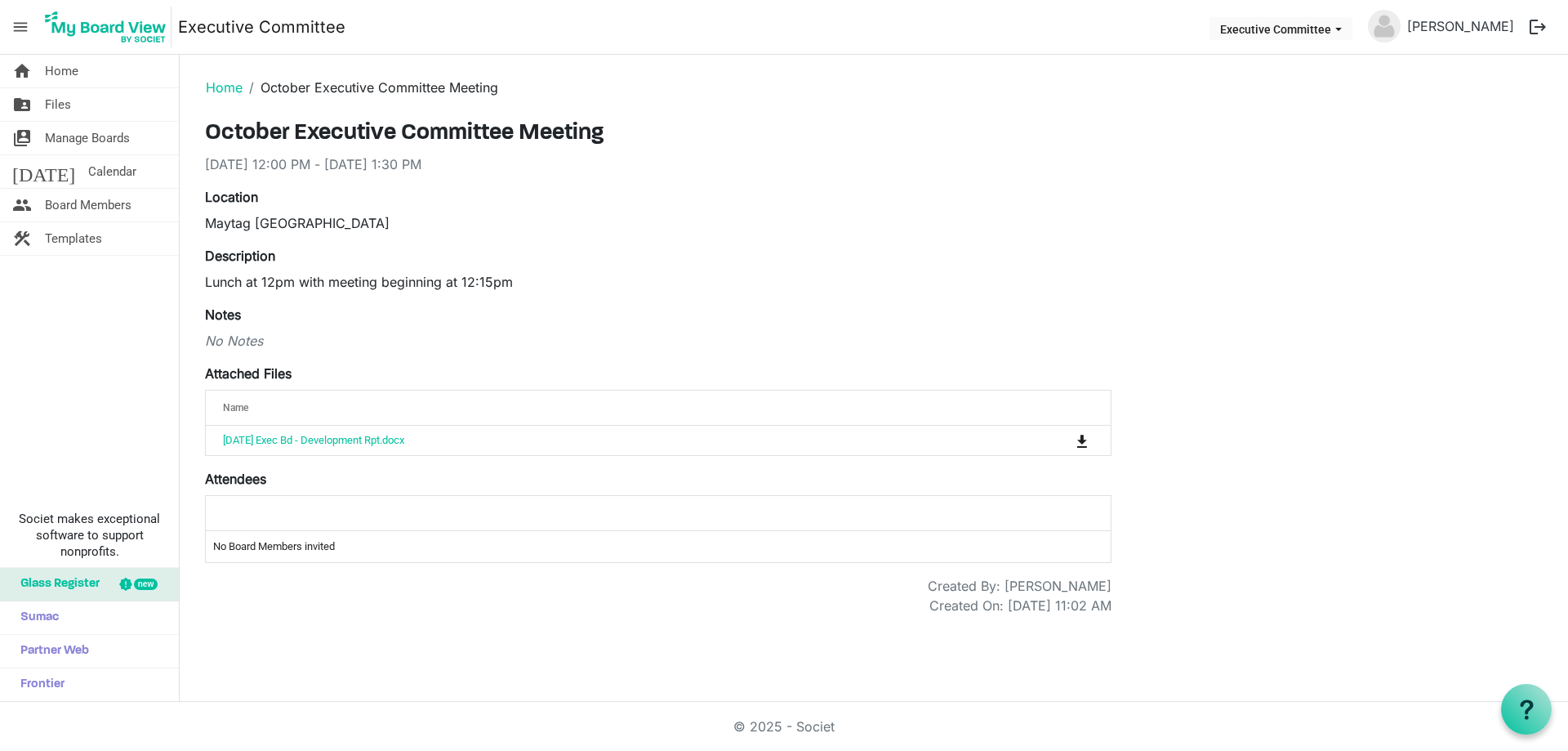
drag, startPoint x: 419, startPoint y: 129, endPoint x: 435, endPoint y: 110, distance: 24.8
click at [428, 119] on main "Home October Executive Committee Meeting October Executive Committee Meeting 10…" at bounding box center [874, 341] width 1388 height 573
click at [401, 208] on div "Location Maytag II Scout Center" at bounding box center [658, 209] width 931 height 46
click at [55, 105] on span "Files" at bounding box center [58, 104] width 26 height 32
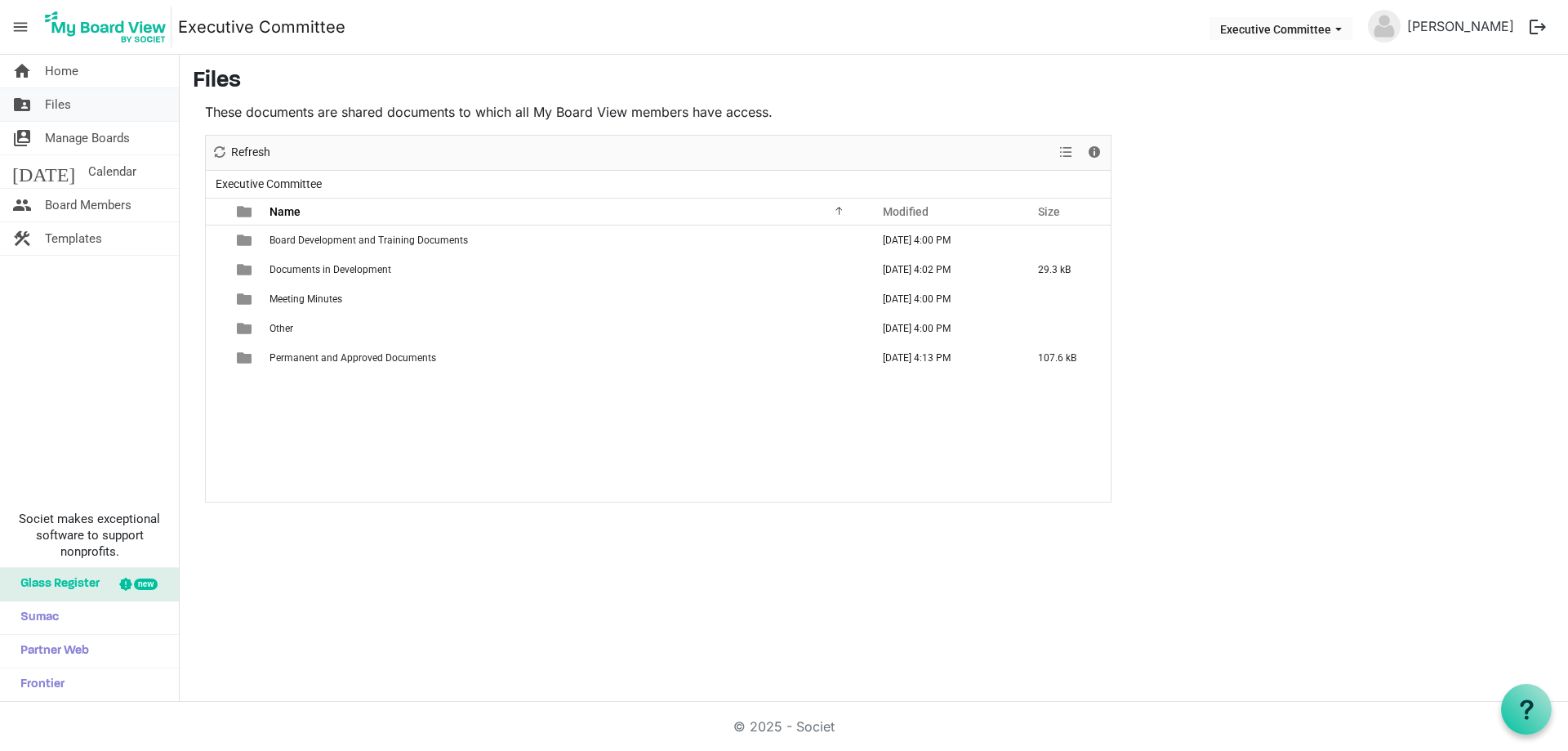
click at [59, 104] on span "Files" at bounding box center [58, 104] width 26 height 32
click at [66, 97] on span "Files" at bounding box center [58, 104] width 26 height 32
click at [86, 66] on link "home Home" at bounding box center [89, 70] width 179 height 32
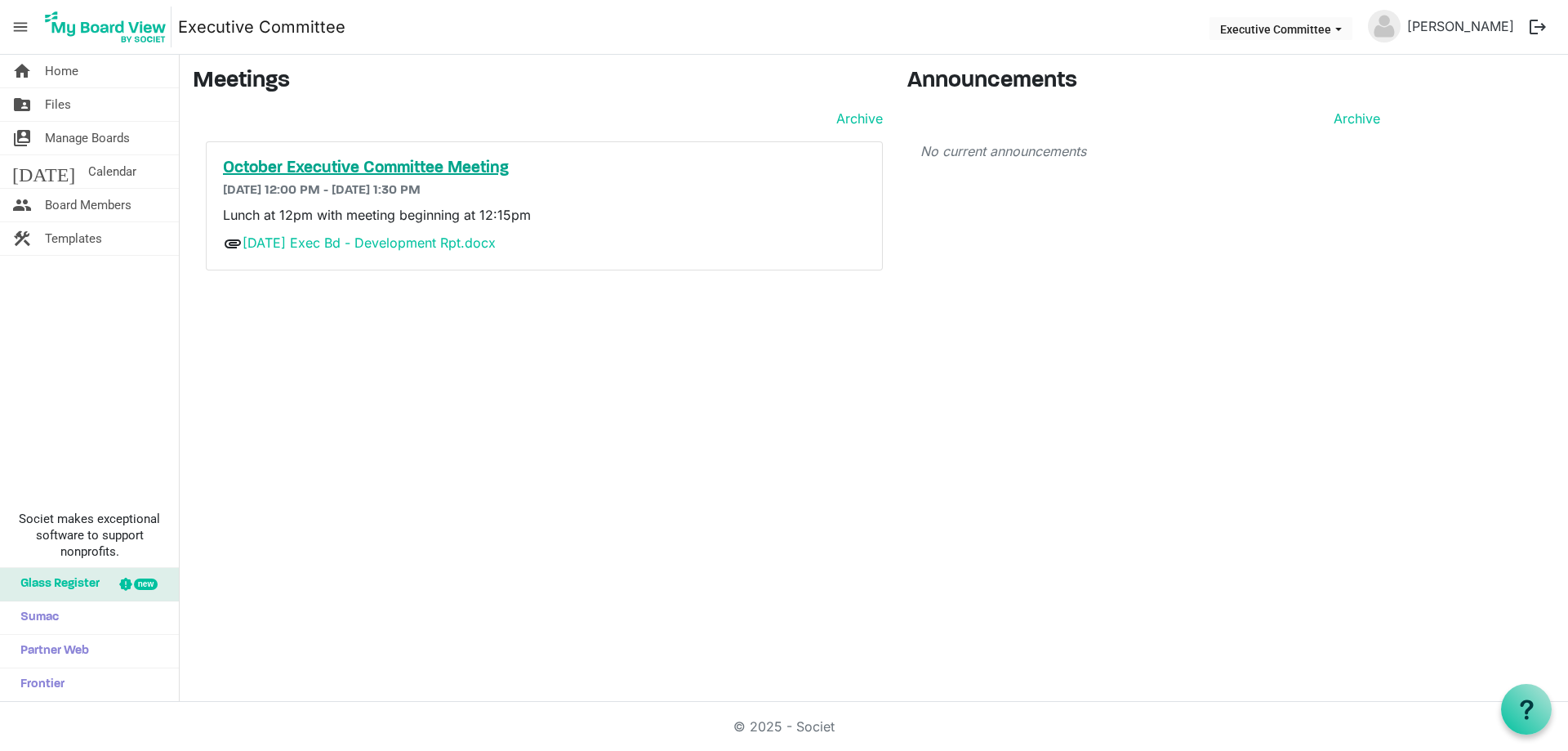
click at [453, 169] on h5 "October Executive Committee Meeting" at bounding box center [544, 168] width 642 height 20
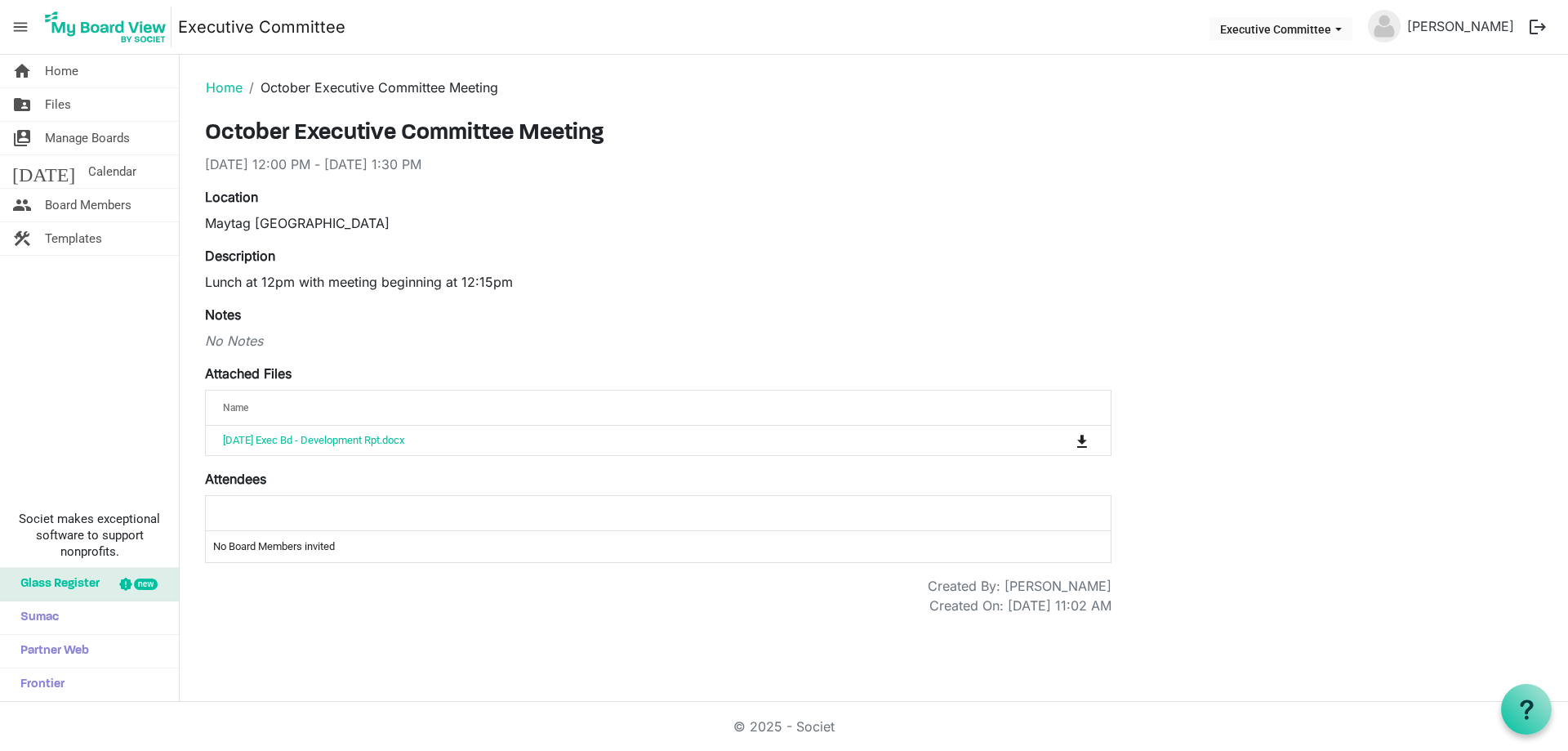
click at [236, 406] on span "Name" at bounding box center [236, 408] width 25 height 12
click at [256, 549] on td "No Board Members invited" at bounding box center [659, 547] width 905 height 31
click at [251, 523] on div at bounding box center [658, 512] width 882 height 23
click at [246, 518] on div at bounding box center [658, 512] width 882 height 23
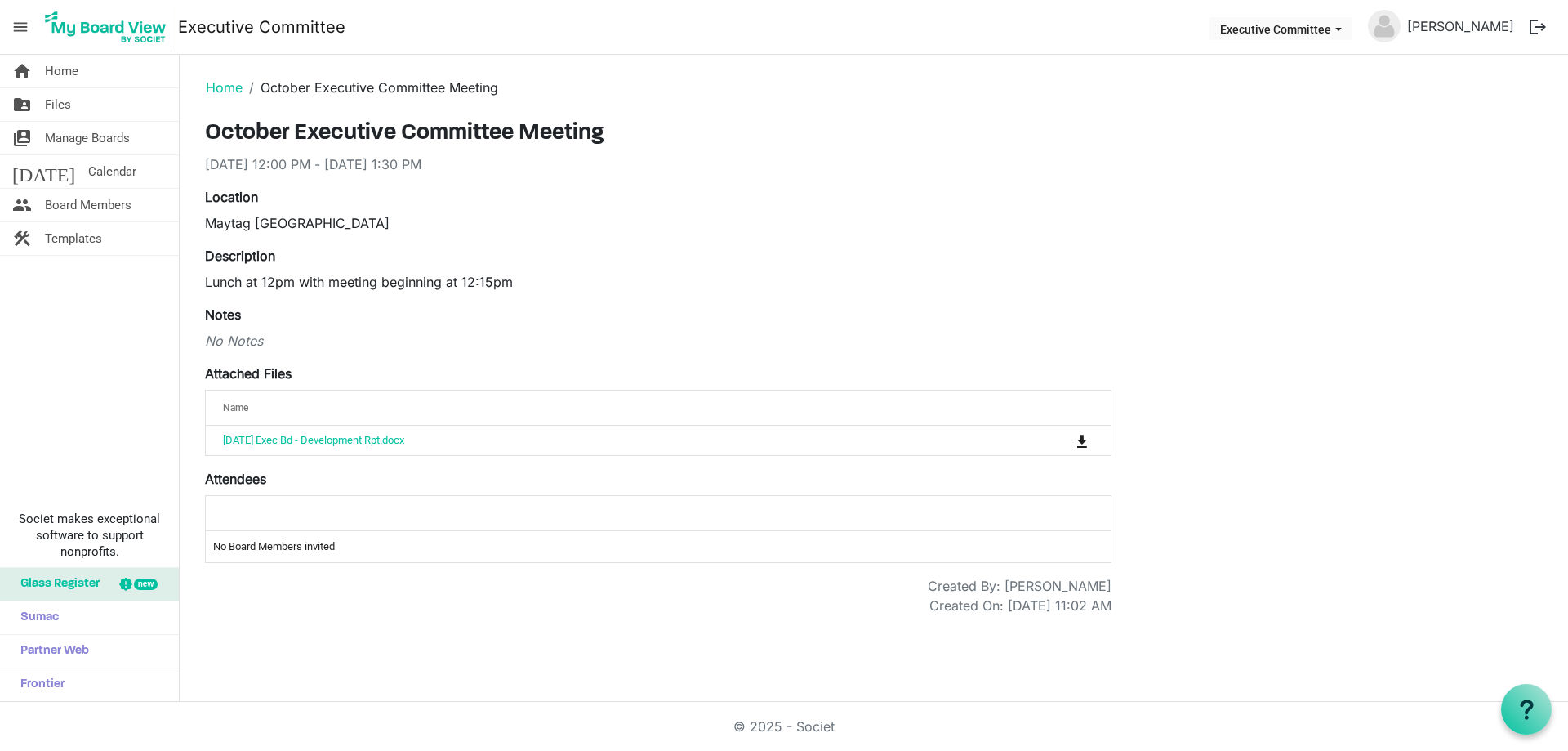
click at [246, 518] on div at bounding box center [658, 512] width 882 height 23
click at [240, 538] on td "No Board Members invited" at bounding box center [659, 547] width 905 height 31
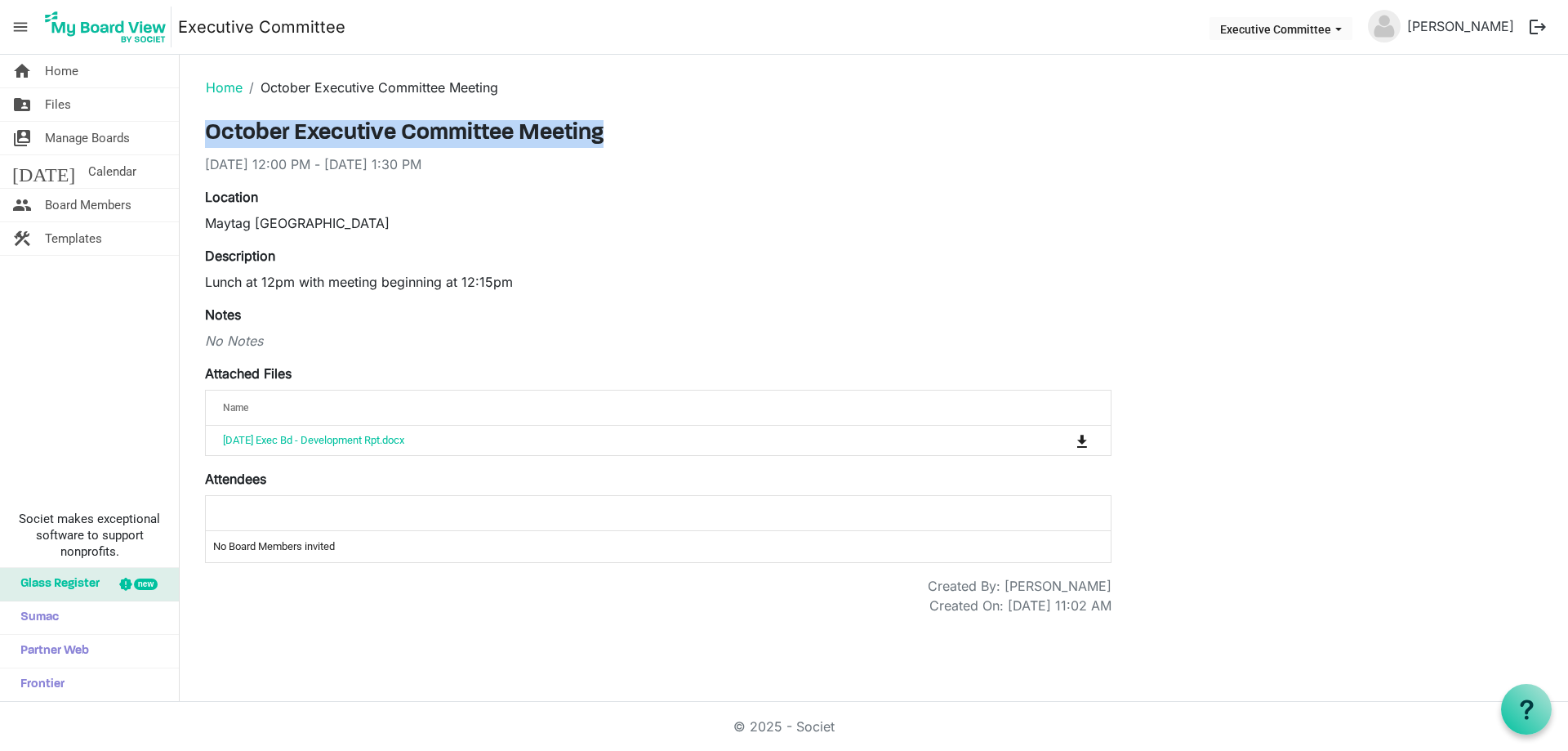
drag, startPoint x: 206, startPoint y: 136, endPoint x: 520, endPoint y: 138, distance: 314.0
click at [623, 148] on div "October Executive Committee Meeting 10/15/2025 12:00 PM - 10/15/2025 1:30 PM" at bounding box center [658, 147] width 906 height 54
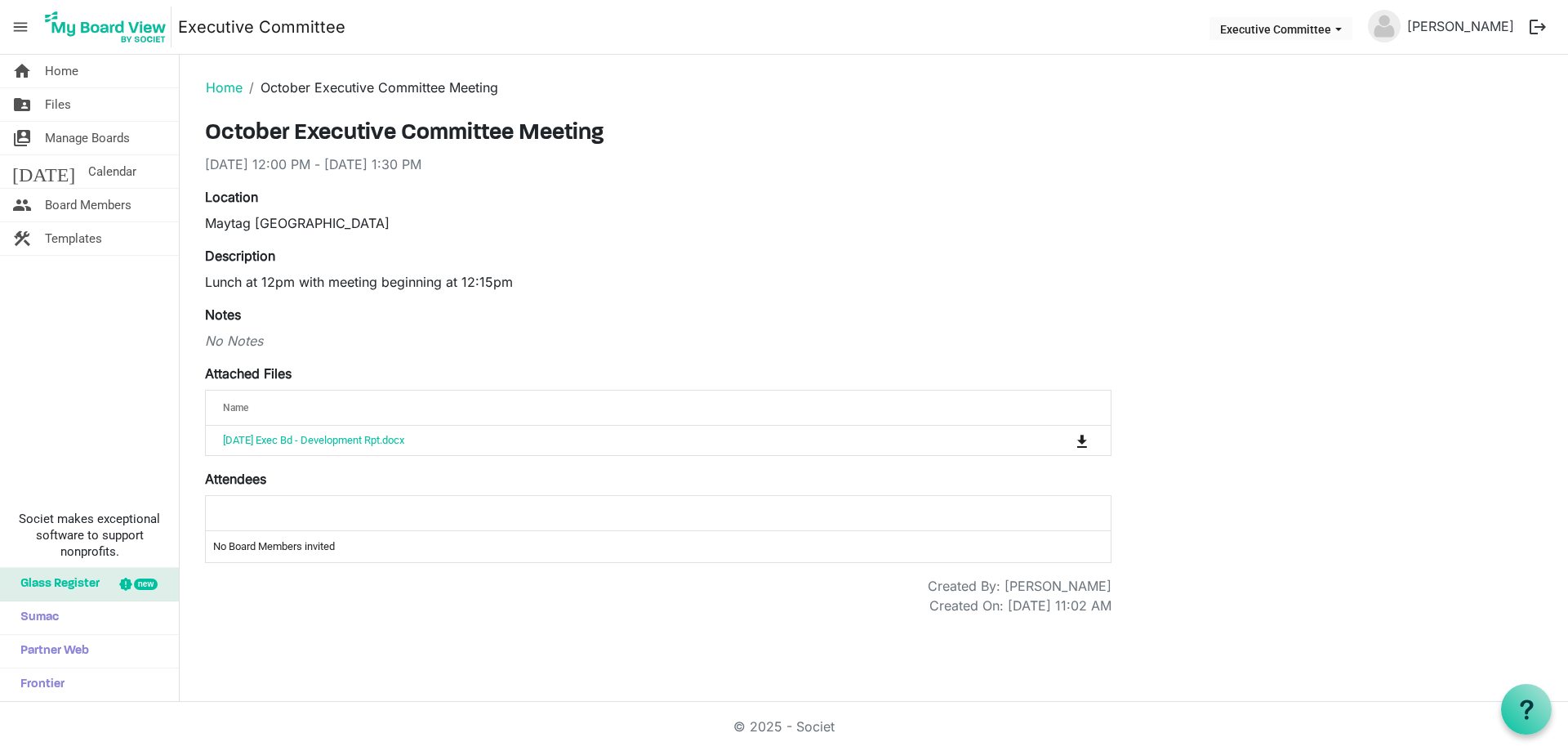
click at [490, 98] on ol "Home October Executive Committee Meeting" at bounding box center [873, 87] width 1362 height 39
click at [60, 107] on span "Files" at bounding box center [58, 104] width 26 height 32
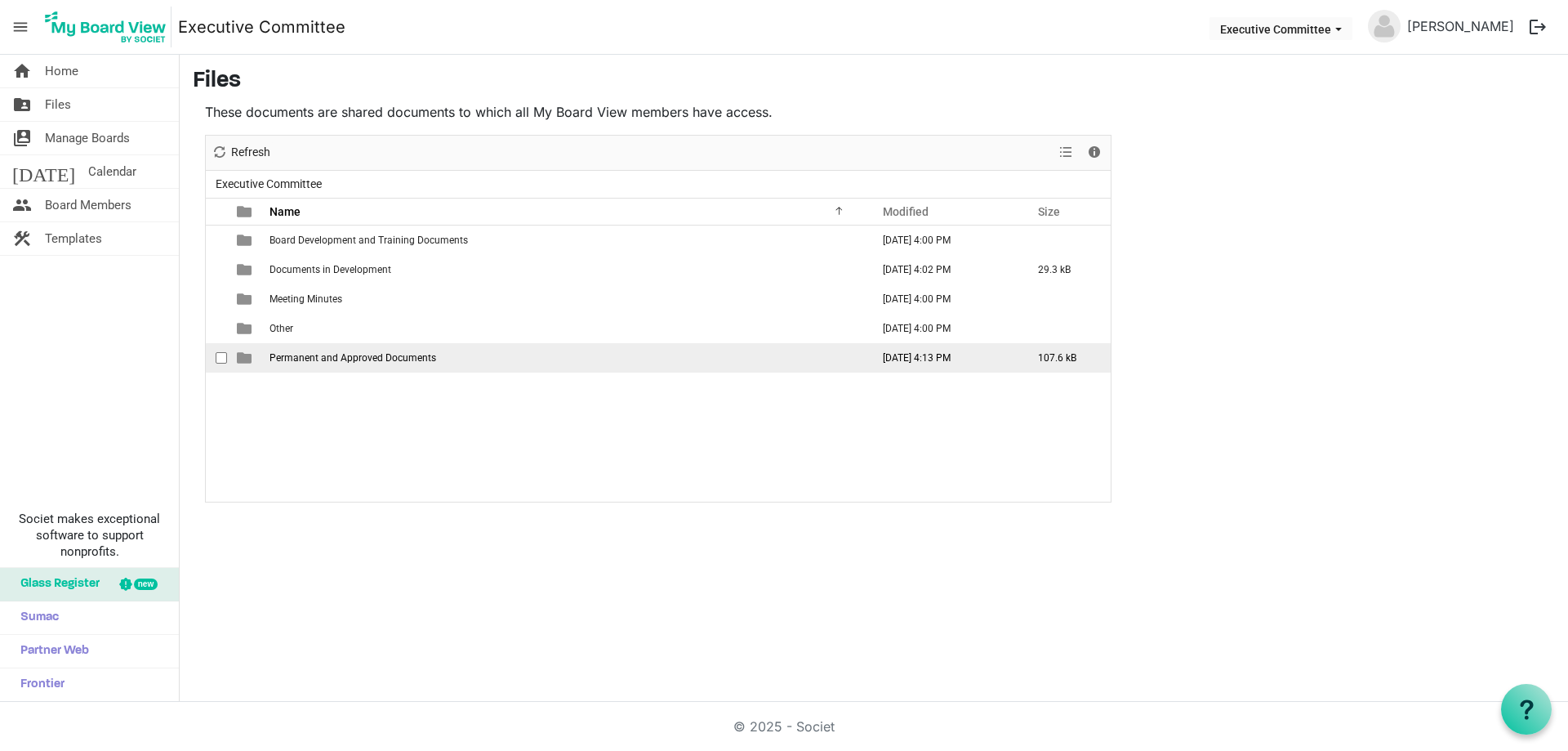
click at [305, 365] on td "Permanent and Approved Documents" at bounding box center [565, 358] width 601 height 29
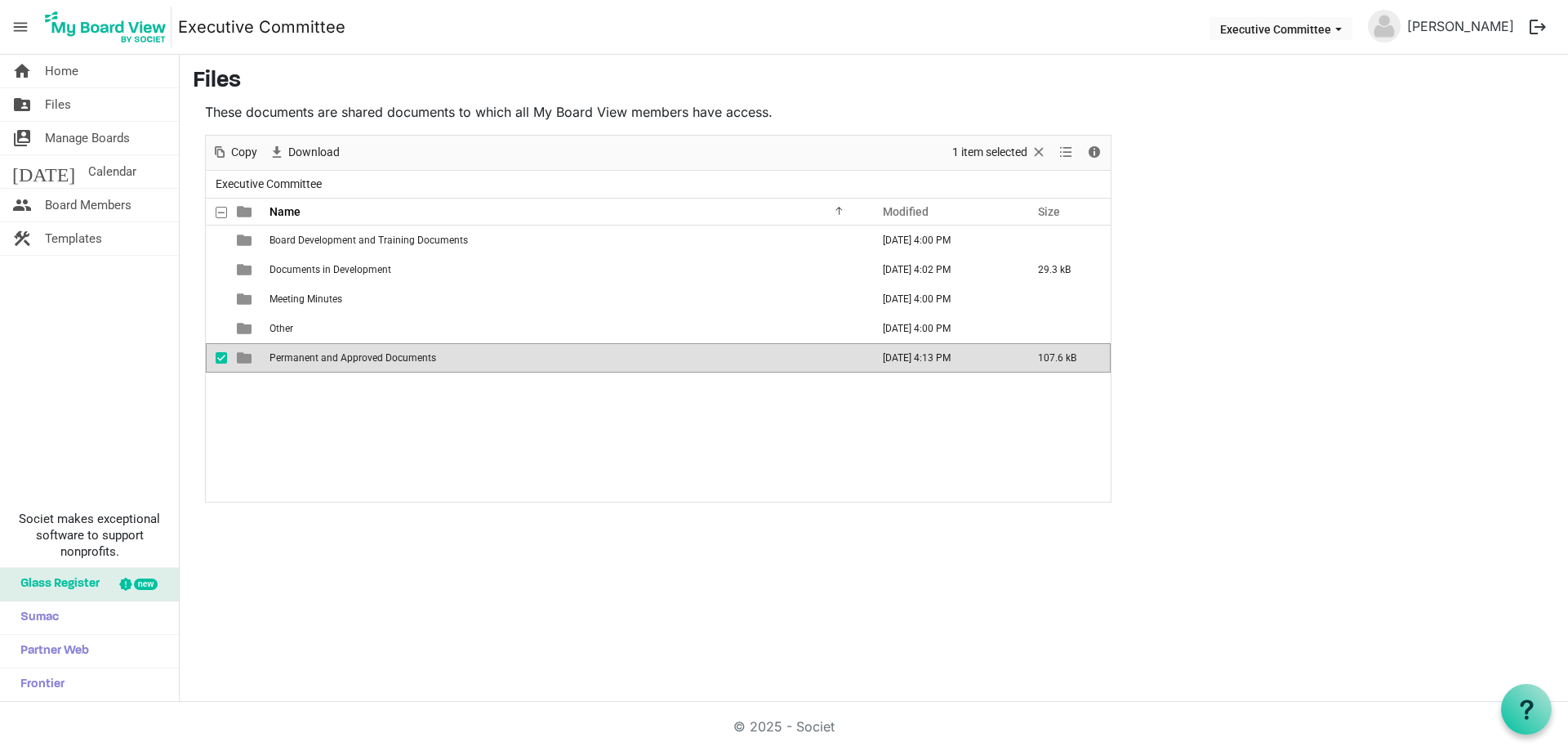
click at [305, 365] on td "Permanent and Approved Documents" at bounding box center [565, 358] width 601 height 29
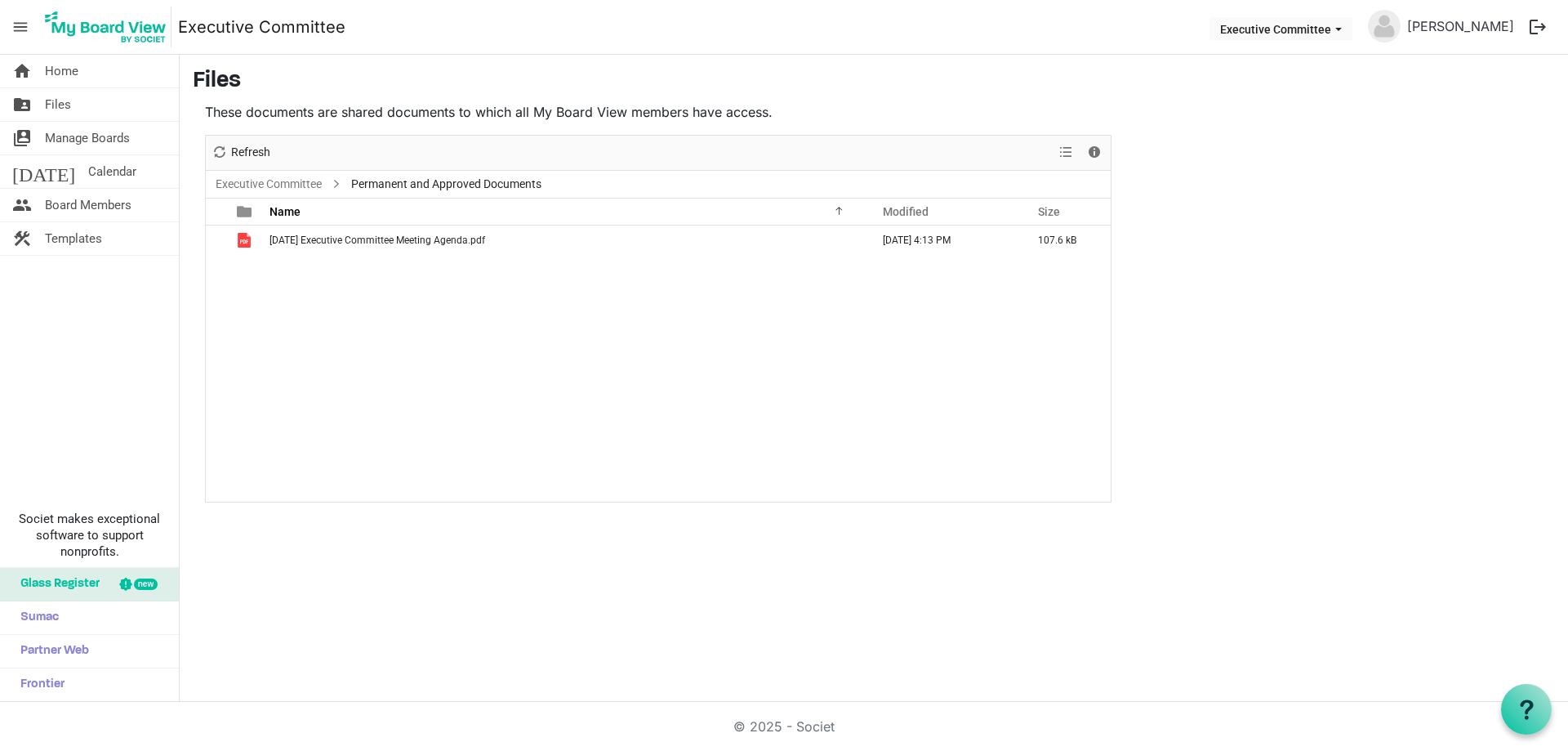
click at [409, 331] on div "October 2025 Executive Committee Meeting Agenda.pdf October 10, 2025 4:13 PM 10…" at bounding box center [659, 364] width 905 height 276
click at [383, 344] on div "October 2025 Executive Committee Meeting Agenda.pdf October 10, 2025 4:13 PM 10…" at bounding box center [659, 364] width 905 height 276
click at [234, 149] on span "Refresh" at bounding box center [250, 152] width 42 height 21
click at [1064, 152] on span "View dropdownbutton" at bounding box center [1066, 152] width 20 height 21
click at [1093, 154] on span "Details" at bounding box center [1094, 152] width 20 height 21
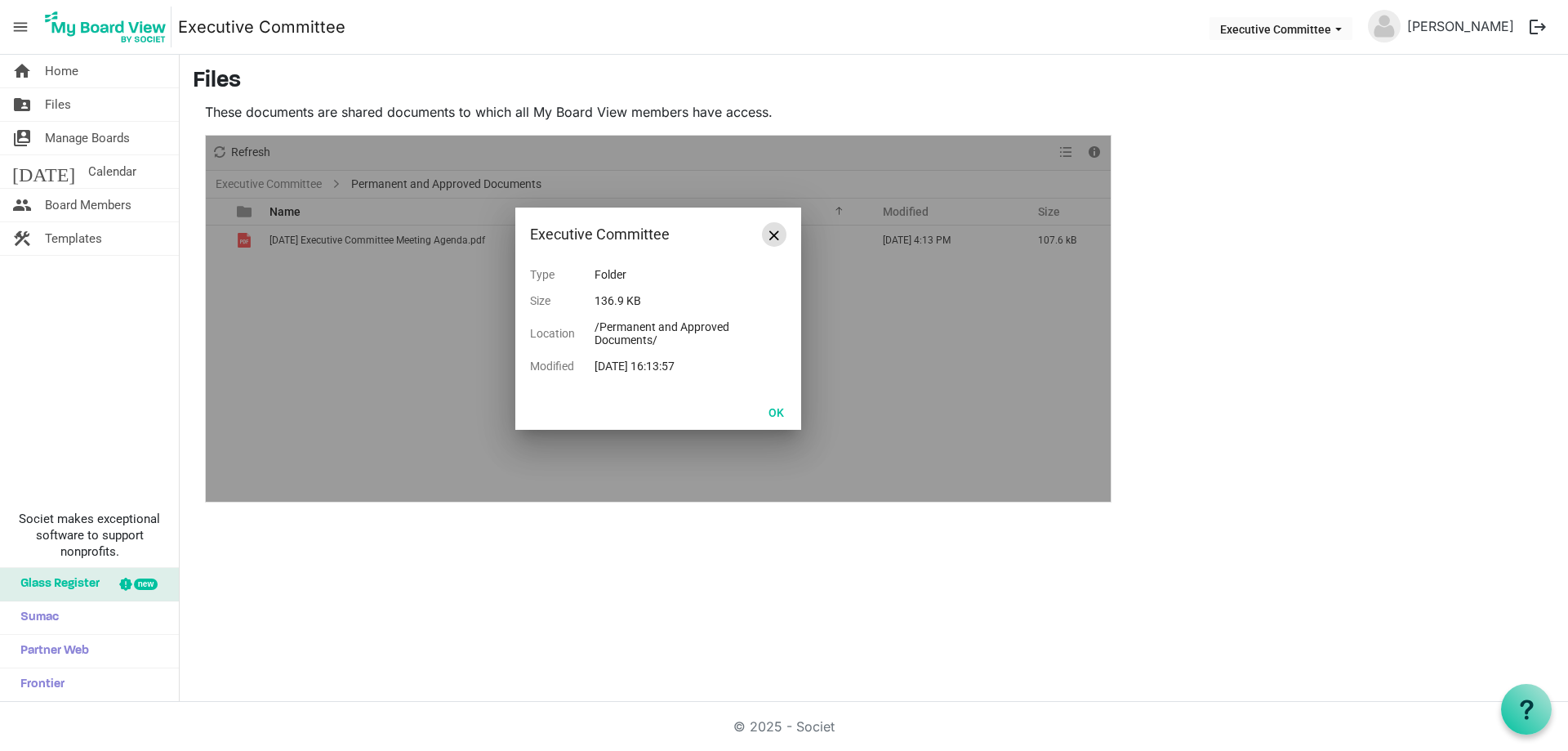
click at [777, 238] on button "Close" at bounding box center [773, 234] width 24 height 24
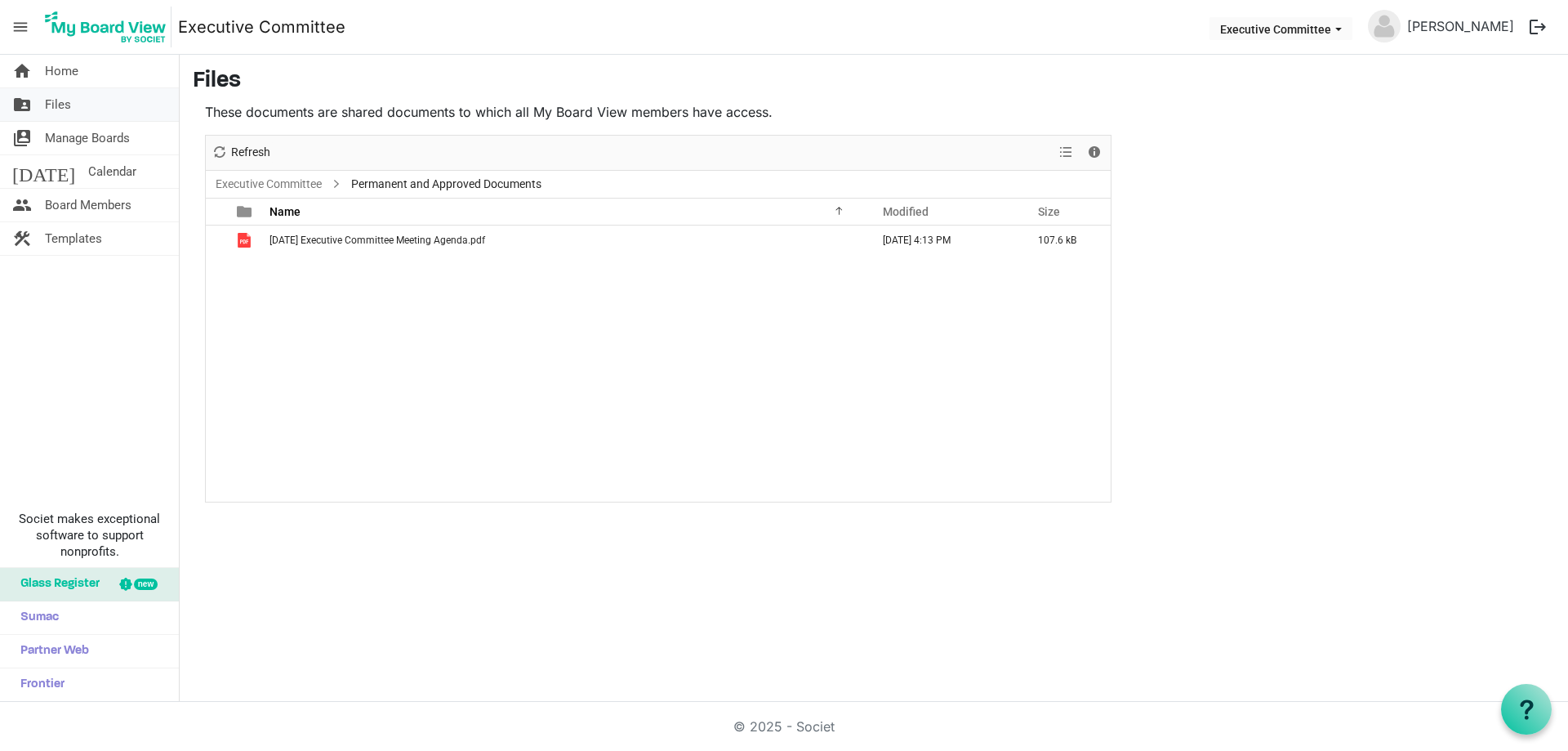
click at [76, 111] on link "folder_shared Files" at bounding box center [89, 104] width 179 height 32
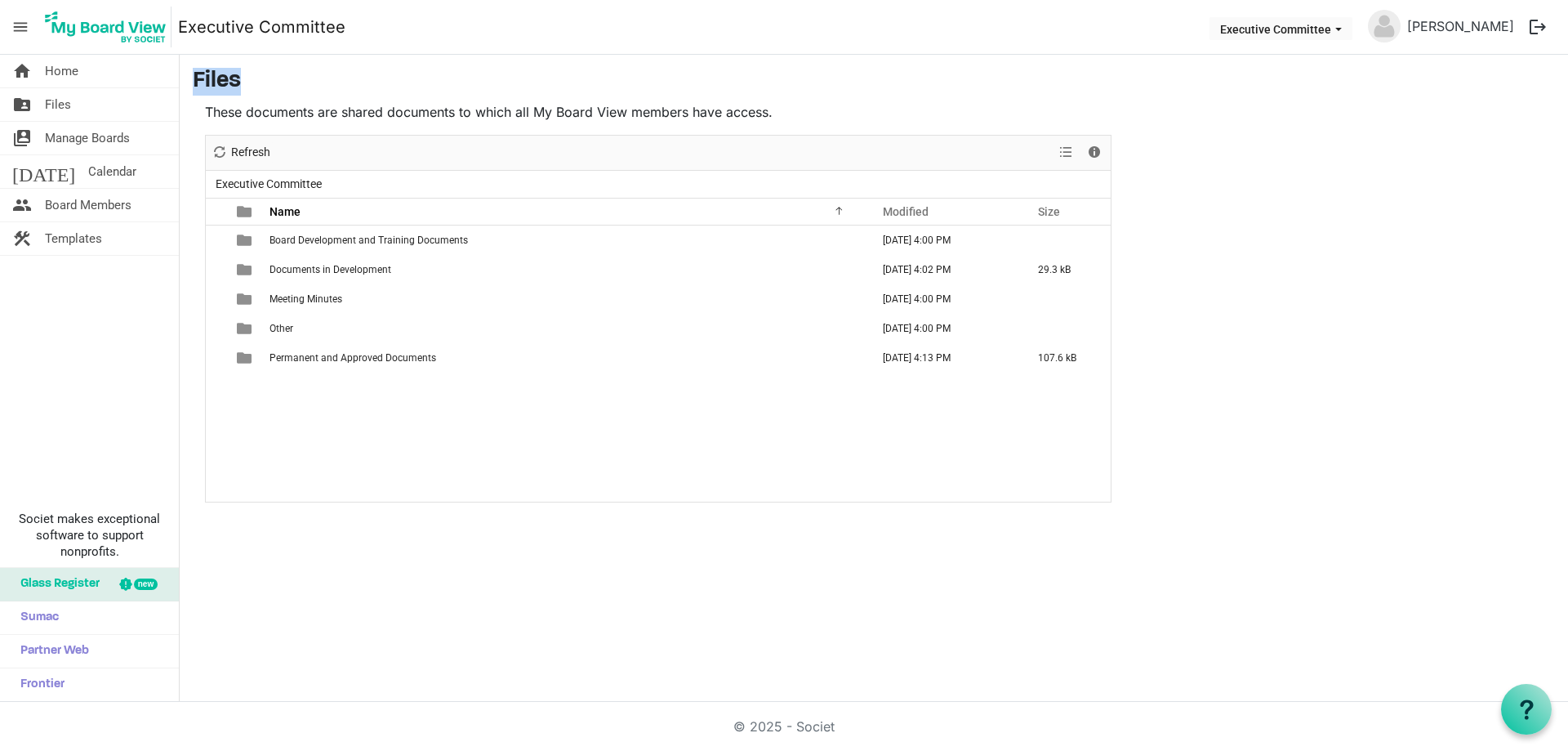
drag, startPoint x: 245, startPoint y: 78, endPoint x: 191, endPoint y: 77, distance: 54.0
click at [191, 77] on main "Files These documents are shared documents to which all My Board View members h…" at bounding box center [874, 285] width 1388 height 461
click at [758, 119] on p "These documents are shared documents to which all My Board View members have ac…" at bounding box center [658, 111] width 906 height 20
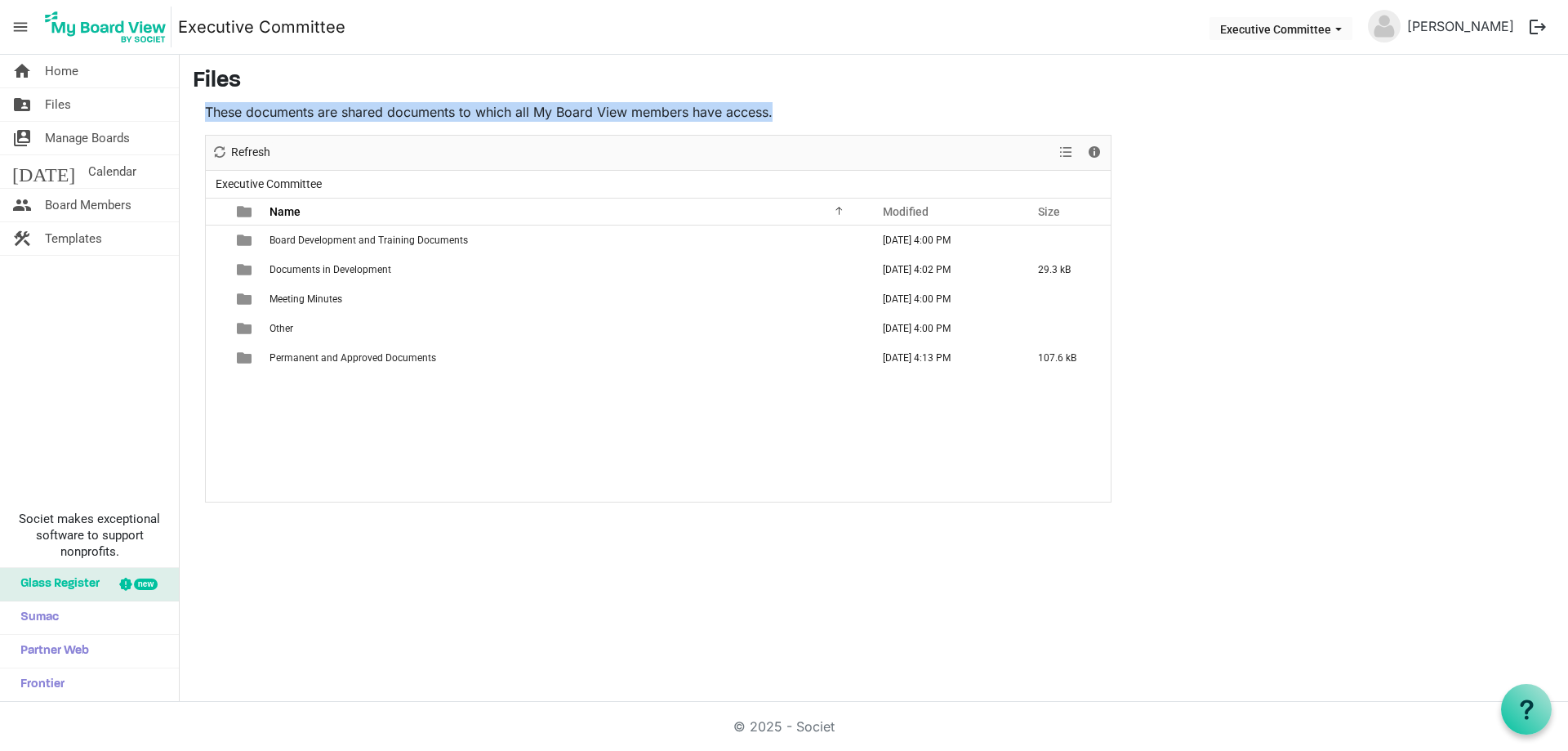
drag, startPoint x: 783, startPoint y: 114, endPoint x: 206, endPoint y: 117, distance: 577.0
click at [206, 117] on p "These documents are shared documents to which all My Board View members have ac…" at bounding box center [658, 111] width 906 height 20
click at [335, 428] on div "Board Development and Training Documents October 10, 2025 4:00 PM Documents in …" at bounding box center [659, 364] width 905 height 276
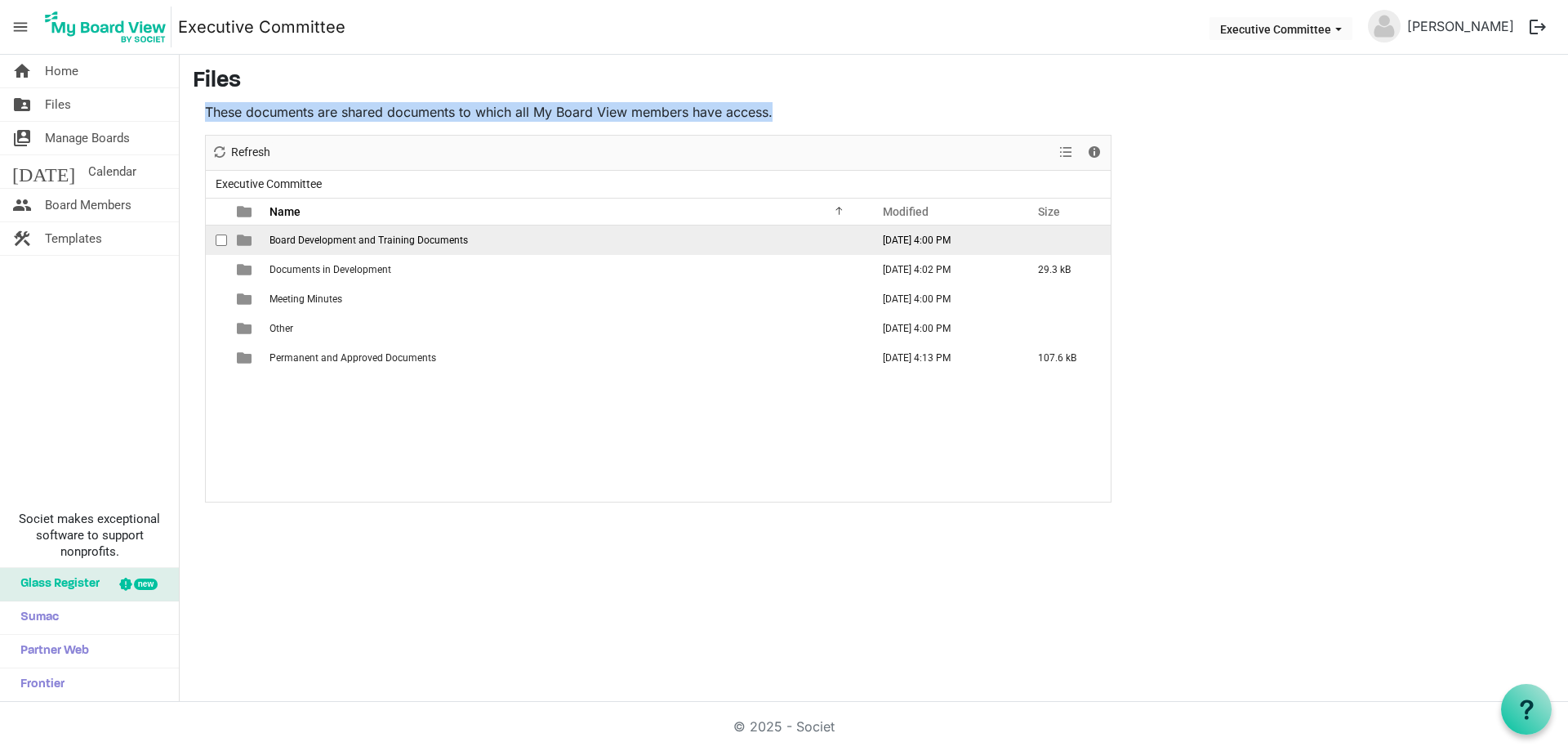
click at [300, 236] on span "Board Development and Training Documents" at bounding box center [369, 241] width 198 height 12
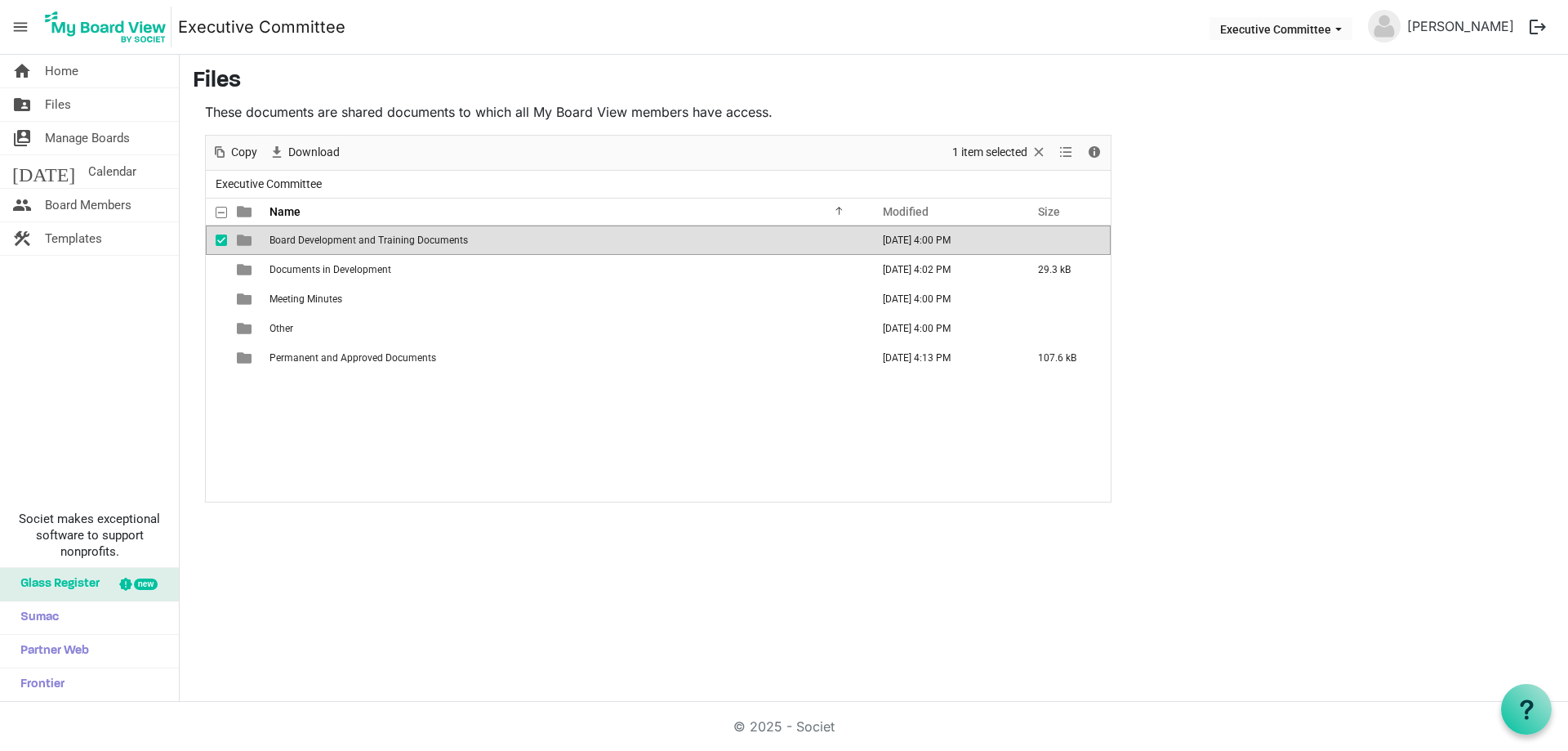
click at [300, 236] on span "Board Development and Training Documents" at bounding box center [369, 241] width 198 height 12
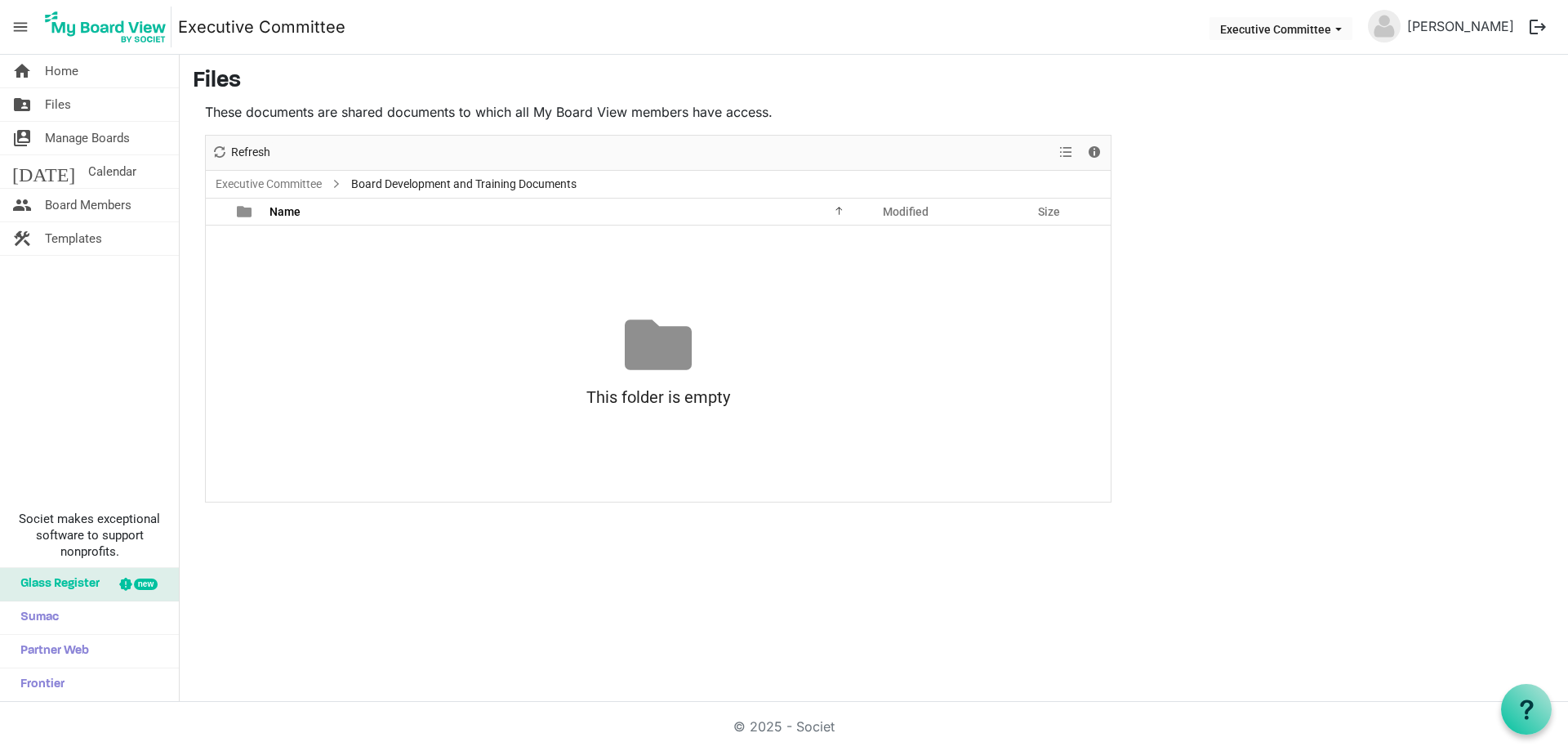
click at [411, 183] on span "Board Development and Training Documents" at bounding box center [463, 184] width 232 height 21
click at [896, 211] on span "Modified" at bounding box center [905, 211] width 46 height 13
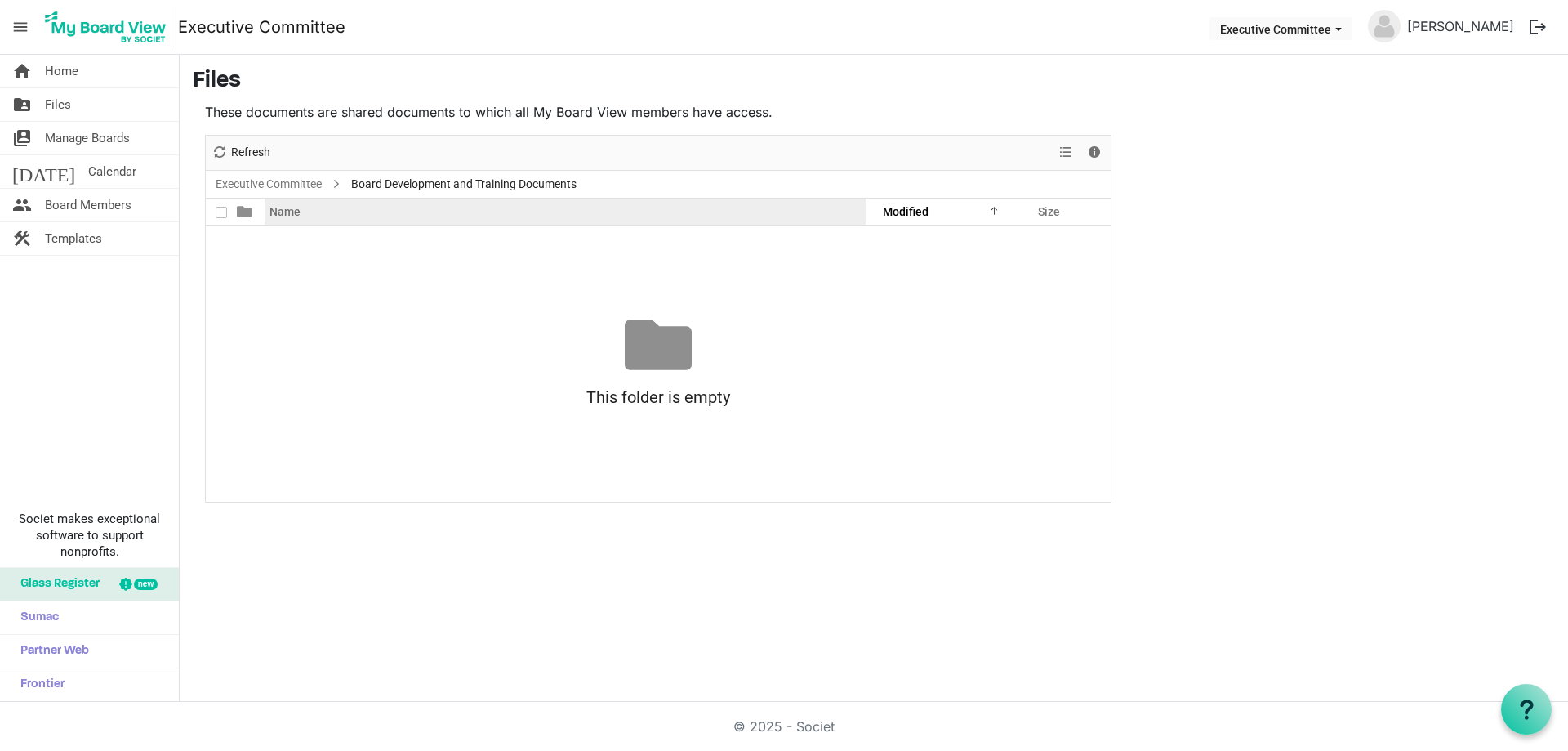
click at [824, 207] on div "Name" at bounding box center [559, 211] width 590 height 23
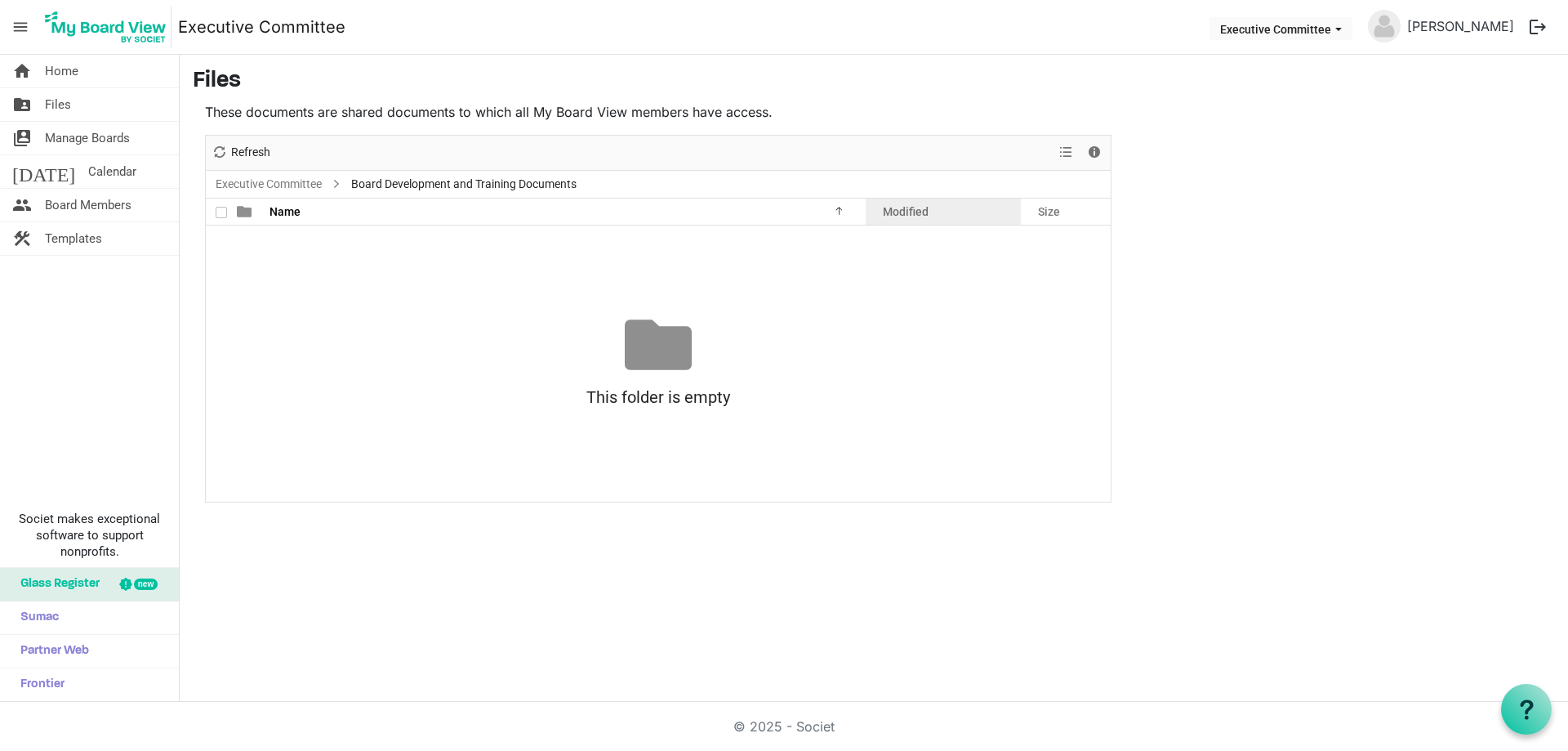
click at [895, 210] on span "Modified" at bounding box center [905, 211] width 46 height 13
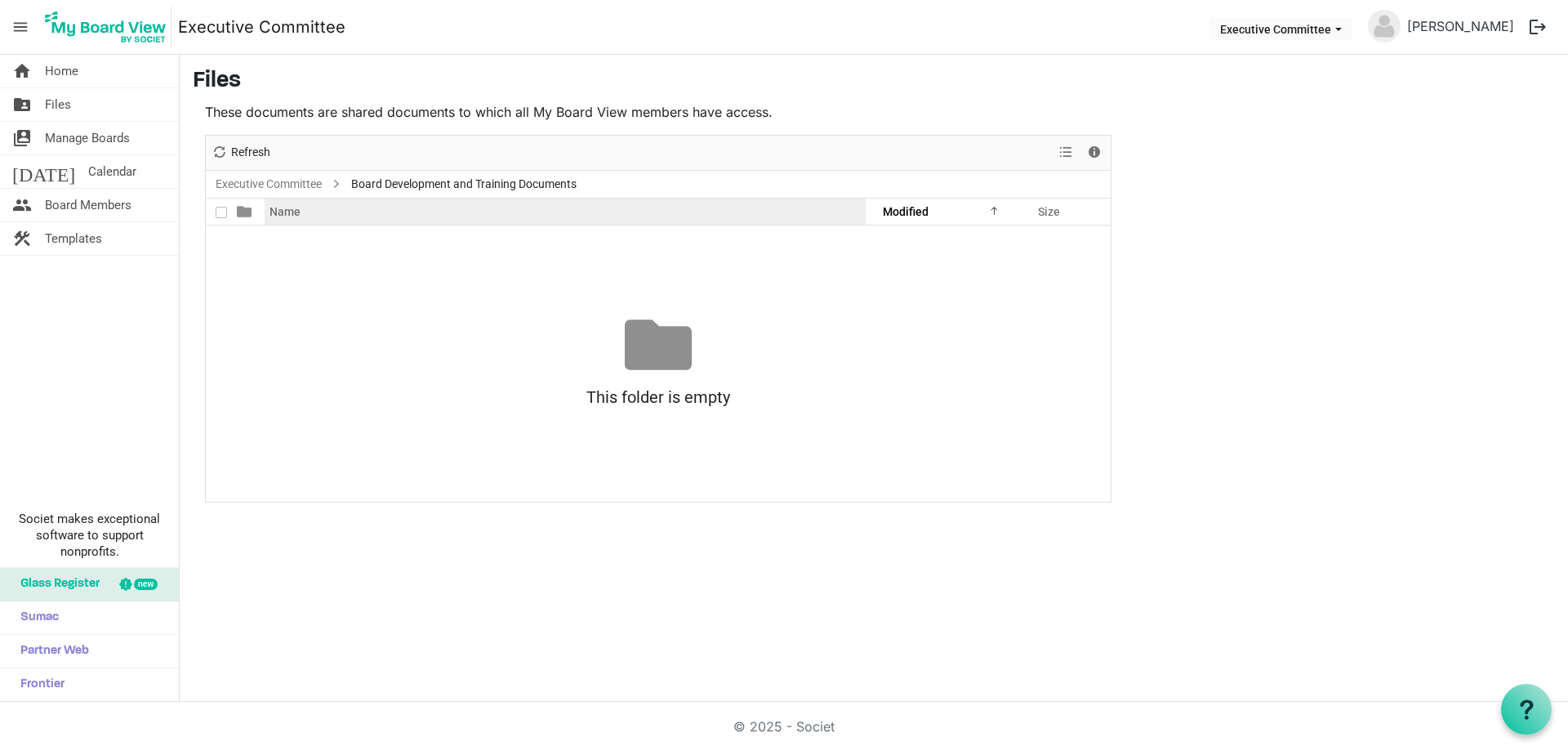
click at [274, 209] on span "Name" at bounding box center [285, 211] width 31 height 13
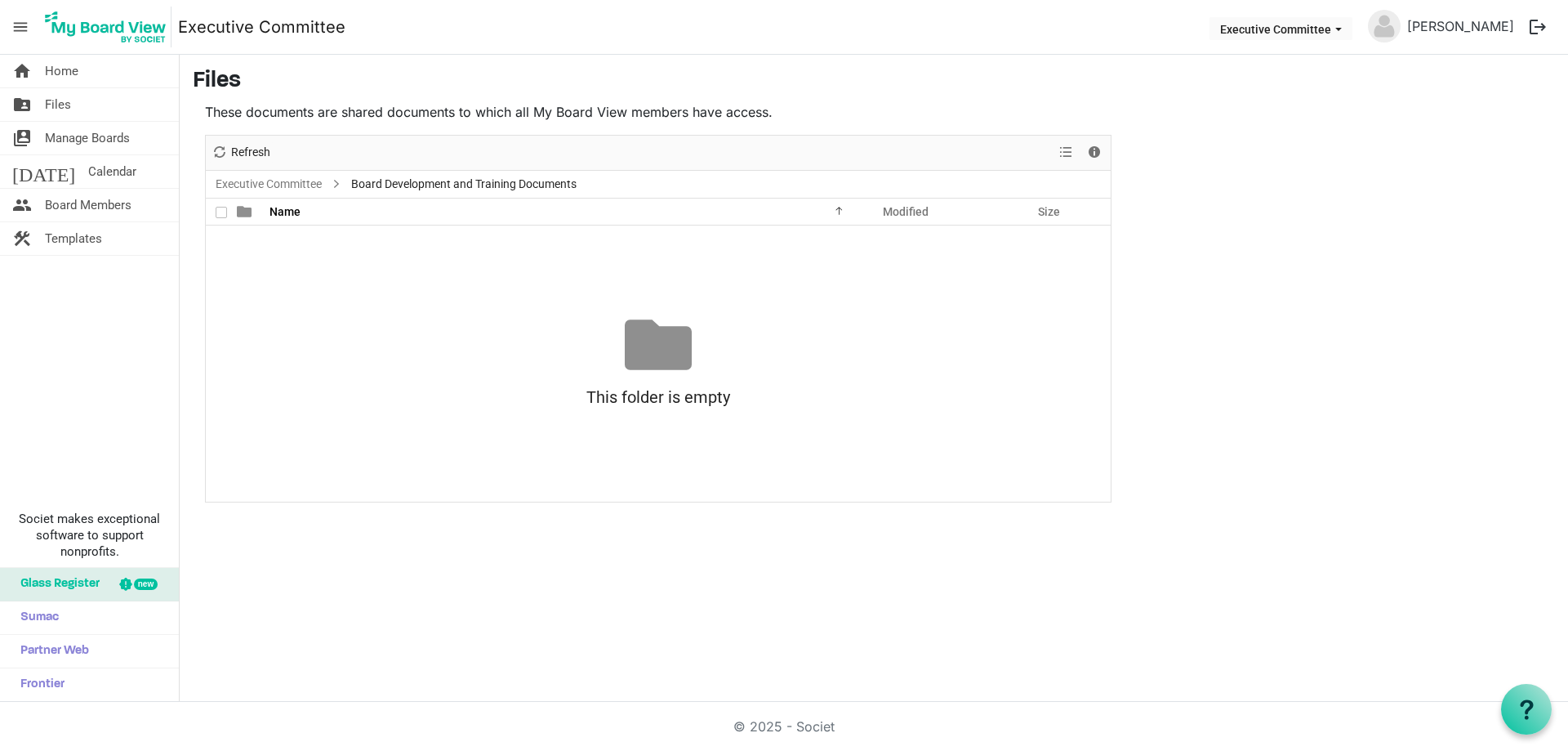
click at [220, 211] on div at bounding box center [222, 211] width 23 height 23
click at [251, 211] on span at bounding box center [243, 211] width 15 height 15
click at [242, 211] on span at bounding box center [243, 211] width 15 height 15
click at [247, 215] on span at bounding box center [243, 211] width 15 height 15
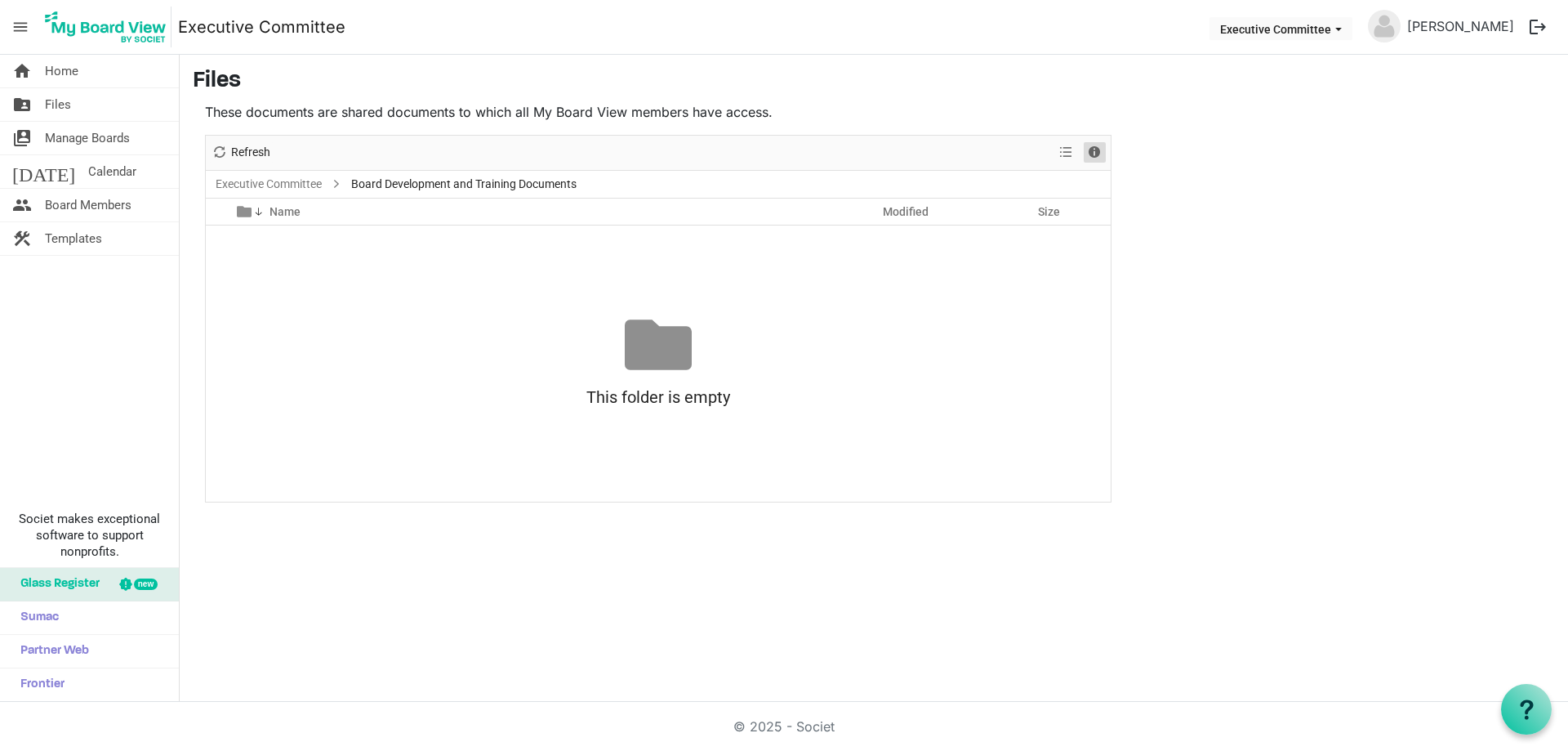
click at [1093, 153] on span "Details" at bounding box center [1094, 152] width 20 height 21
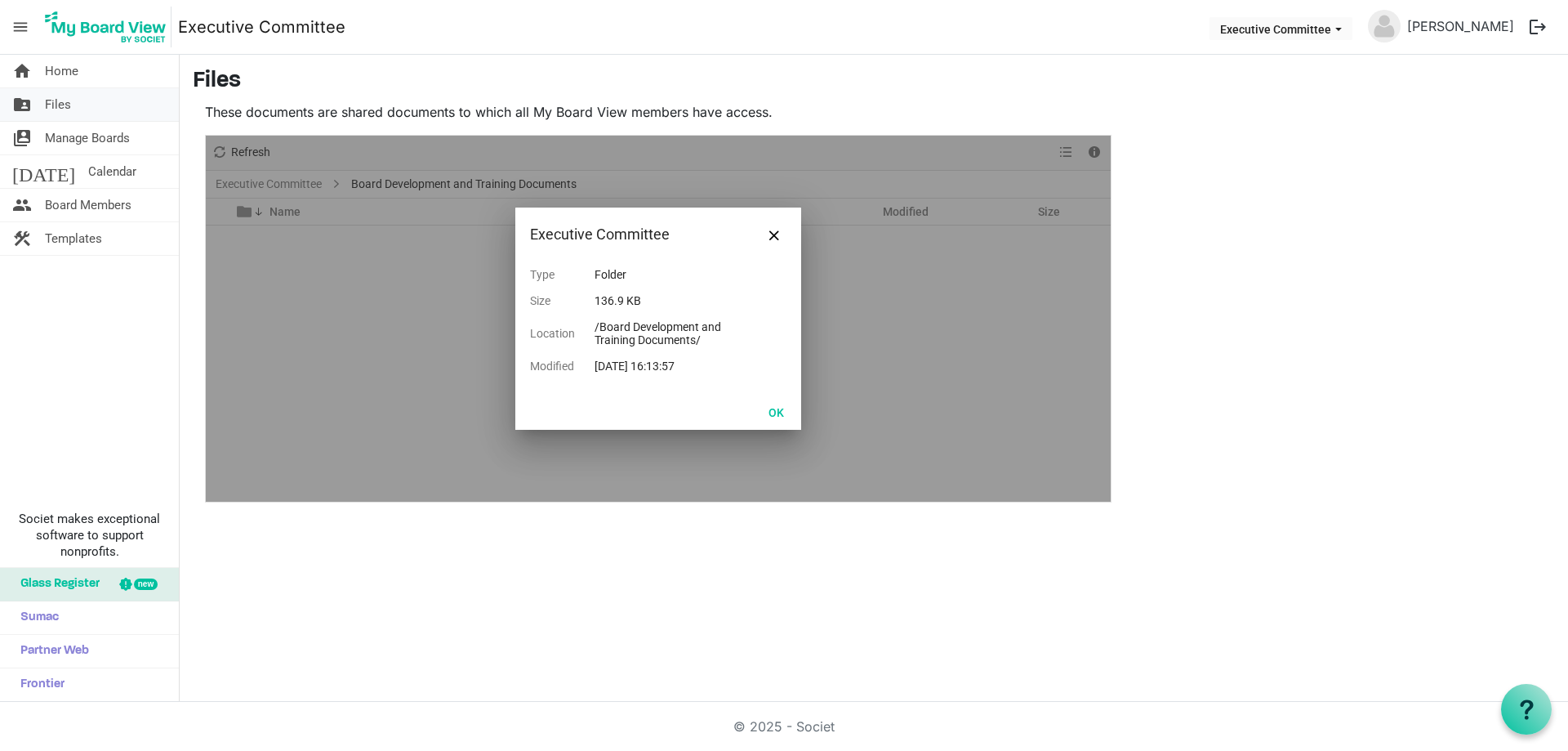
click at [79, 98] on link "folder_shared Files" at bounding box center [89, 104] width 179 height 32
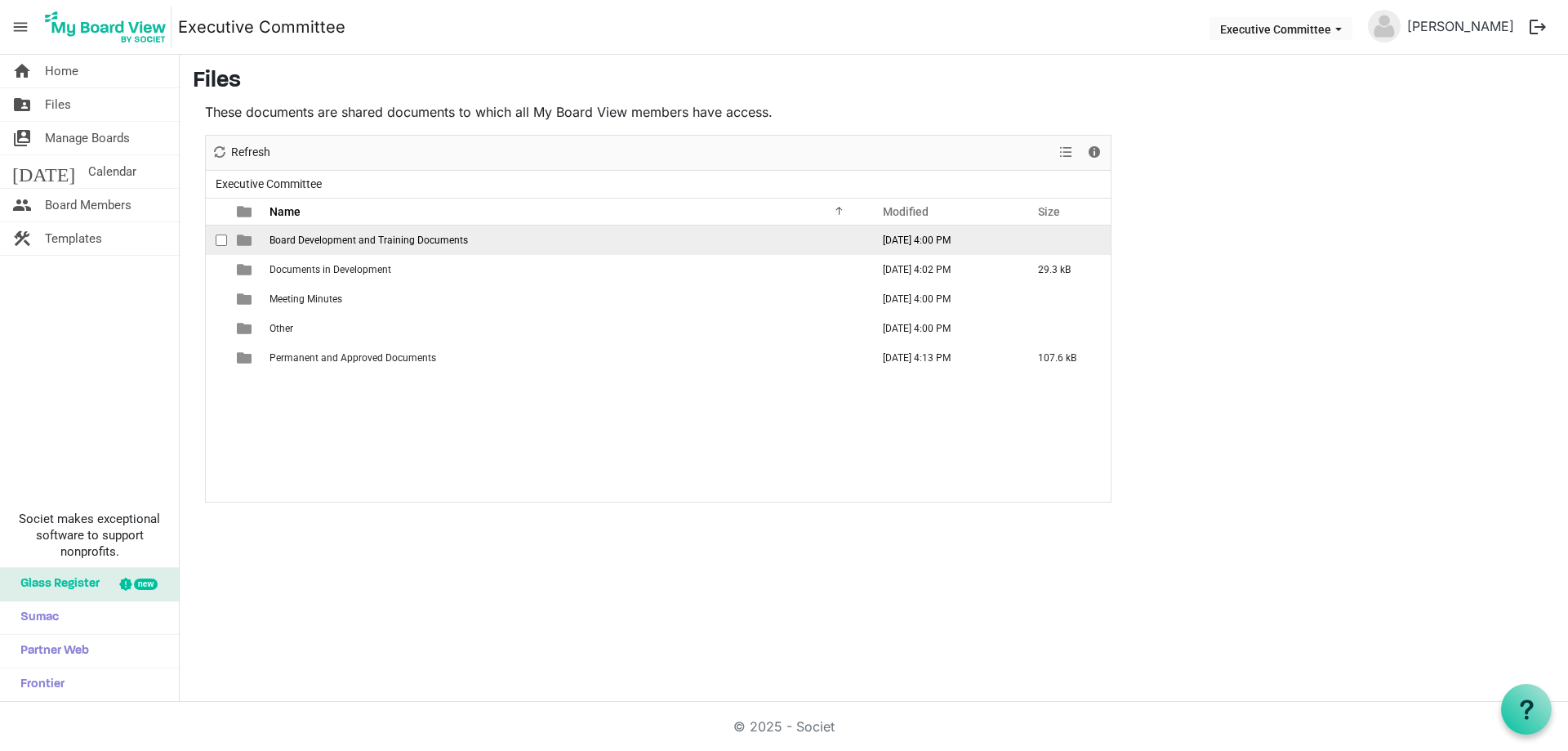
click at [290, 237] on span "Board Development and Training Documents" at bounding box center [369, 241] width 198 height 12
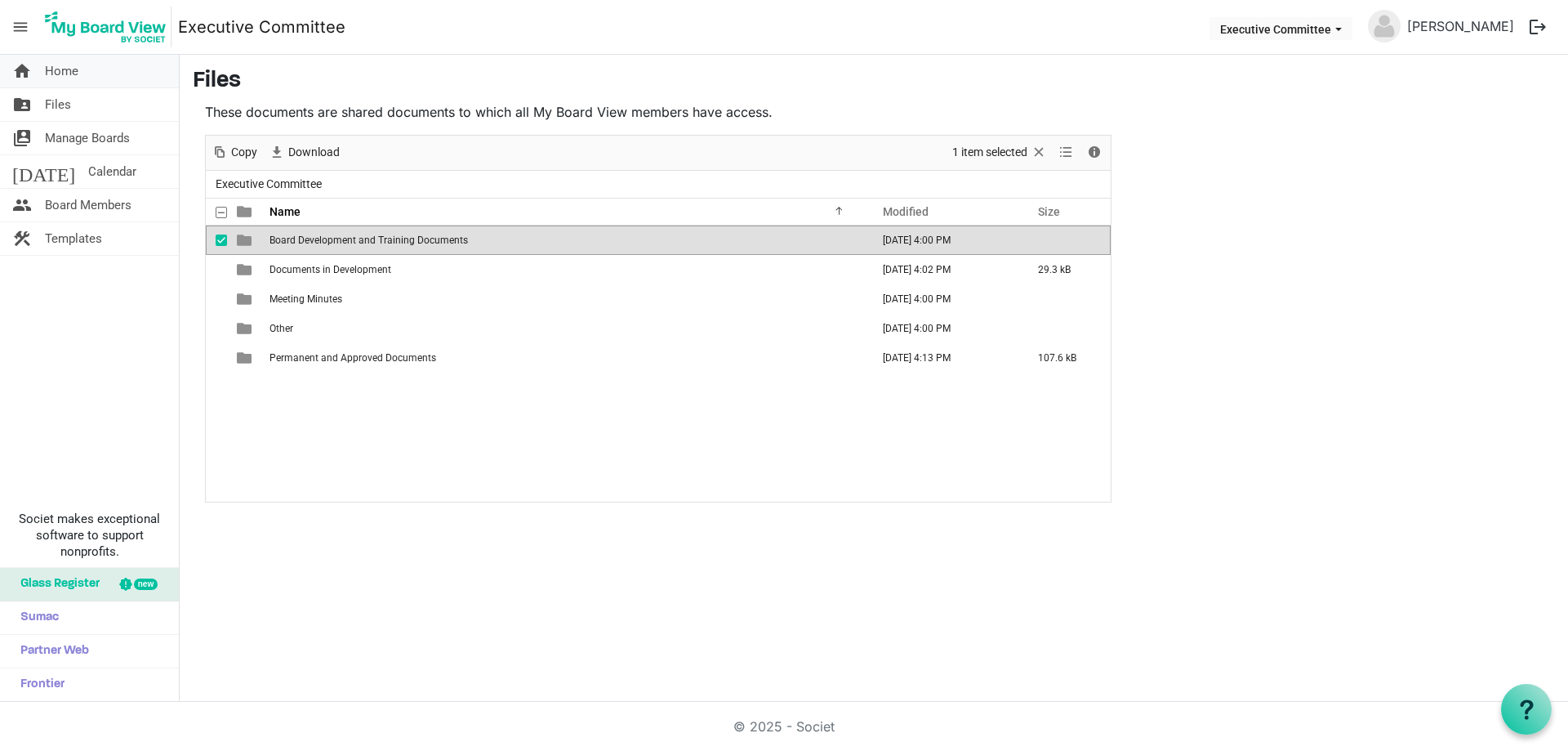
click at [57, 80] on span "Home" at bounding box center [62, 70] width 33 height 32
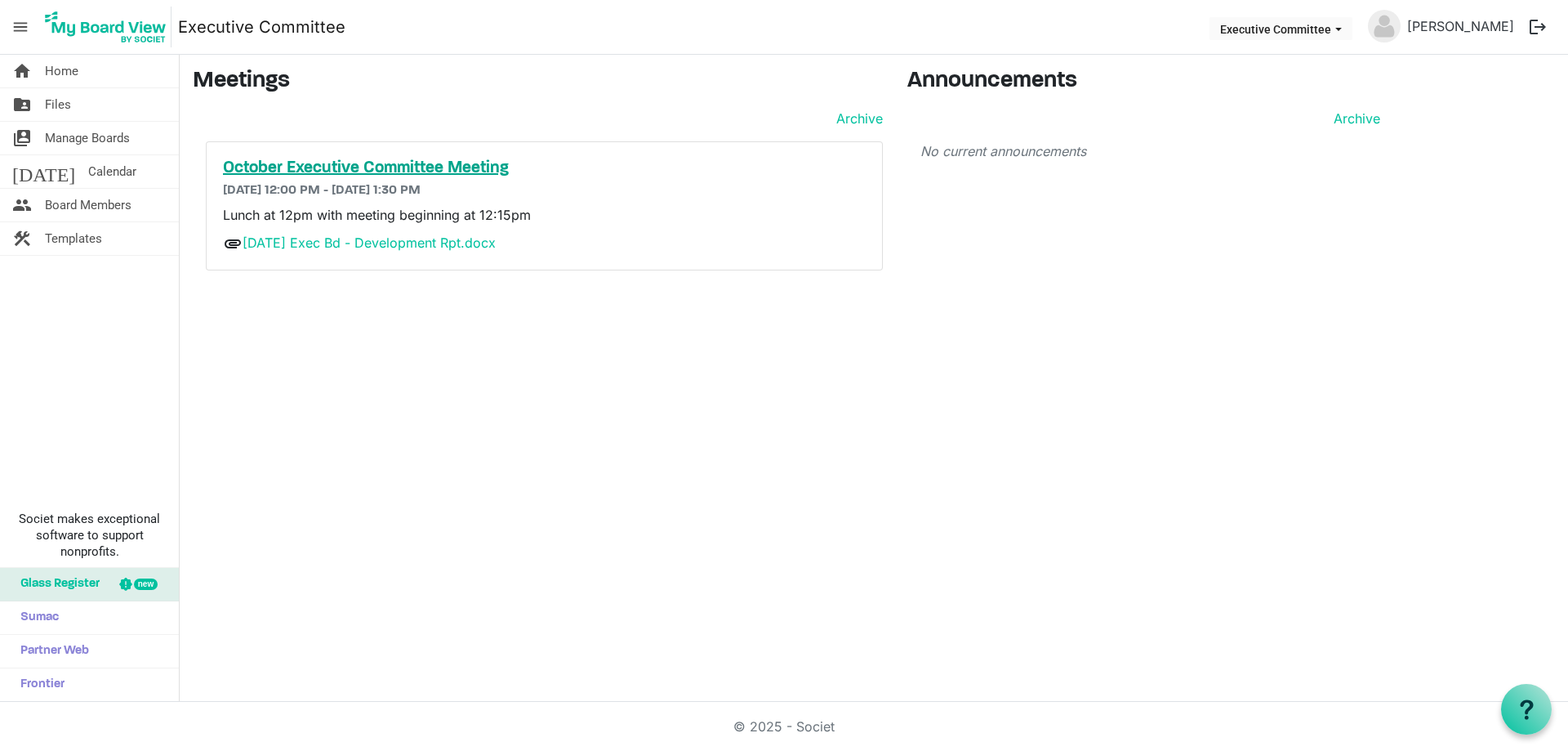
click at [370, 167] on h5 "October Executive Committee Meeting" at bounding box center [544, 168] width 642 height 20
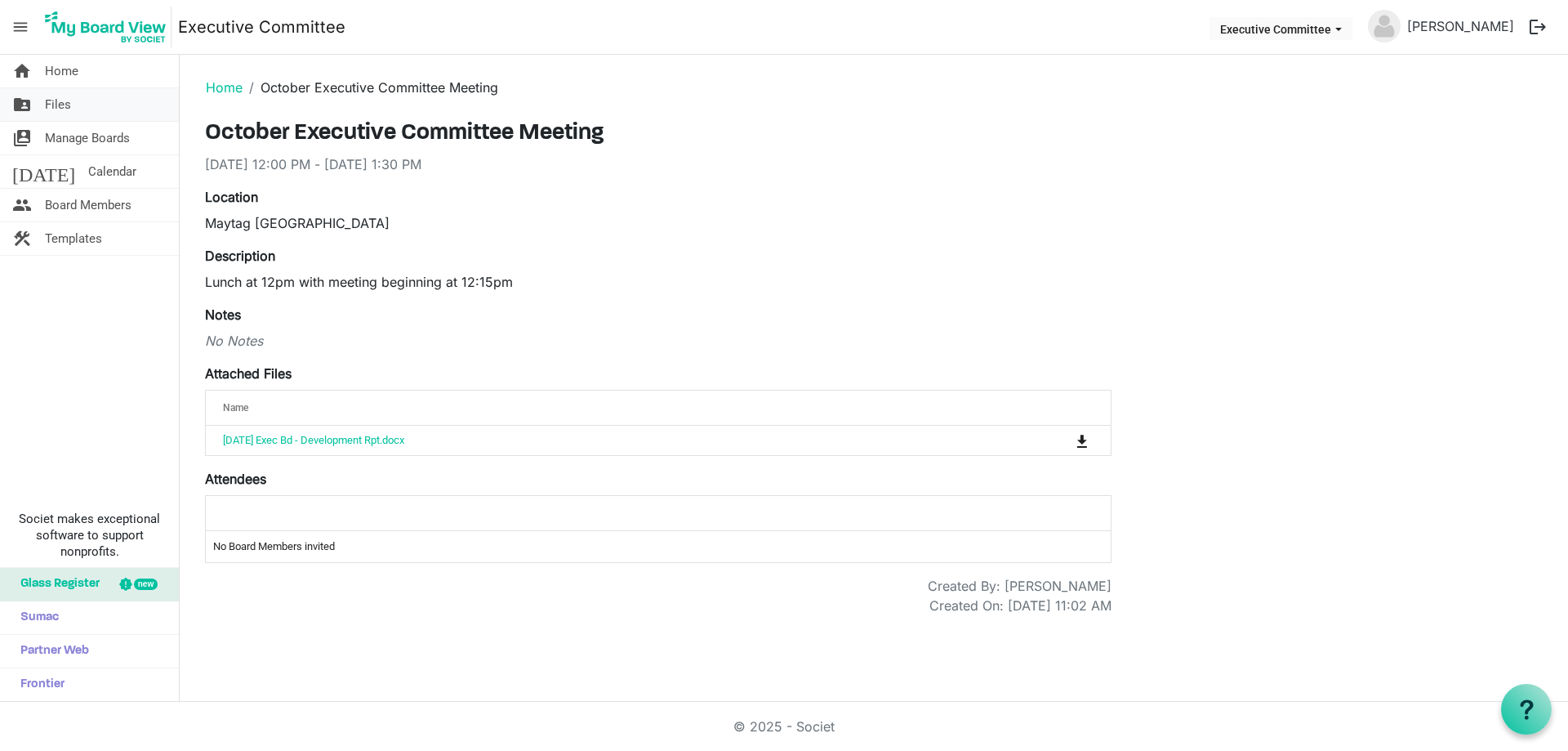
click at [71, 103] on link "folder_shared Files" at bounding box center [89, 104] width 179 height 32
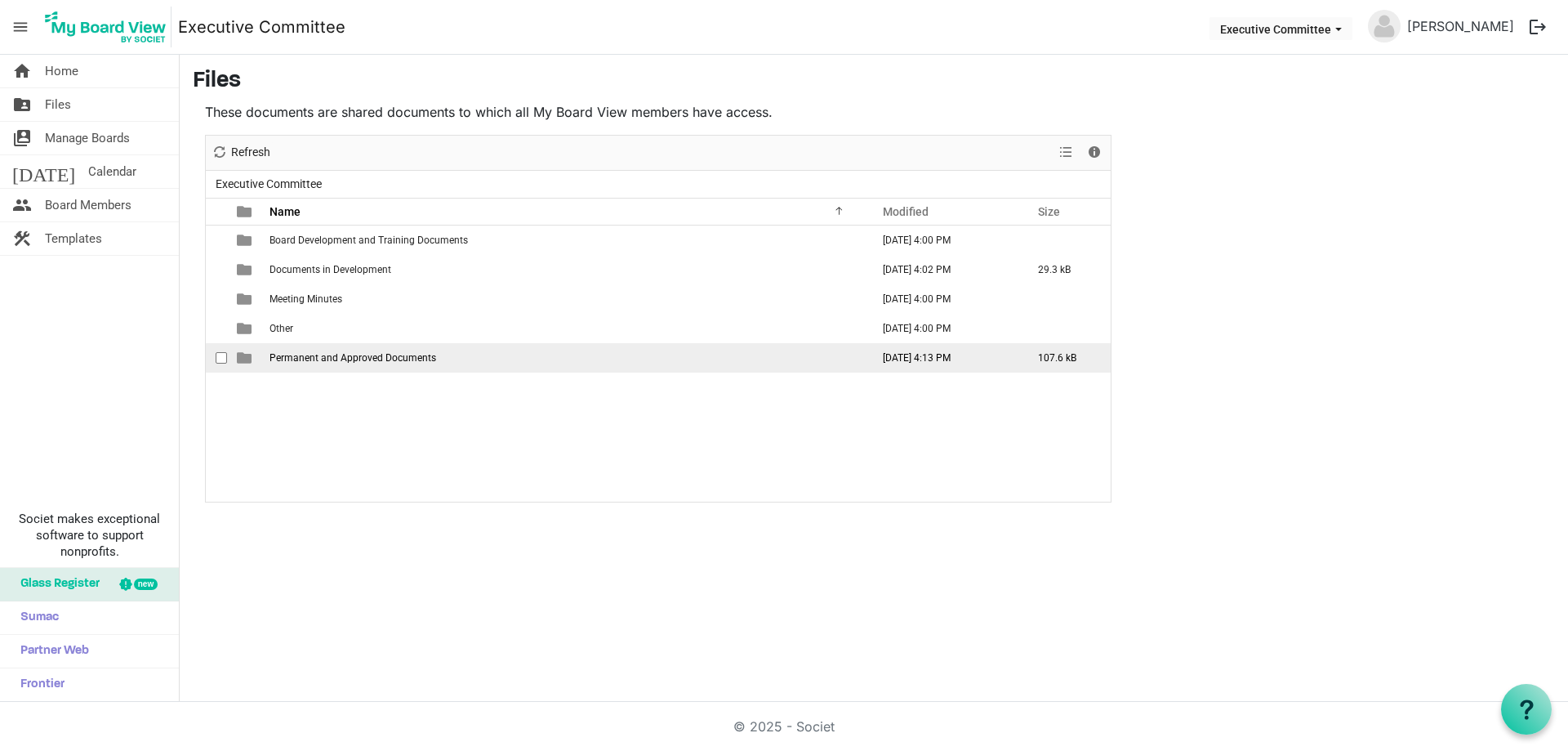
click at [311, 359] on span "Permanent and Approved Documents" at bounding box center [353, 358] width 166 height 12
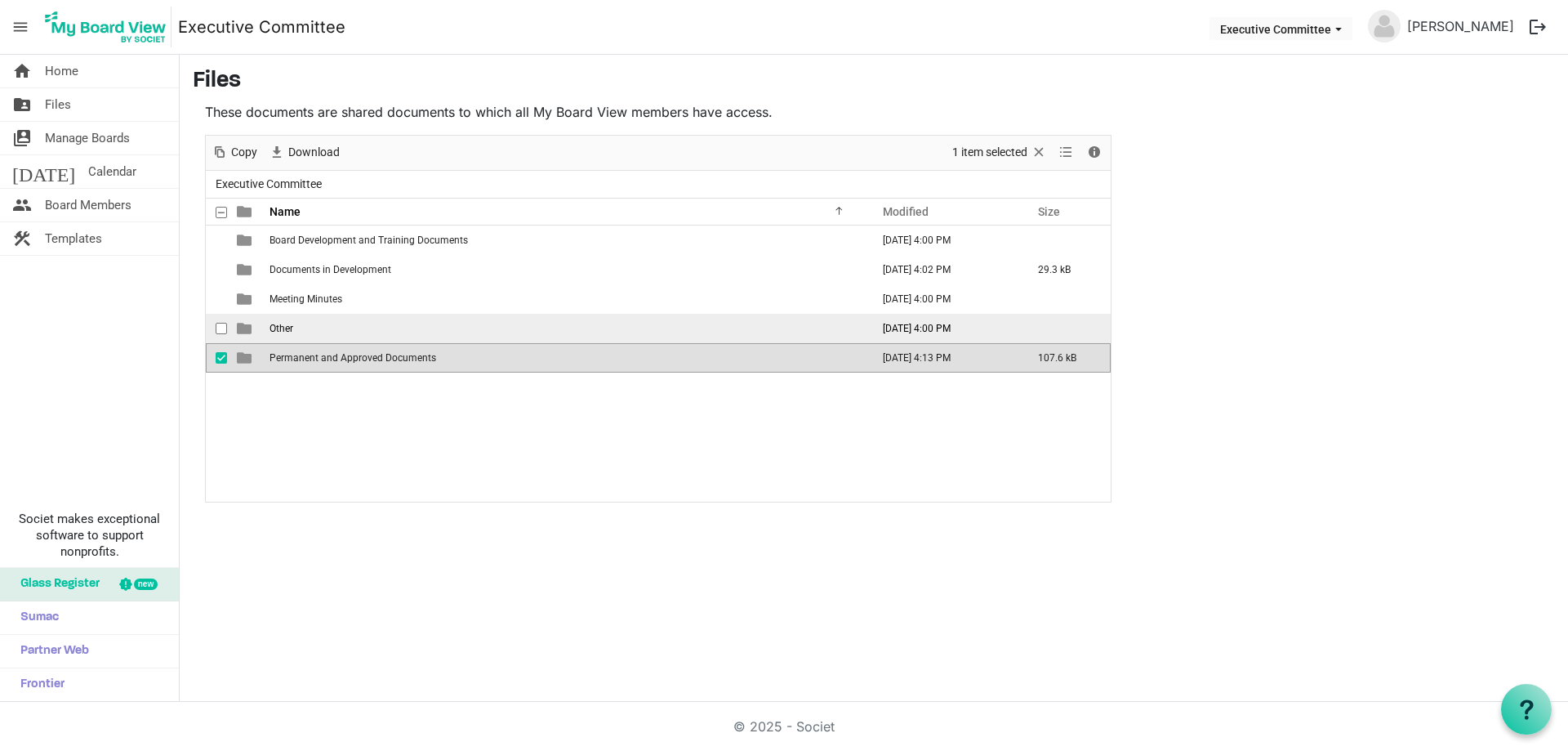
click at [282, 329] on span "Other" at bounding box center [282, 329] width 23 height 12
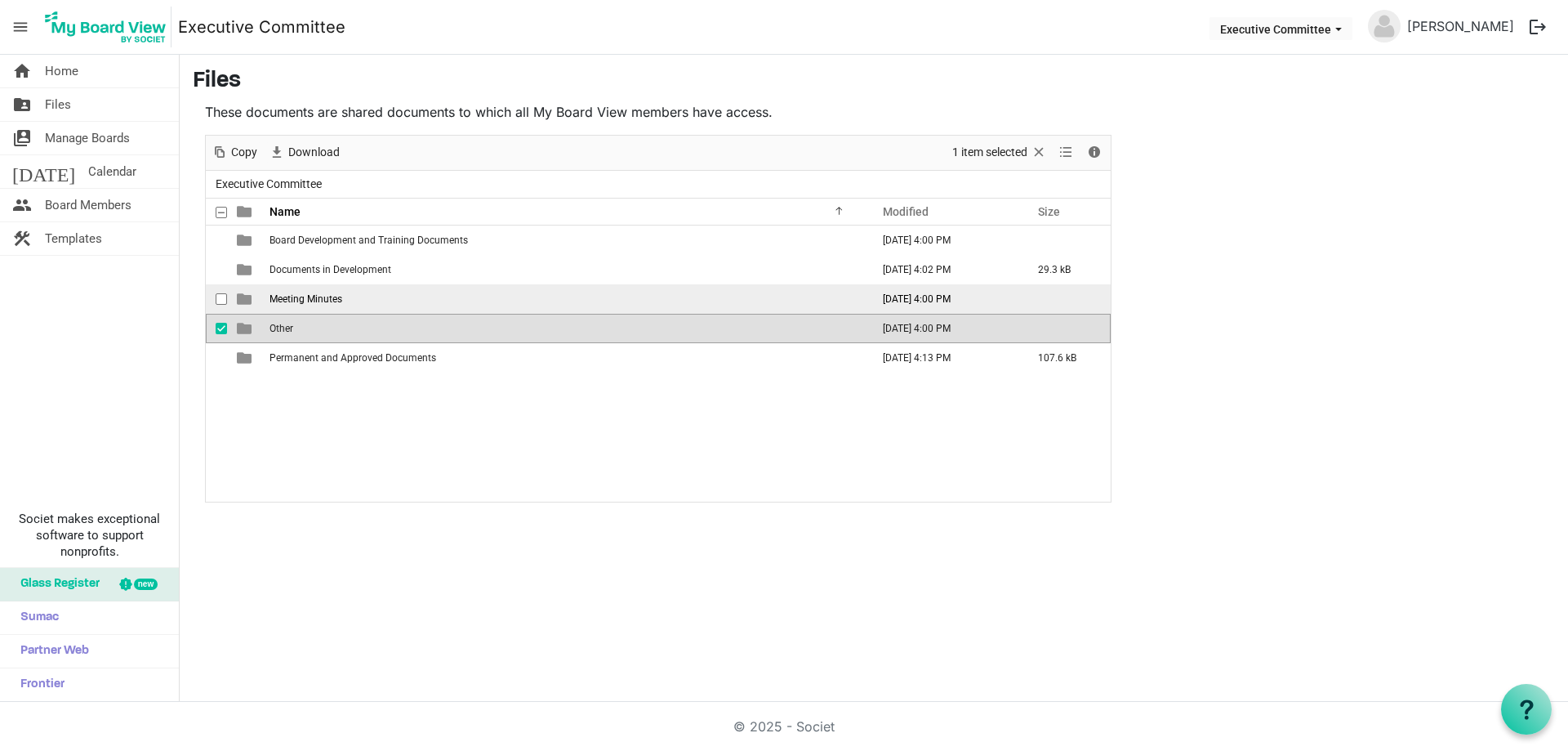
click at [293, 300] on span "Meeting Minutes" at bounding box center [306, 299] width 72 height 12
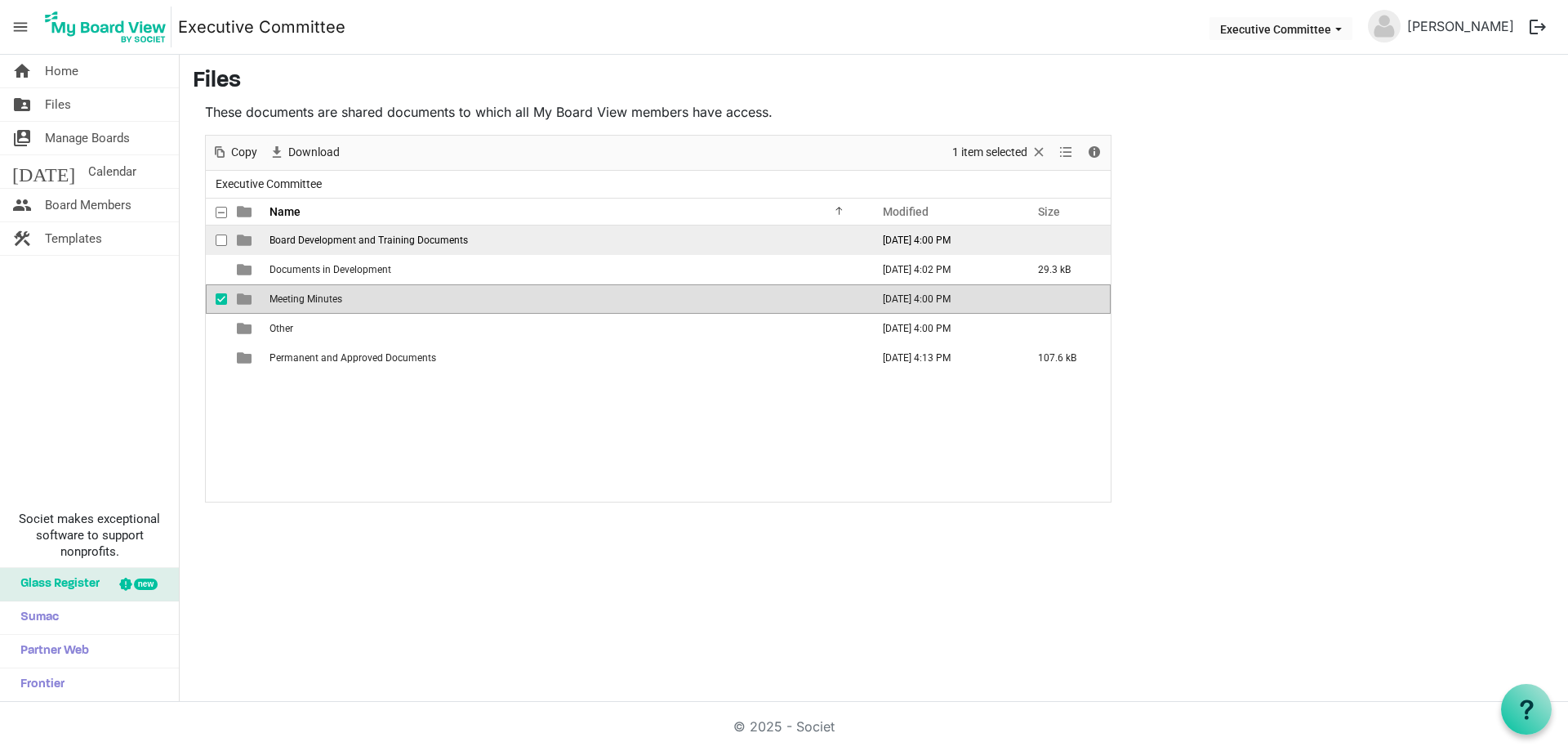
click at [288, 243] on span "Board Development and Training Documents" at bounding box center [369, 241] width 198 height 12
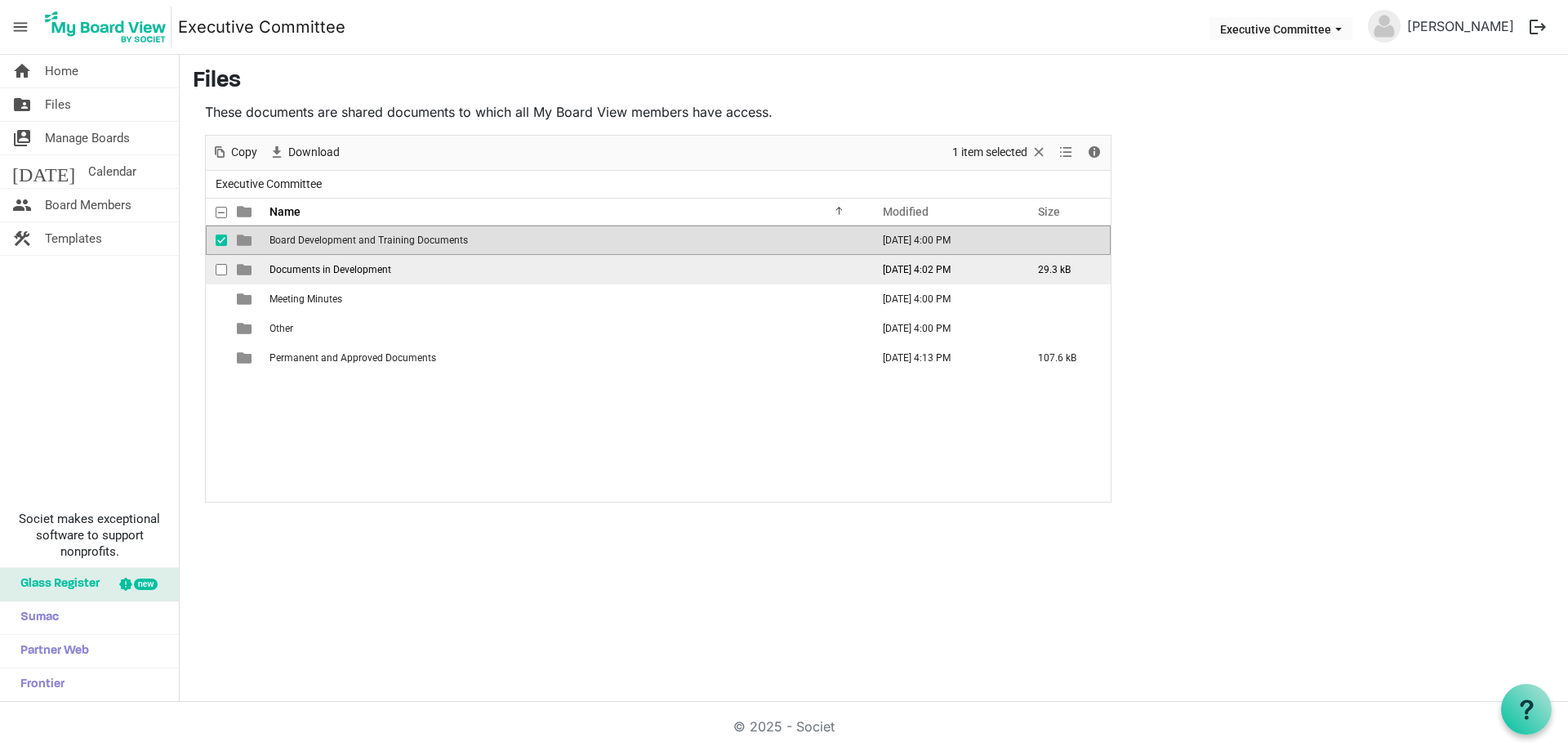
click at [320, 271] on span "Documents in Development" at bounding box center [330, 270] width 121 height 12
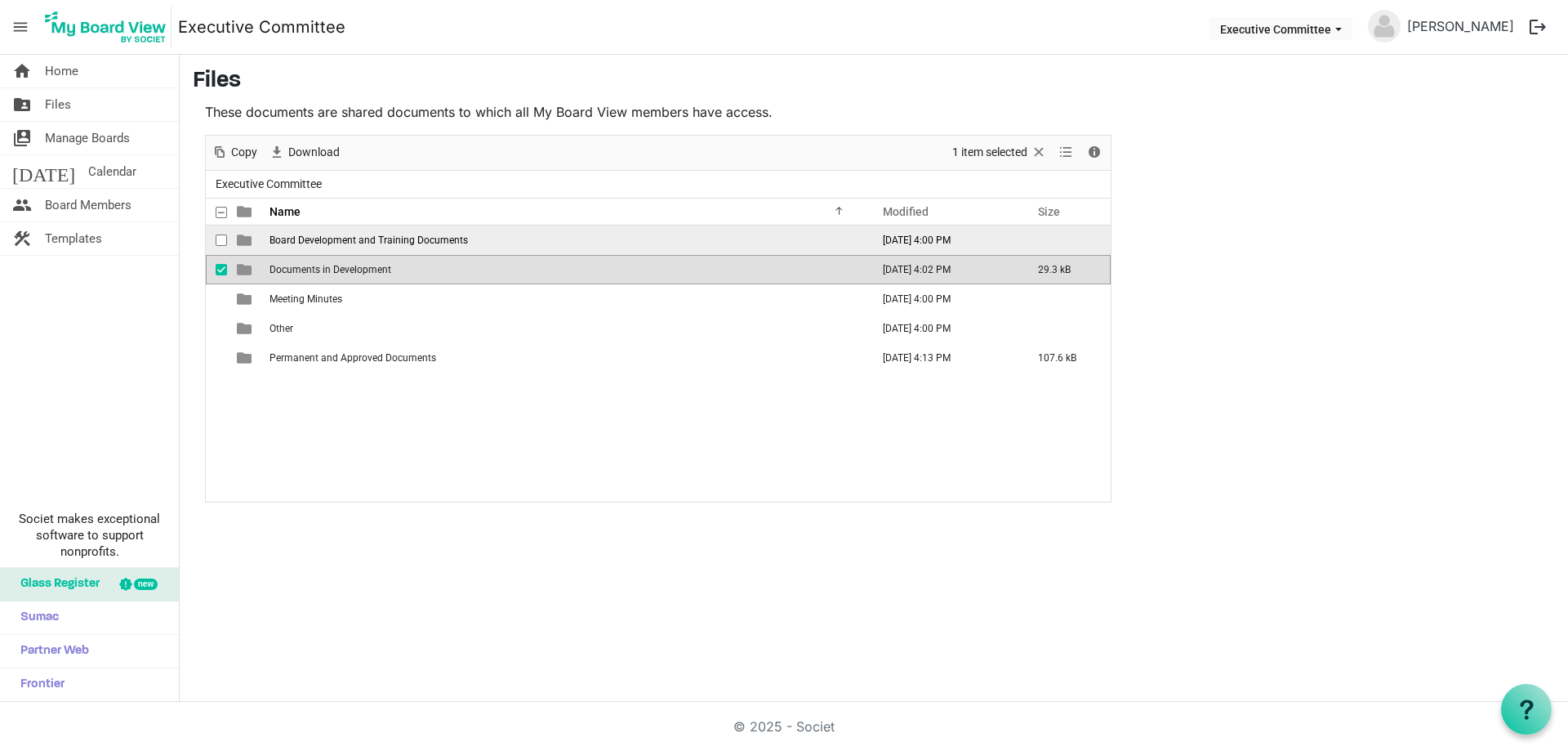
click at [284, 236] on span "Board Development and Training Documents" at bounding box center [369, 241] width 198 height 12
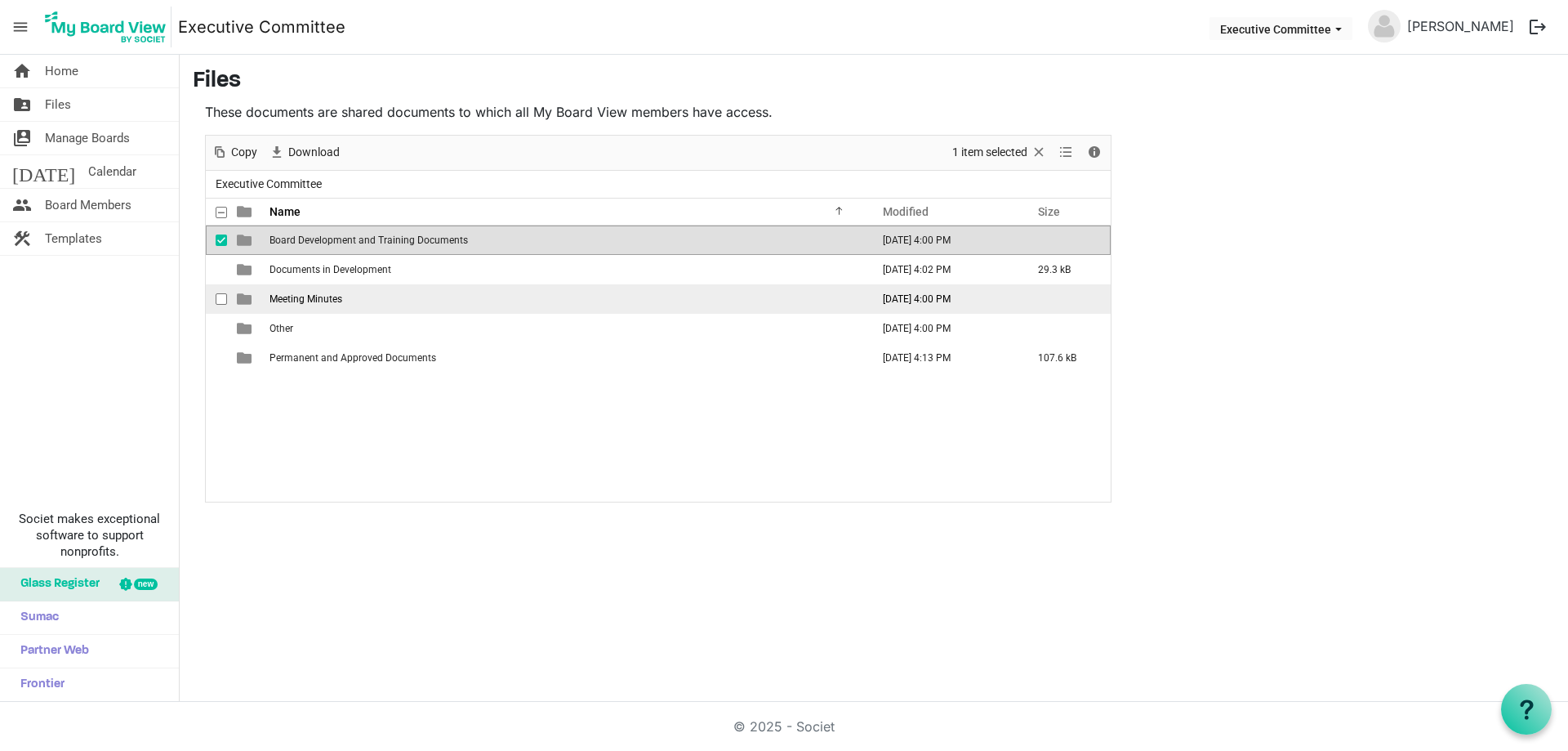
click at [285, 293] on span "Meeting Minutes" at bounding box center [306, 299] width 72 height 12
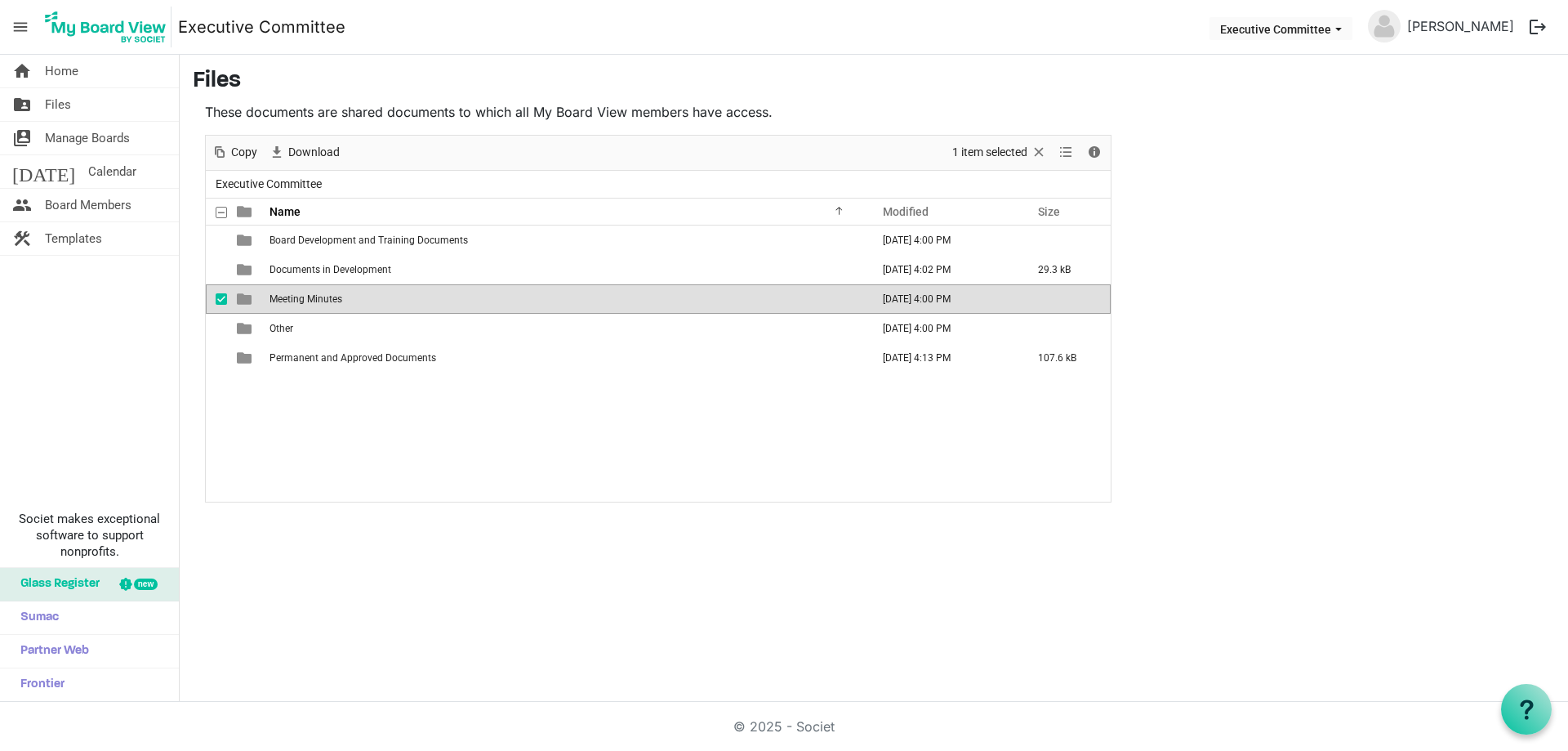
click at [283, 300] on span "Meeting Minutes" at bounding box center [306, 299] width 72 height 12
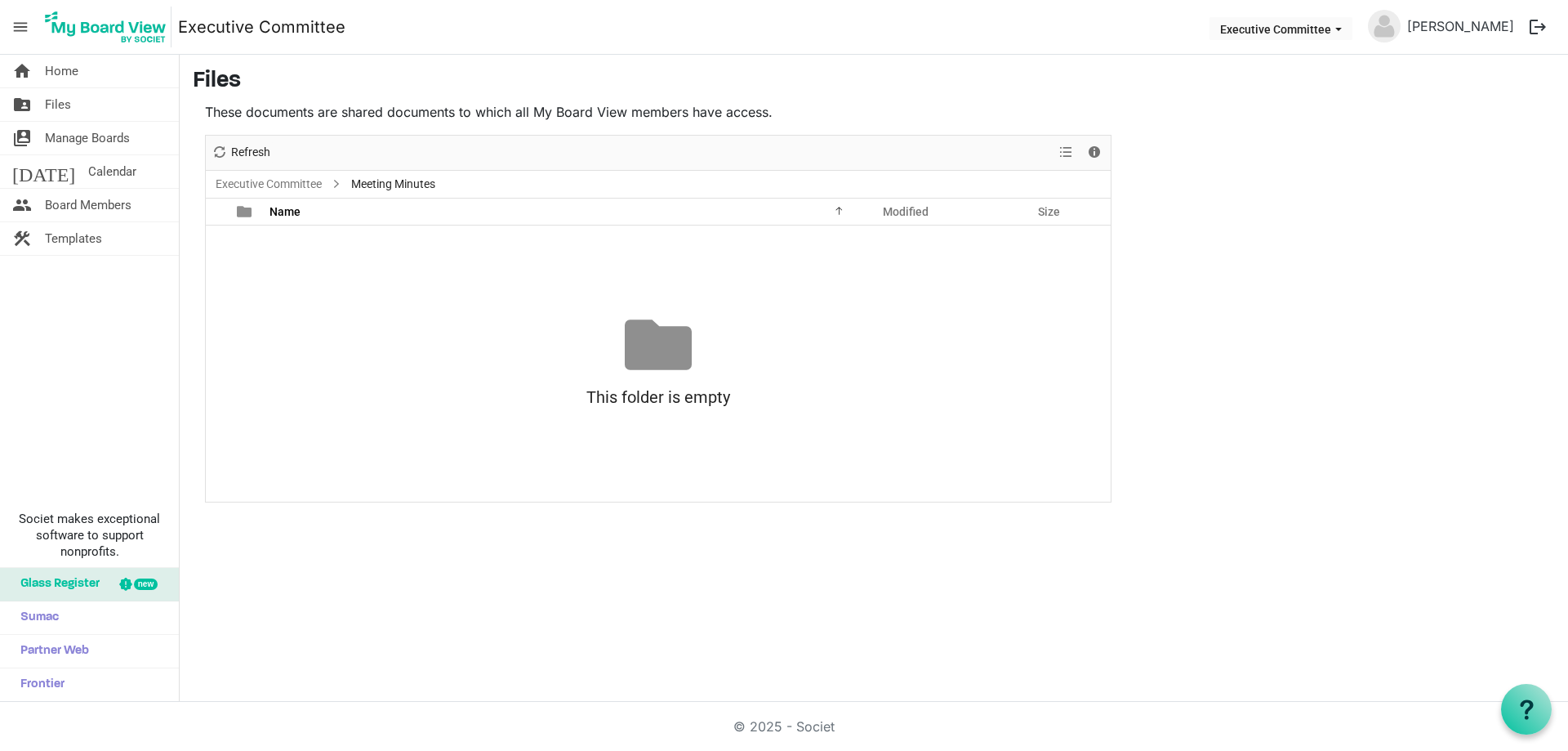
click at [708, 381] on div "This folder is empty" at bounding box center [659, 397] width 905 height 37
click at [387, 328] on div "This folder is empty Drag files here to upload" at bounding box center [659, 363] width 905 height 105
click at [65, 105] on span "Files" at bounding box center [58, 104] width 26 height 32
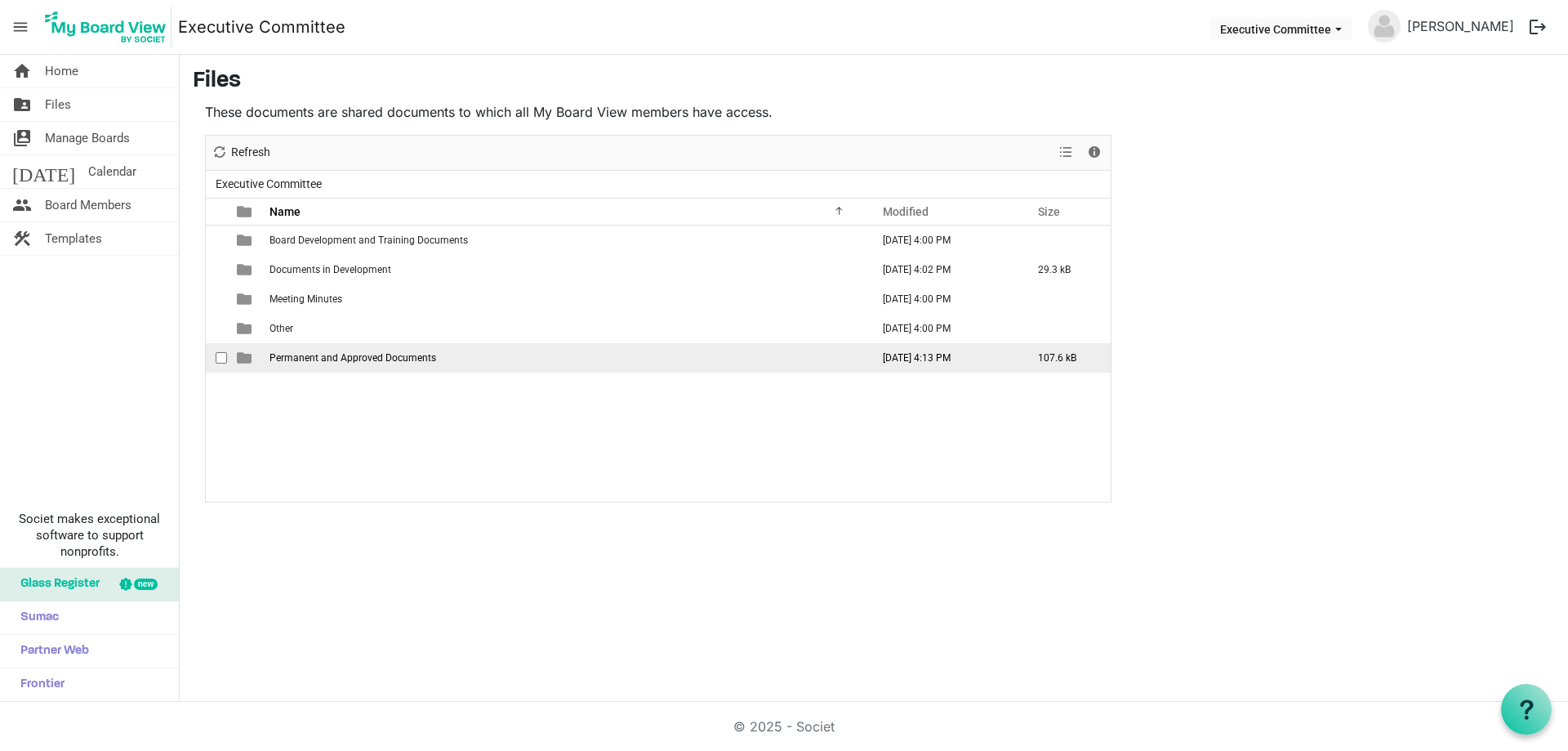
click at [318, 358] on span "Permanent and Approved Documents" at bounding box center [353, 358] width 166 height 12
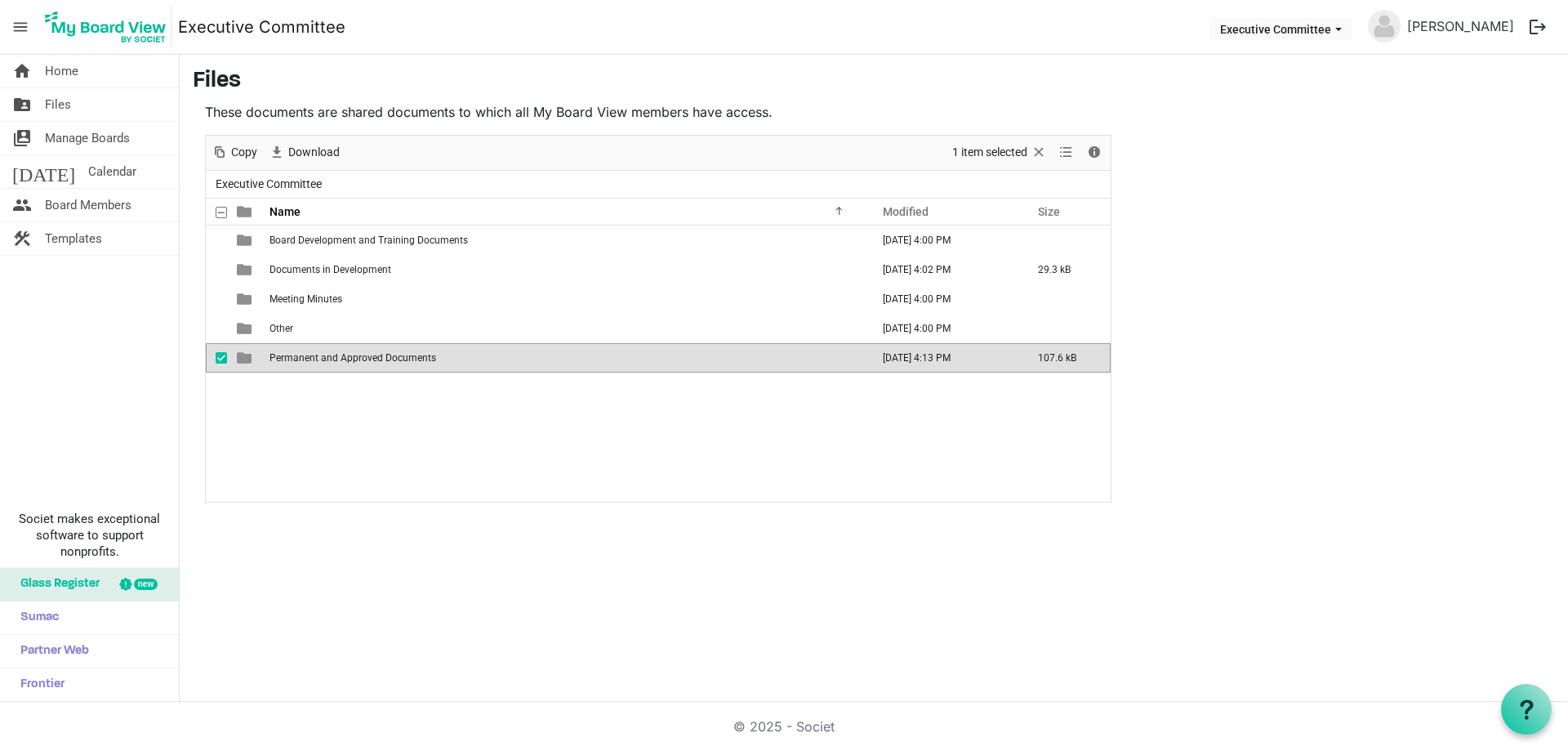
click at [318, 358] on span "Permanent and Approved Documents" at bounding box center [353, 358] width 166 height 12
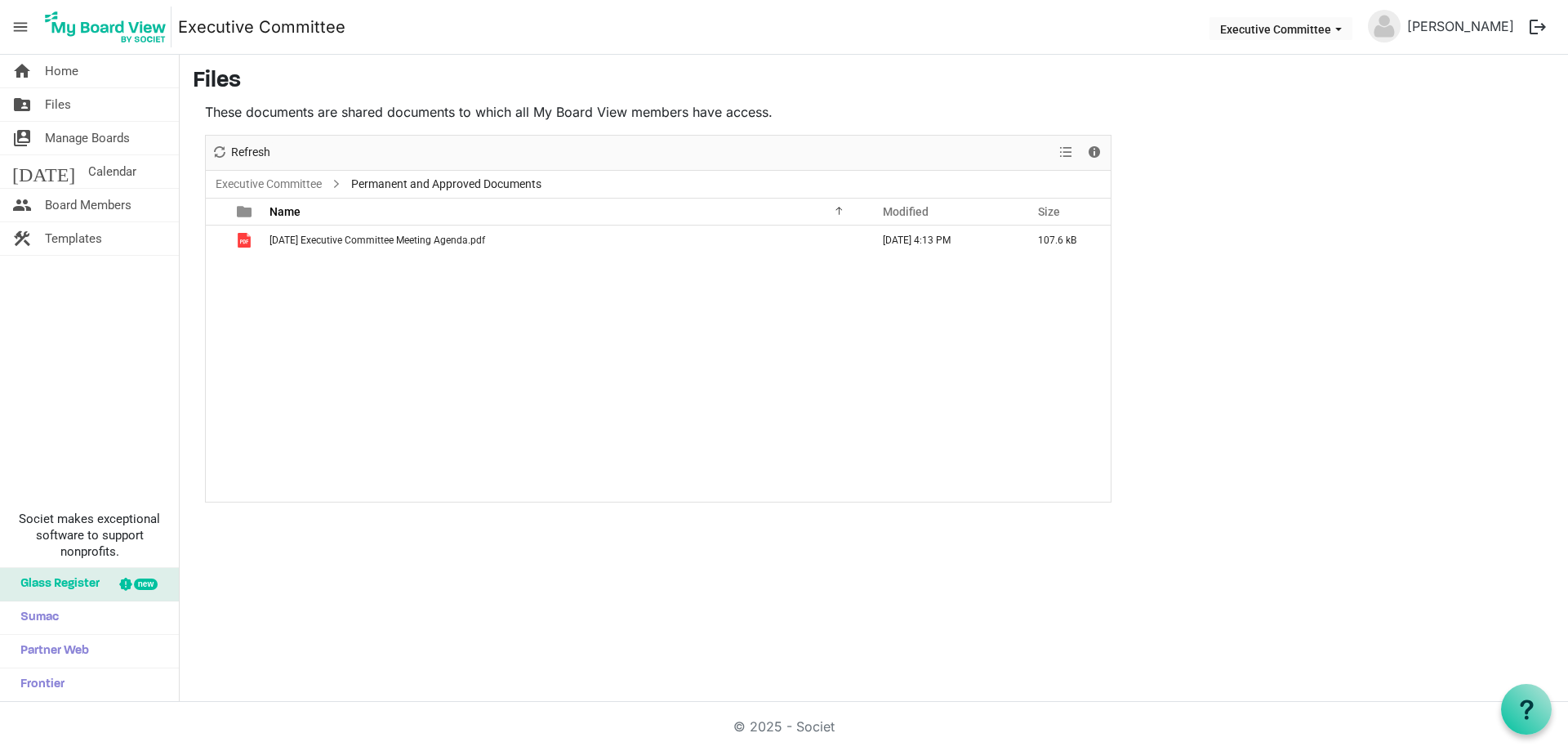
click at [444, 366] on div "[DATE] Executive Committee Meeting Agenda.pdf [DATE] 4:13 PM 107.6 kB" at bounding box center [659, 364] width 905 height 276
click at [1069, 148] on span "View dropdownbutton" at bounding box center [1066, 152] width 20 height 21
click at [681, 335] on div "October 2025 Executive Committee Meeting Agenda.pdf October 10, 2025 4:13 PM 10…" at bounding box center [659, 364] width 905 height 276
drag, startPoint x: 407, startPoint y: 368, endPoint x: 381, endPoint y: 310, distance: 63.6
click at [407, 365] on div "October 2025 Executive Committee Meeting Agenda.pdf October 10, 2025 4:13 PM 10…" at bounding box center [659, 364] width 905 height 276
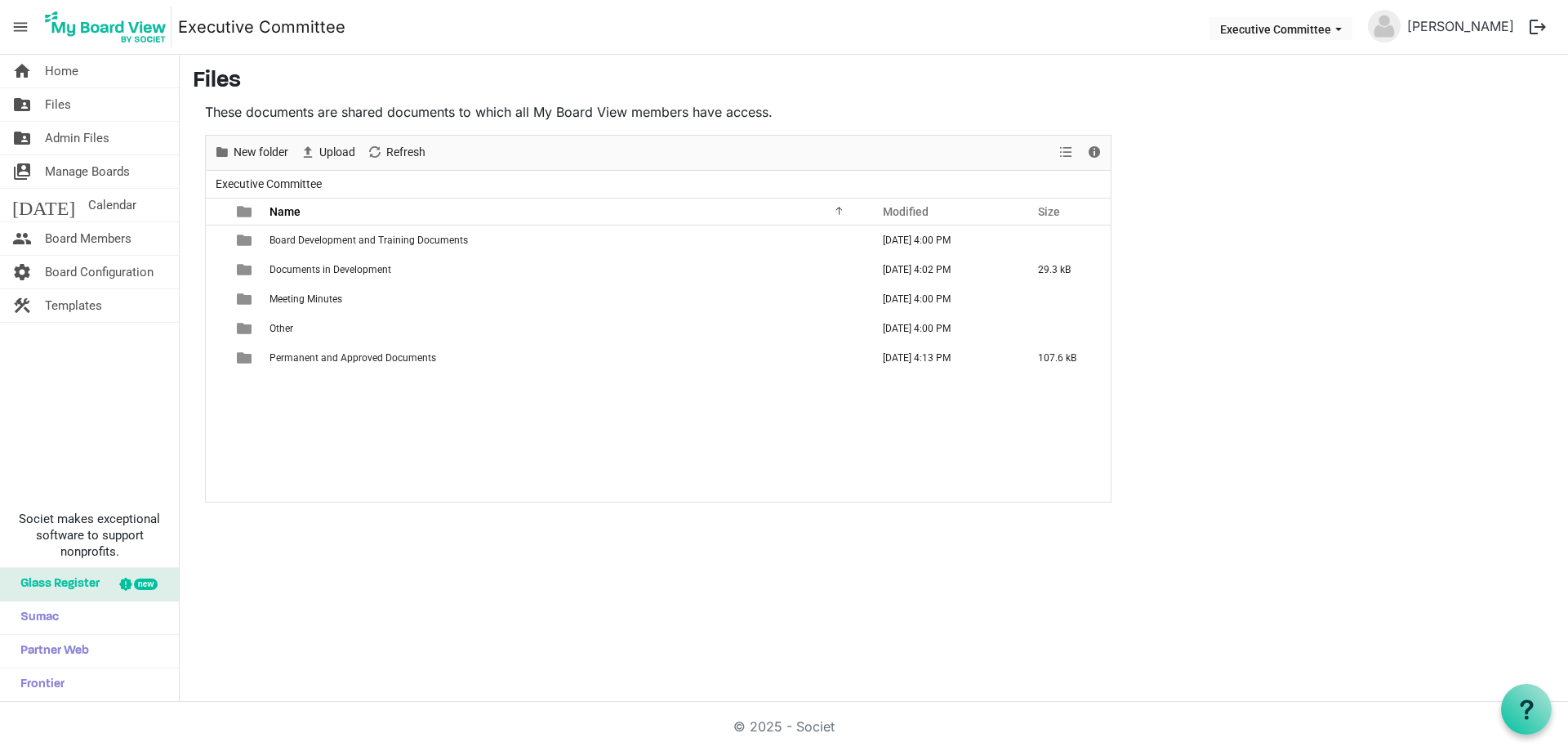
click at [285, 380] on div "Board Development and Training Documents October 10, 2025 4:00 PM Documents in …" at bounding box center [659, 364] width 905 height 276
click at [882, 73] on h3 "Files" at bounding box center [873, 81] width 1362 height 27
click at [835, 83] on h3 "Files" at bounding box center [873, 81] width 1362 height 27
click at [53, 69] on span "Home" at bounding box center [62, 70] width 33 height 32
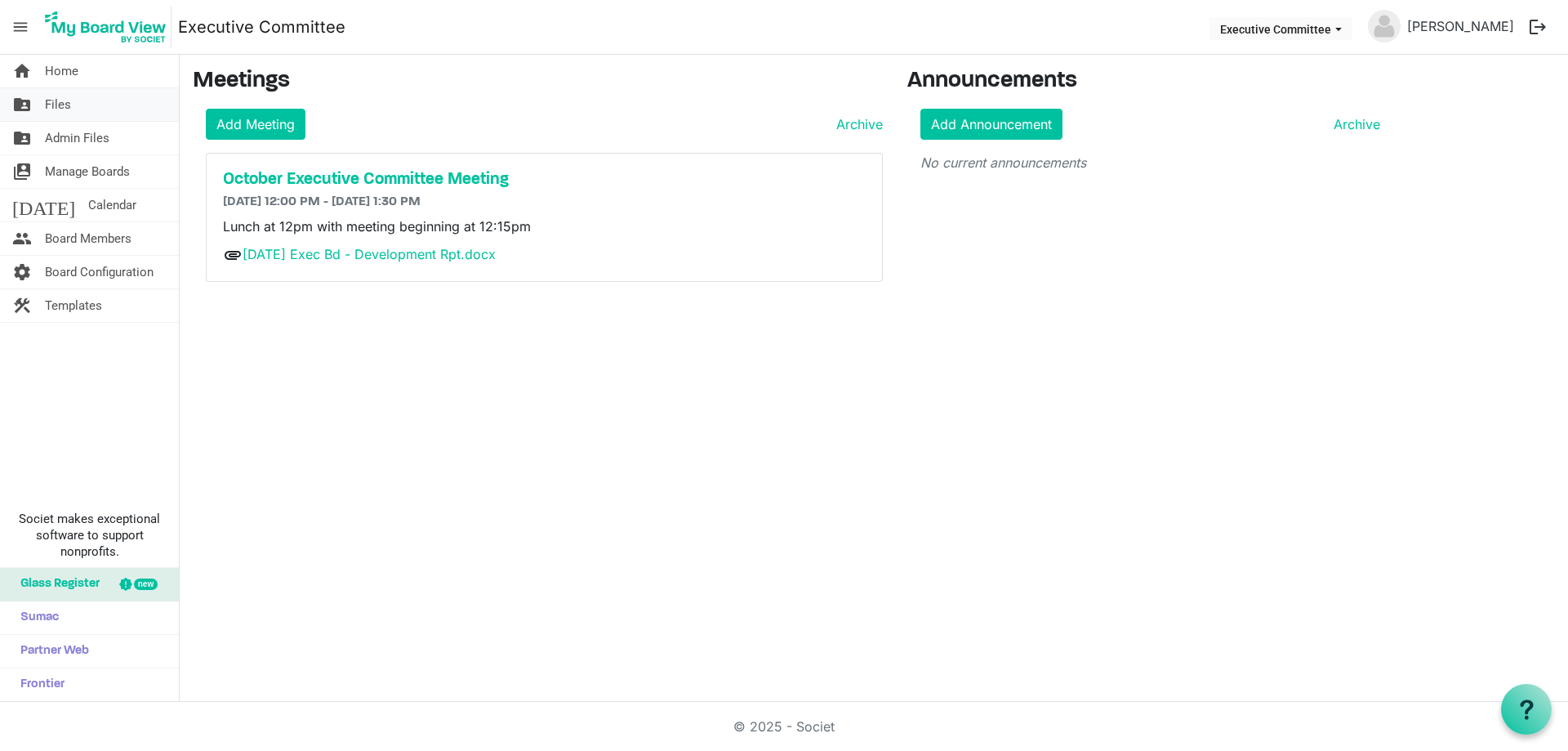
click at [45, 100] on span "Files" at bounding box center [58, 104] width 26 height 32
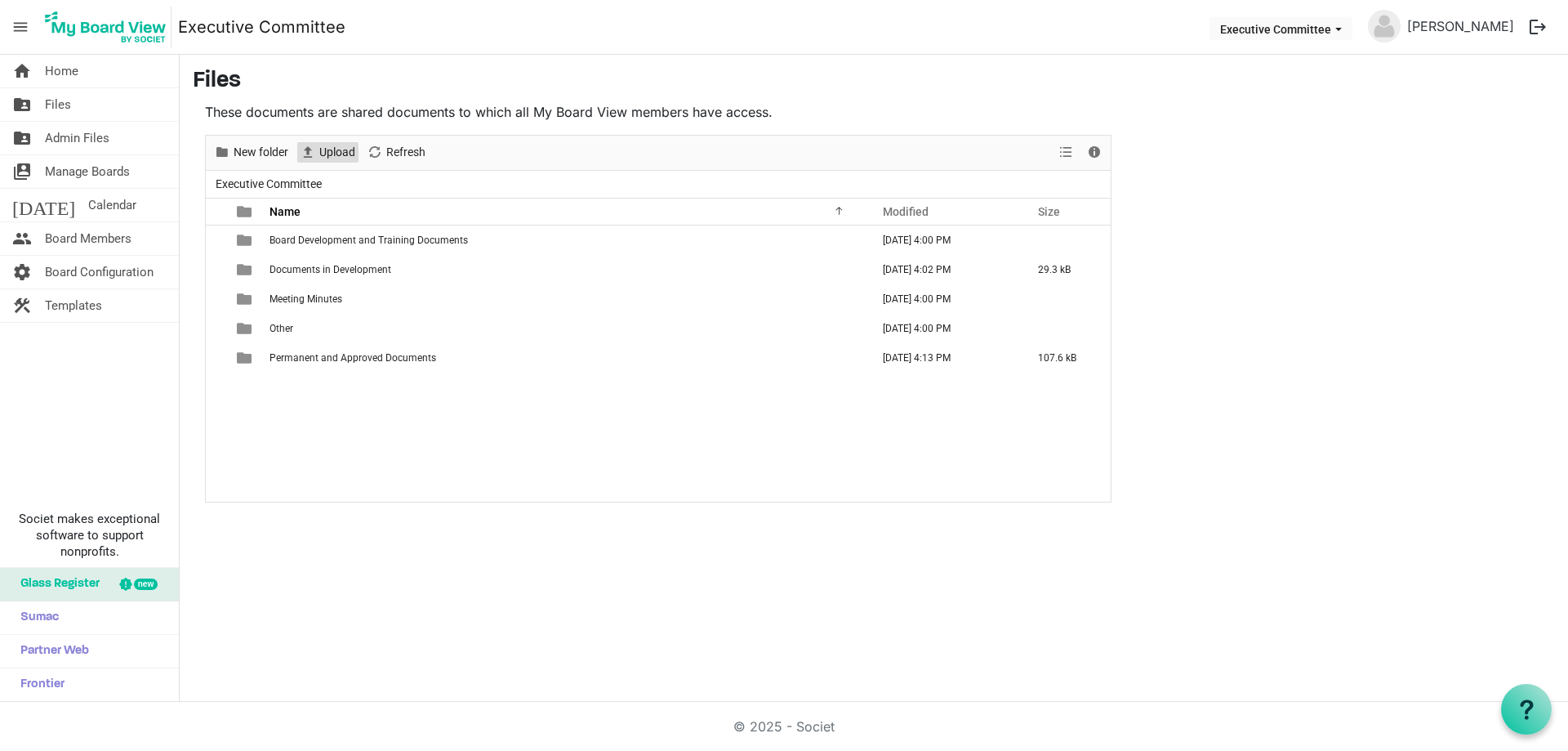
click at [325, 153] on span "Upload" at bounding box center [337, 152] width 39 height 21
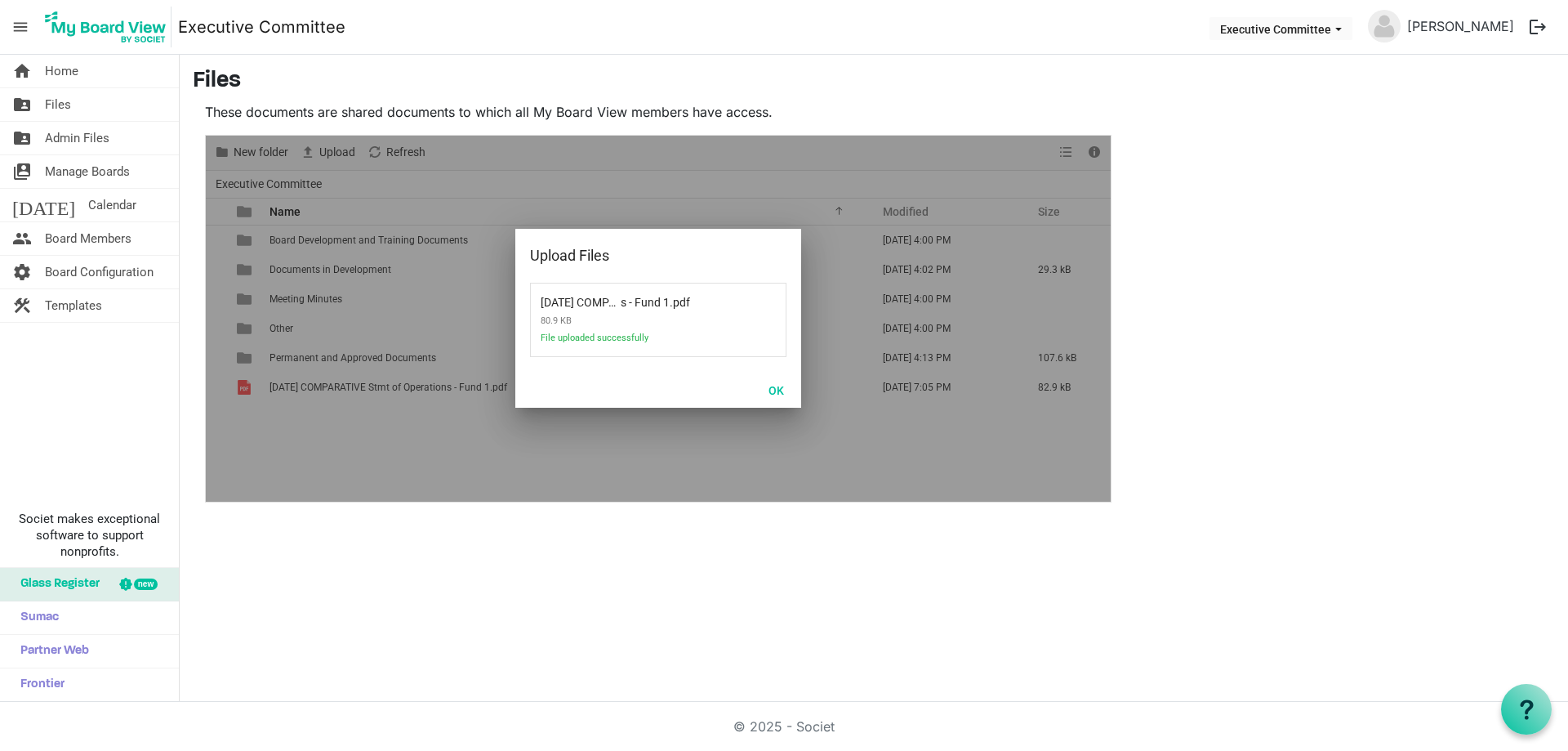
click at [276, 461] on div at bounding box center [659, 319] width 905 height 366
click at [776, 388] on button "OK" at bounding box center [776, 389] width 37 height 22
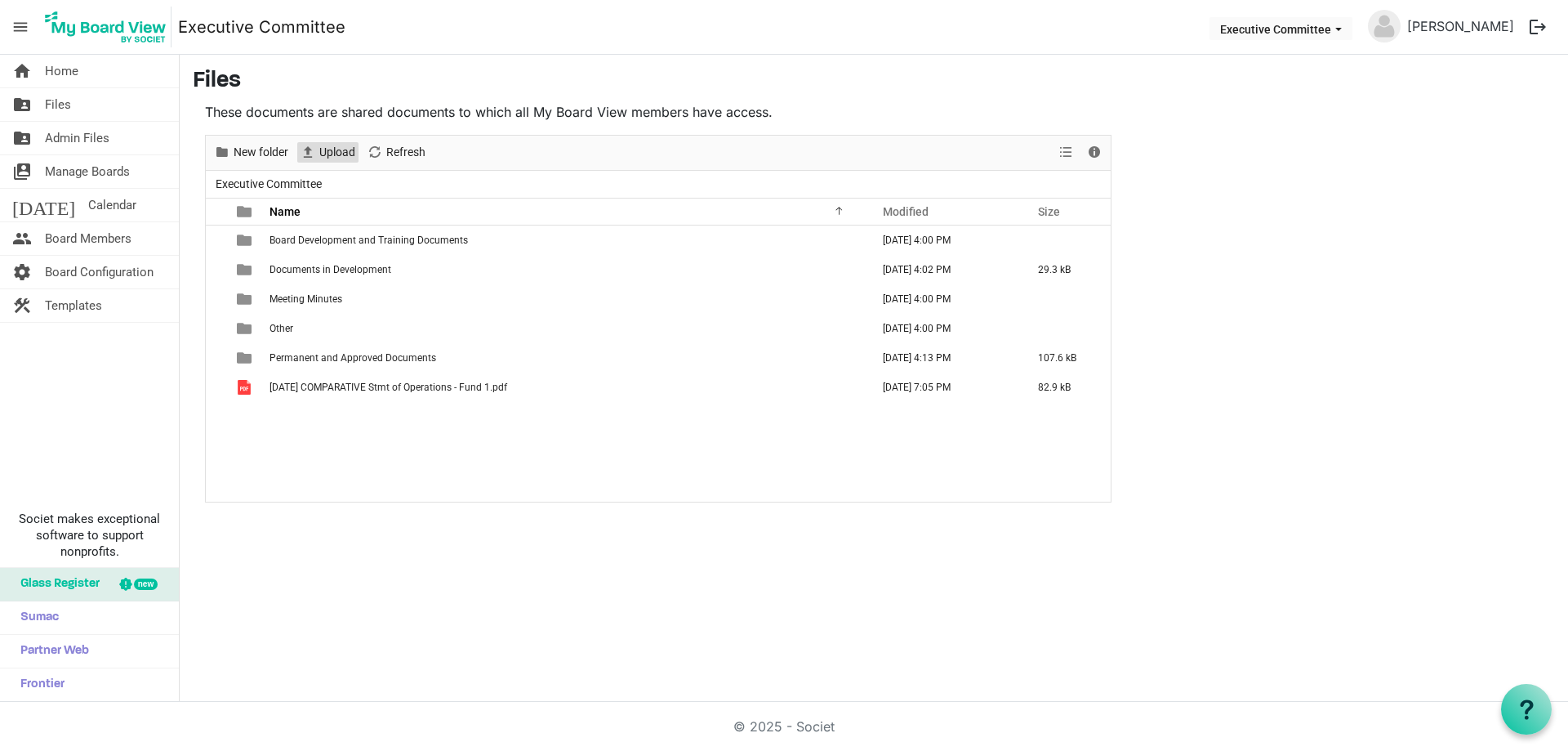
click at [335, 152] on span "Upload" at bounding box center [337, 152] width 39 height 21
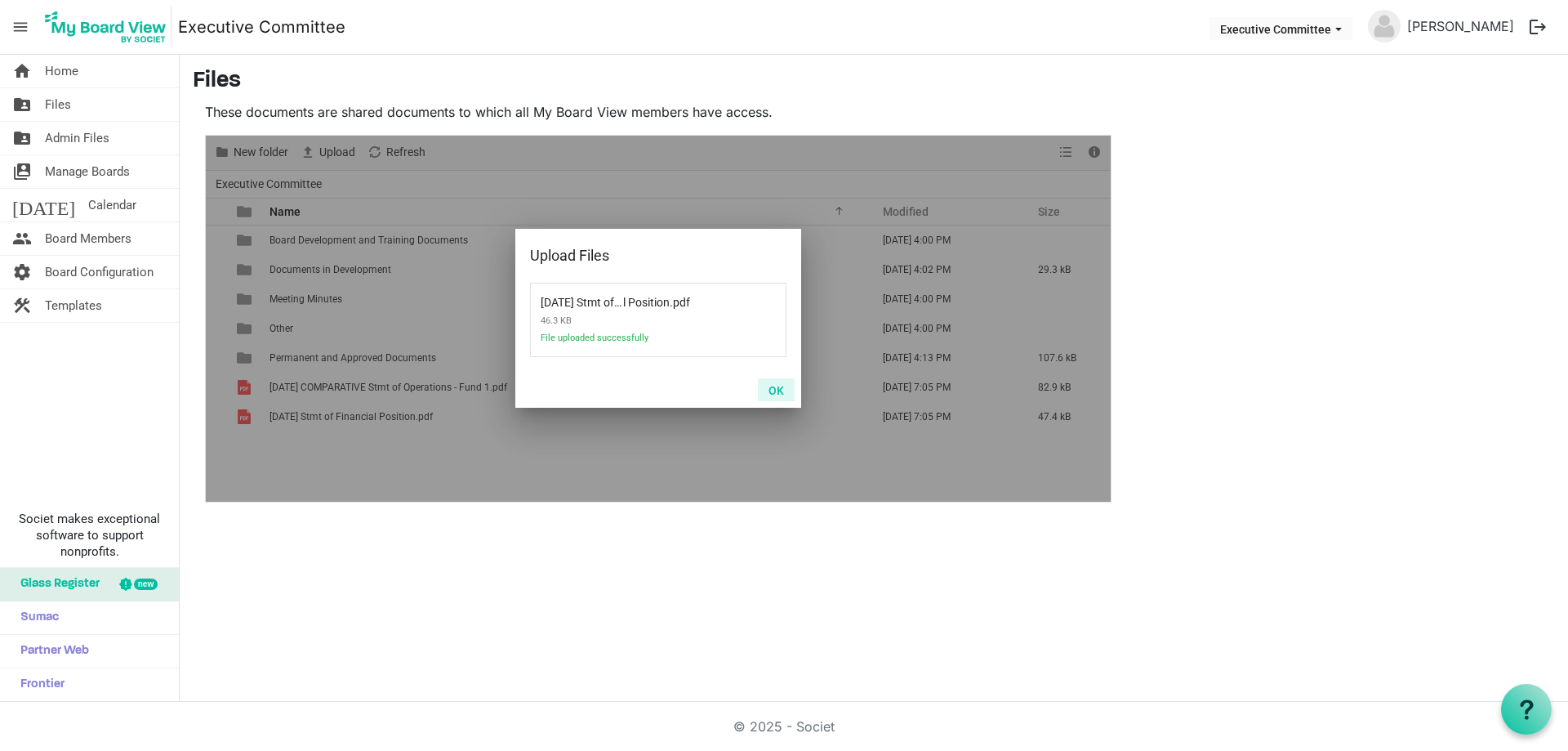
click at [771, 389] on button "OK" at bounding box center [776, 389] width 37 height 22
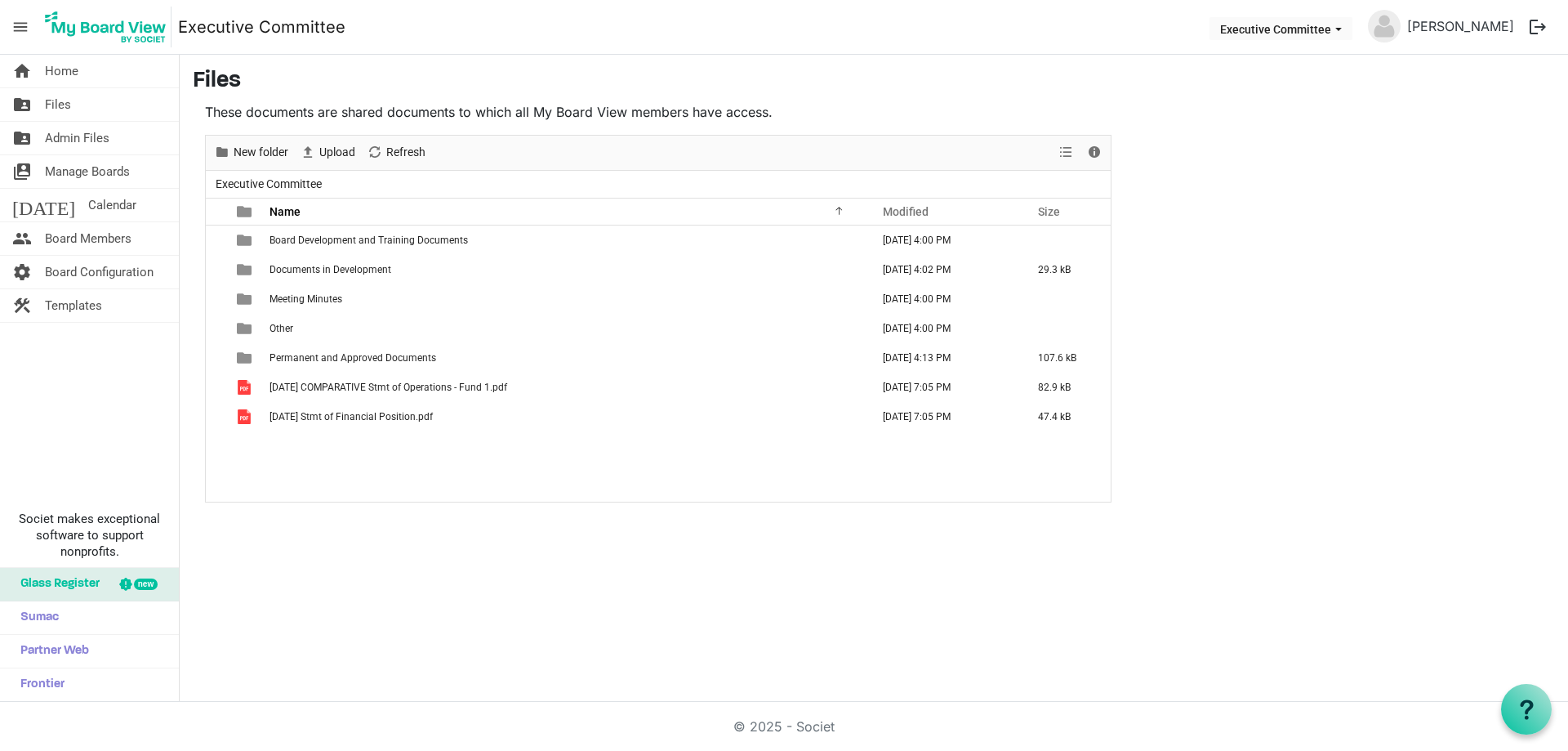
click at [1402, 116] on main "Files These documents are shared documents to which all My Board View members h…" at bounding box center [874, 285] width 1388 height 461
click at [1263, 224] on main "Files These documents are shared documents to which all My Board View members h…" at bounding box center [874, 285] width 1388 height 461
click at [65, 96] on span "Files" at bounding box center [58, 104] width 26 height 32
click at [68, 68] on span "Home" at bounding box center [62, 70] width 33 height 32
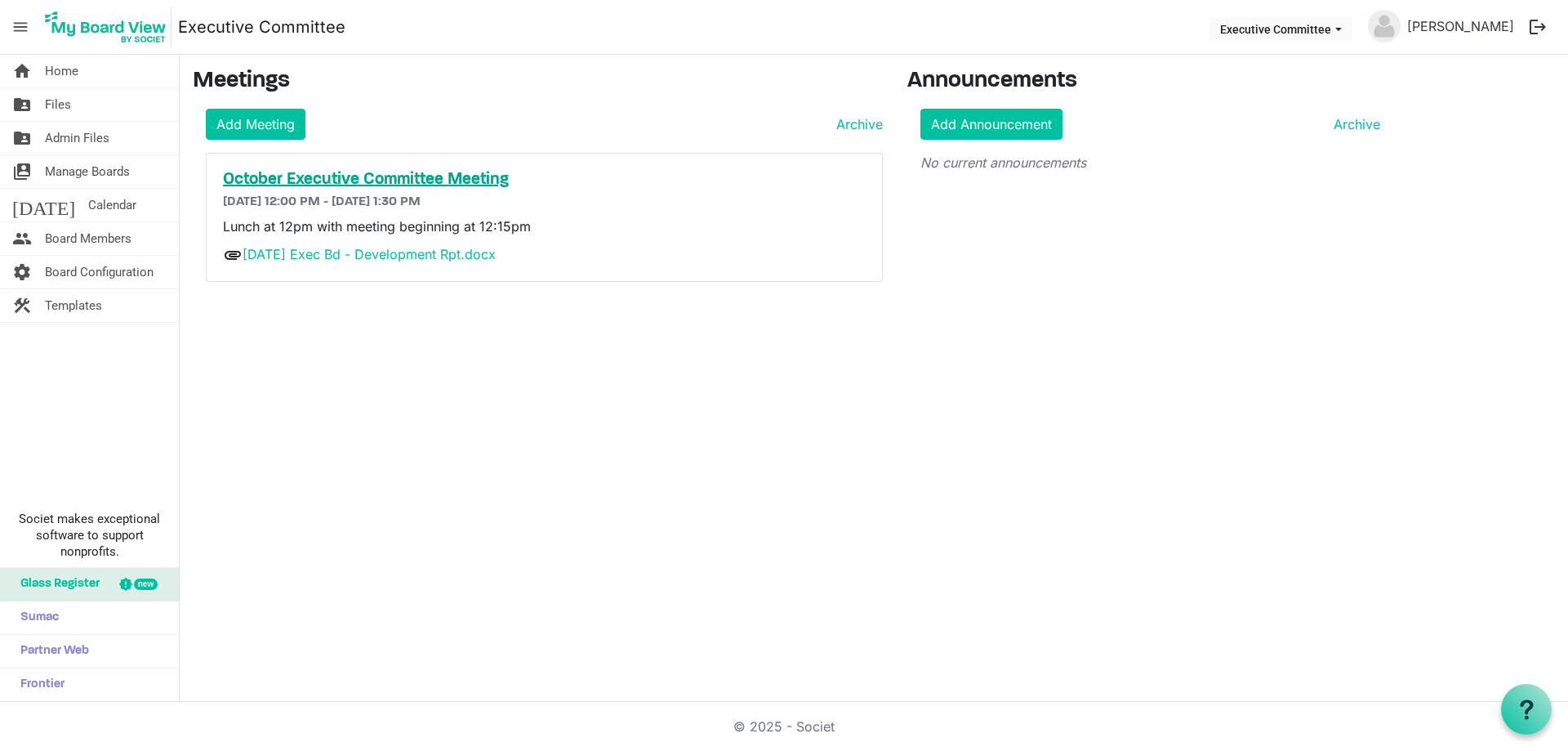
click at [425, 179] on h5 "October Executive Committee Meeting" at bounding box center [544, 180] width 642 height 20
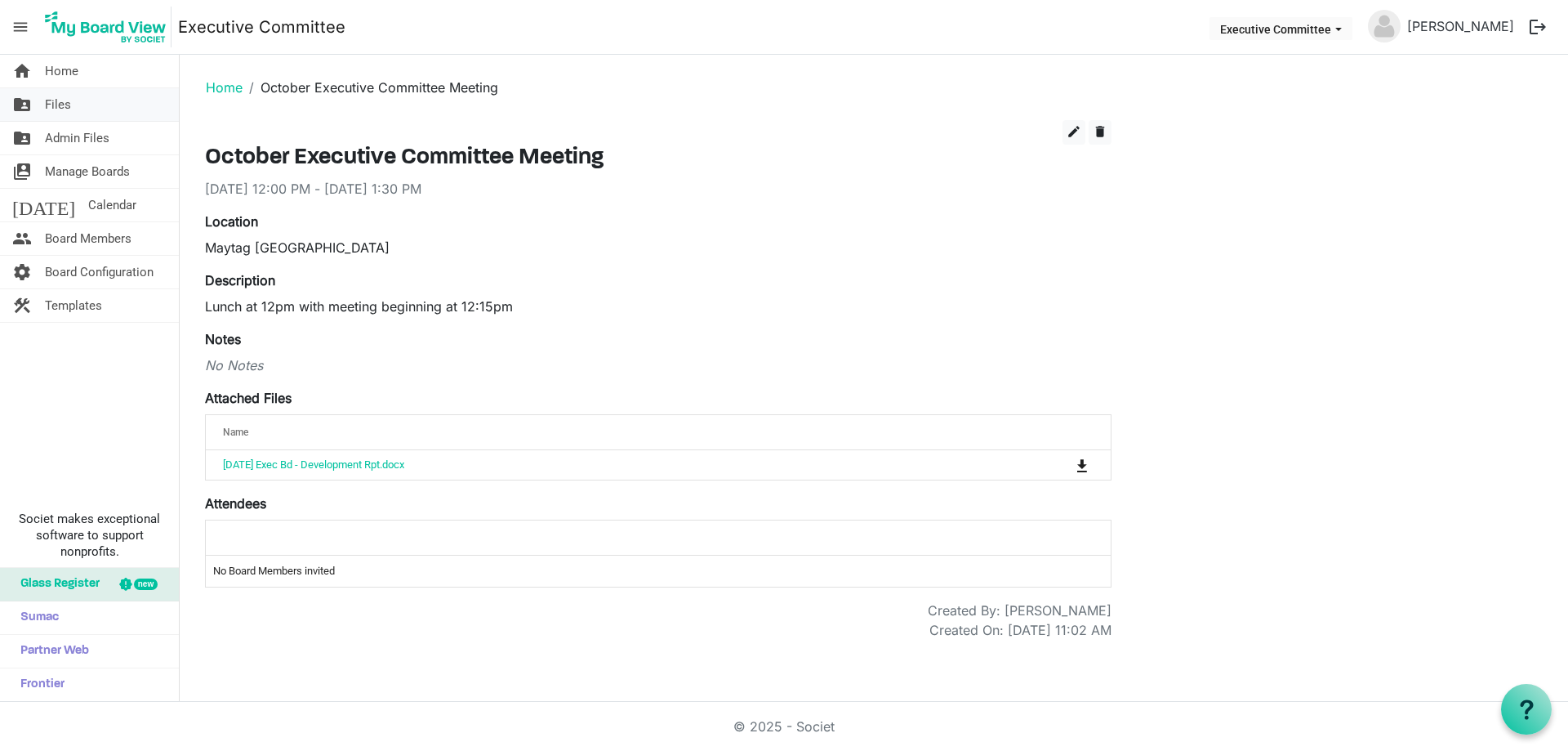
click at [75, 110] on link "folder_shared Files" at bounding box center [89, 104] width 179 height 32
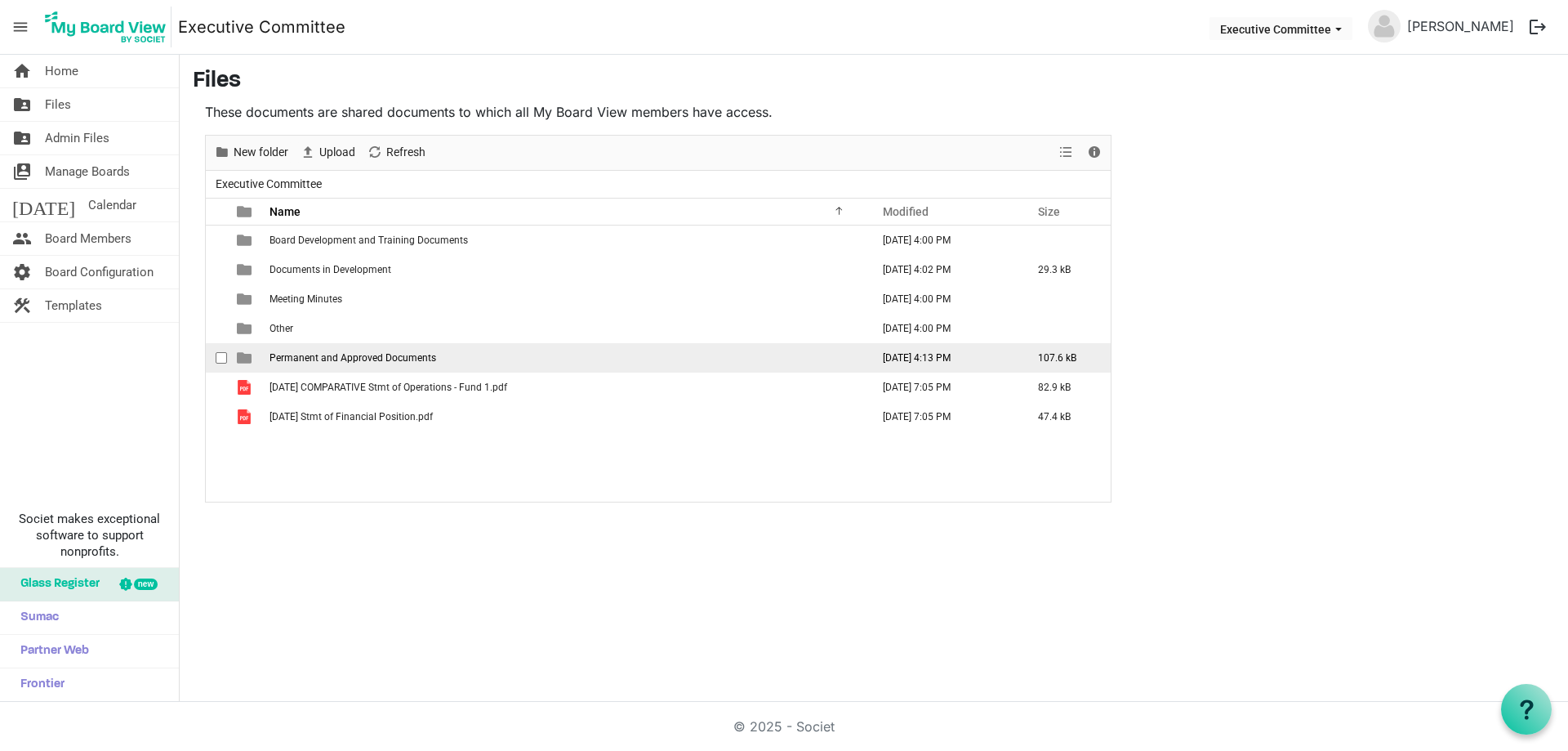
drag, startPoint x: 303, startPoint y: 390, endPoint x: 300, endPoint y: 362, distance: 28.2
click at [320, 344] on tbody "Board Development and Training Documents [DATE] 4:00 PM Documents in Developmen…" at bounding box center [659, 329] width 905 height 206
drag, startPoint x: 283, startPoint y: 388, endPoint x: 248, endPoint y: 365, distance: 41.9
click at [248, 360] on tbody "Board Development and Training Documents [DATE] 4:00 PM Documents in Developmen…" at bounding box center [659, 329] width 905 height 206
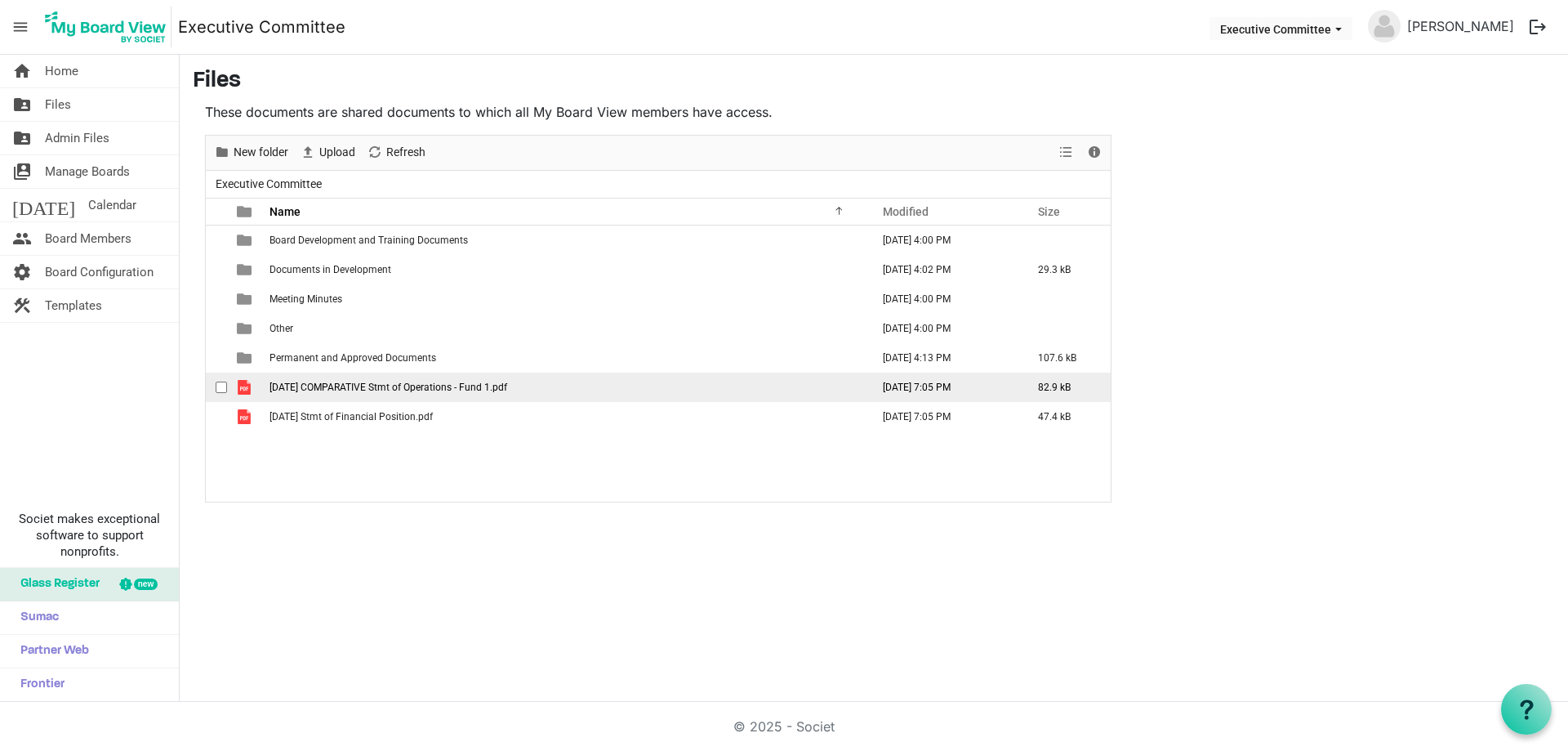
click at [225, 385] on span "checkbox" at bounding box center [222, 387] width 12 height 12
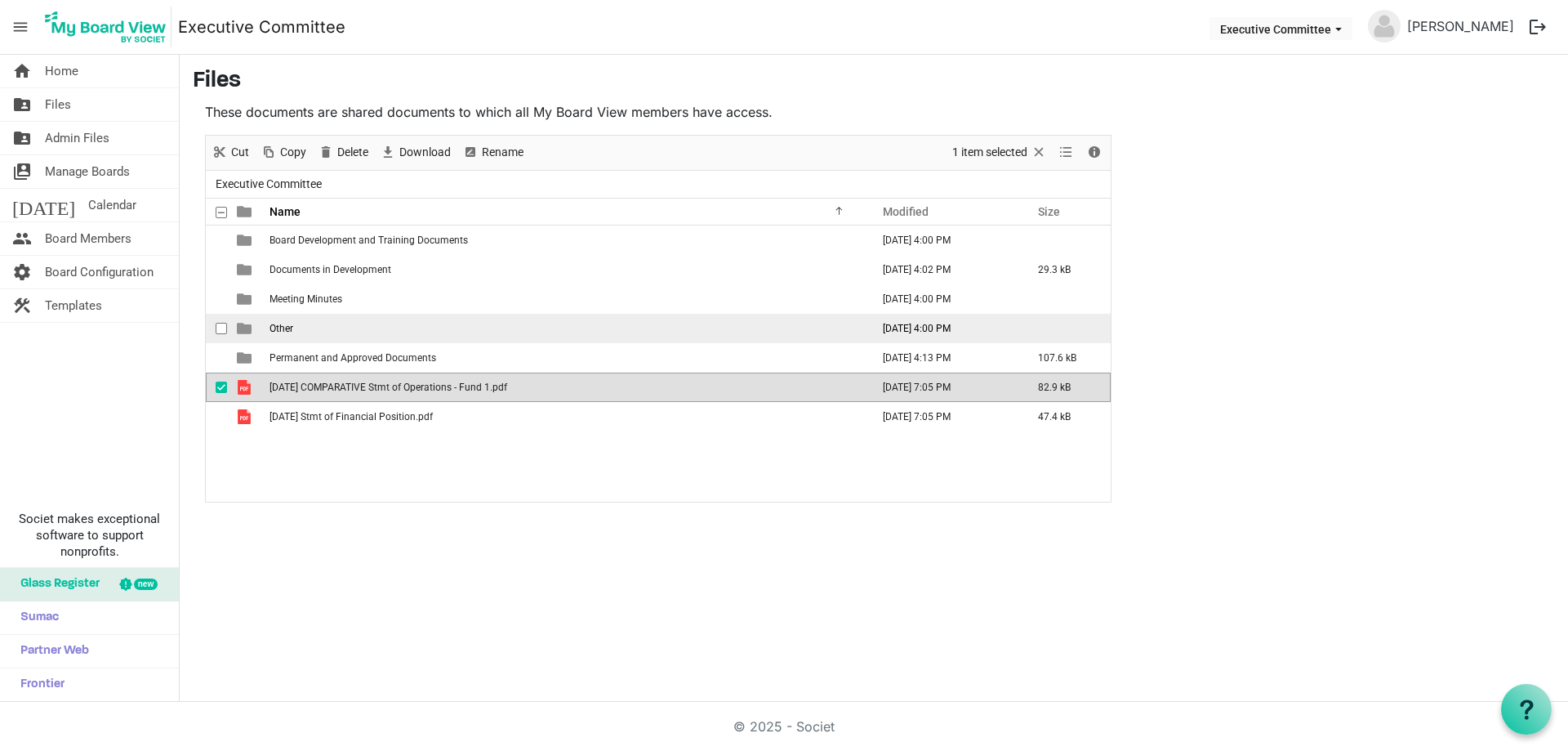
drag, startPoint x: 282, startPoint y: 351, endPoint x: 285, endPoint y: 325, distance: 26.2
click at [285, 325] on tbody "Board Development and Training Documents [DATE] 4:00 PM Documents in Developmen…" at bounding box center [659, 329] width 905 height 206
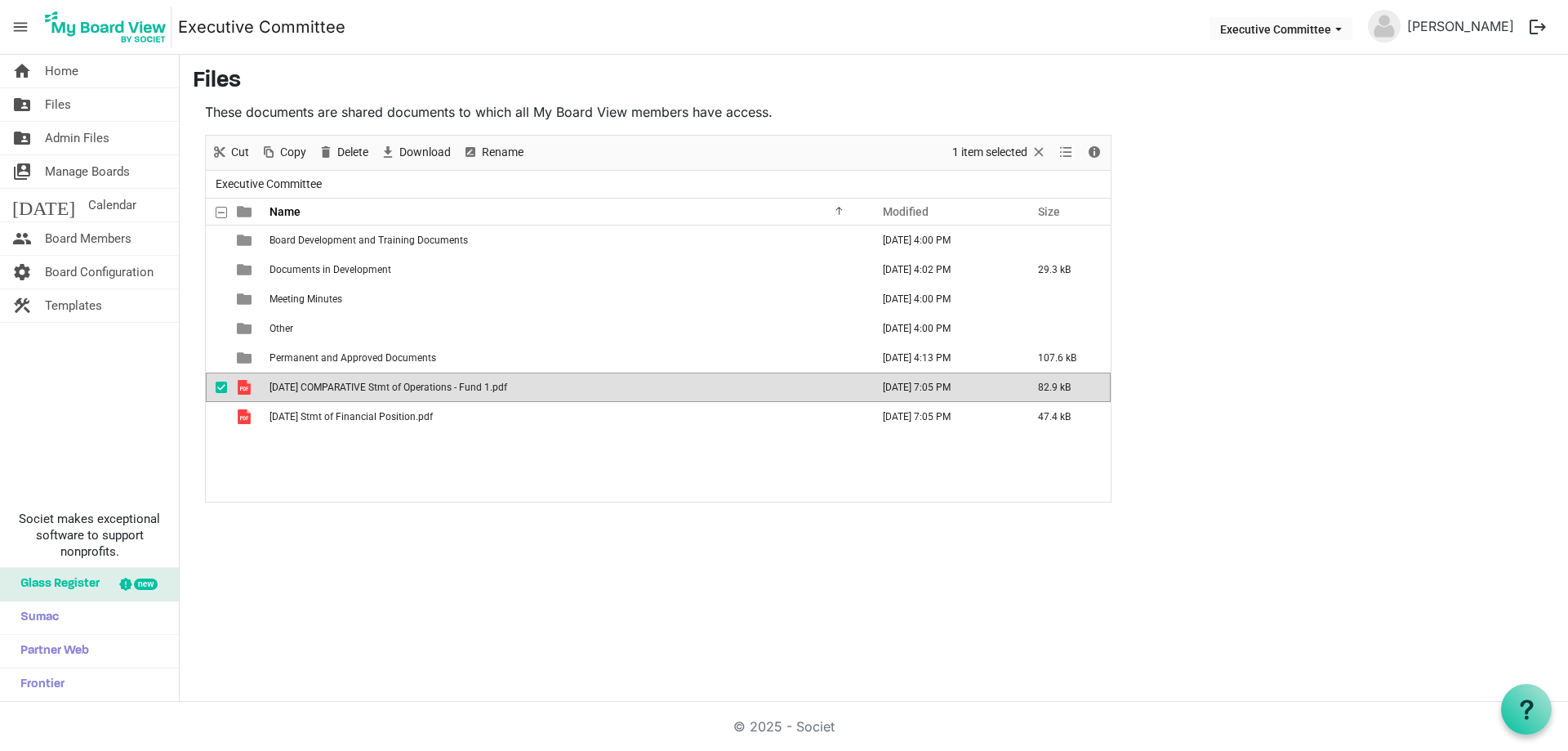
click at [391, 434] on div "Board Development and Training Documents [DATE] 4:00 PM Documents in Developmen…" at bounding box center [659, 364] width 905 height 276
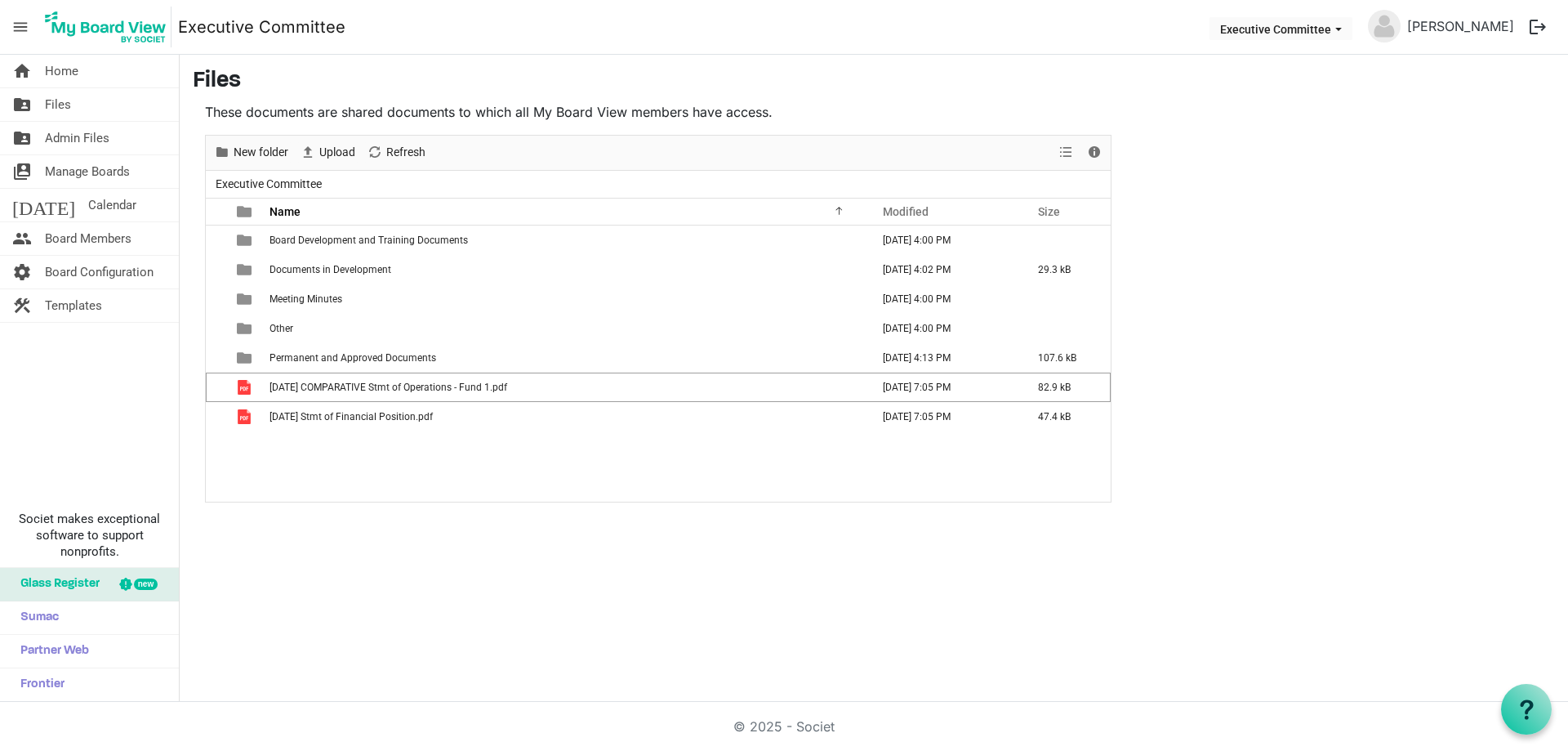
click at [360, 571] on div "home Home folder_shared Files folder_shared Admin Files switch_account Manage B…" at bounding box center [784, 378] width 1568 height 647
click at [394, 479] on div "Board Development and Training Documents [DATE] 4:00 PM Documents in Developmen…" at bounding box center [659, 364] width 905 height 276
